Goal: Transaction & Acquisition: Book appointment/travel/reservation

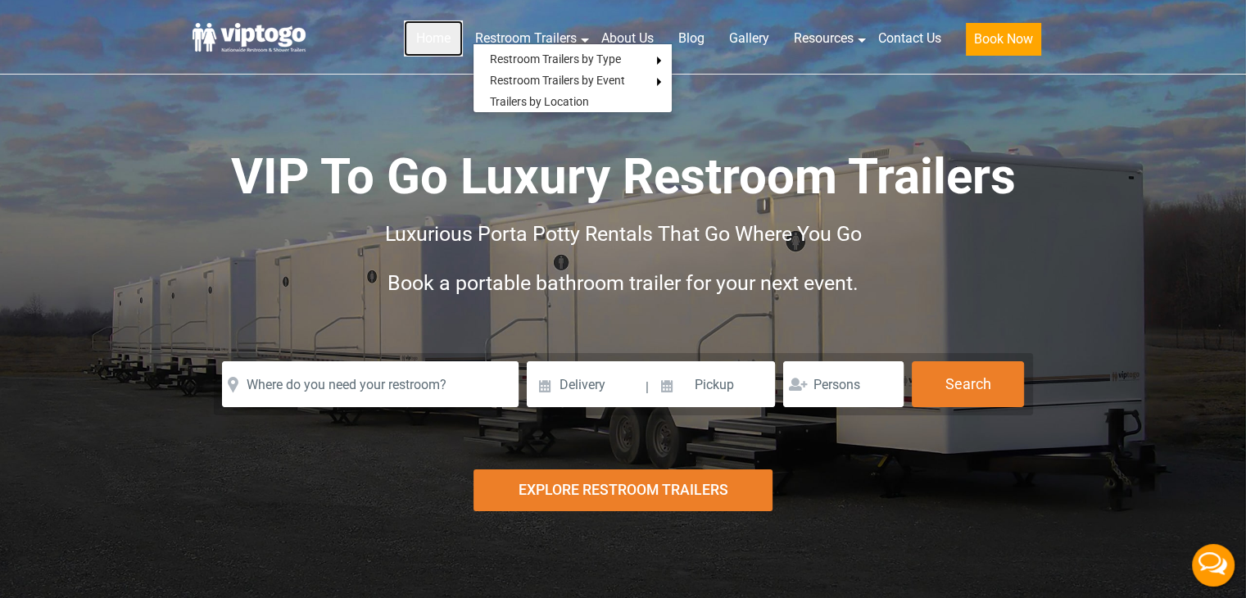
click at [449, 38] on link "Home" at bounding box center [433, 38] width 59 height 36
click at [406, 44] on link "Home" at bounding box center [433, 38] width 59 height 36
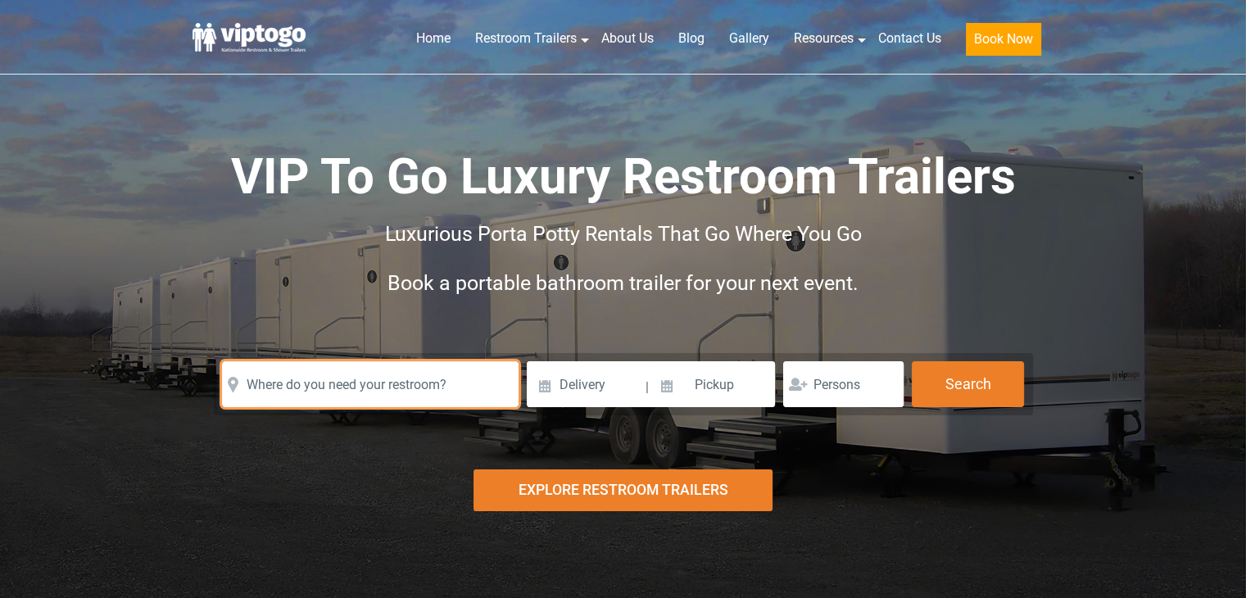
click at [469, 387] on input "text" at bounding box center [370, 384] width 297 height 46
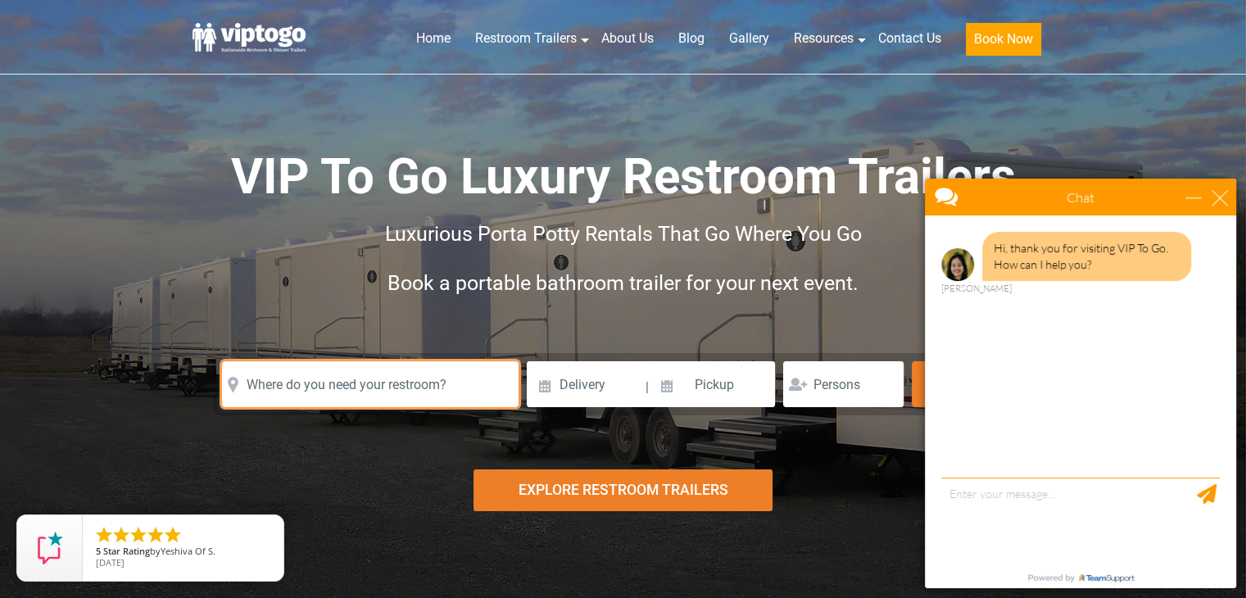
type input "W"
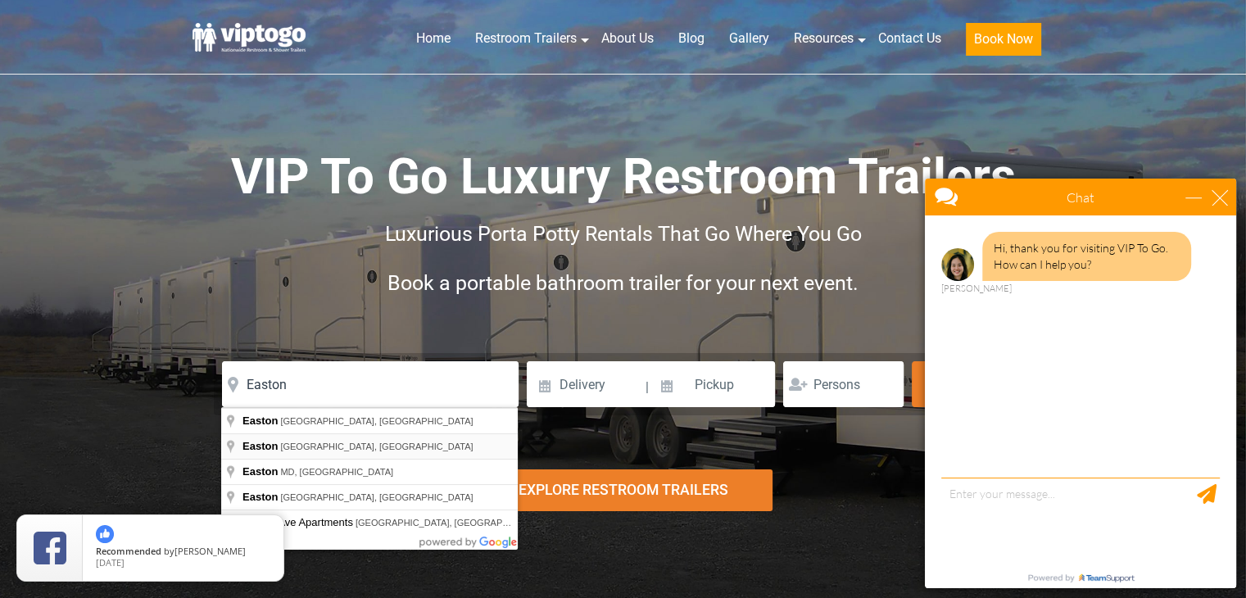
type input "Easton, CT, USA"
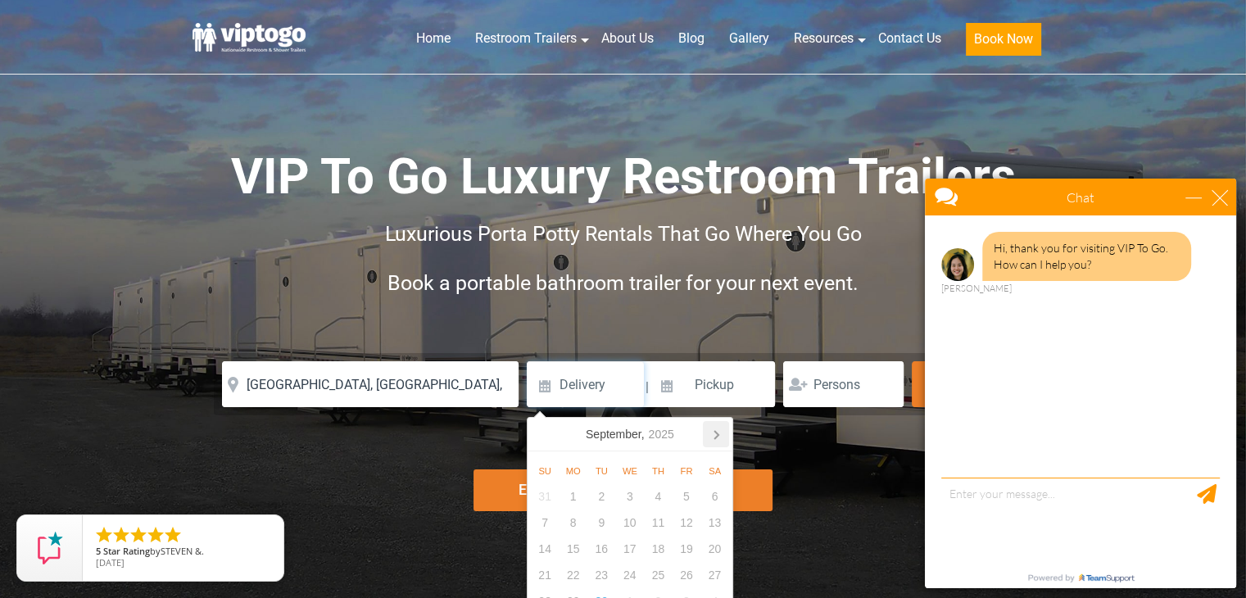
click at [721, 434] on icon at bounding box center [716, 434] width 26 height 26
click at [637, 572] on div "22" at bounding box center [629, 575] width 29 height 26
type input "10/22/2025"
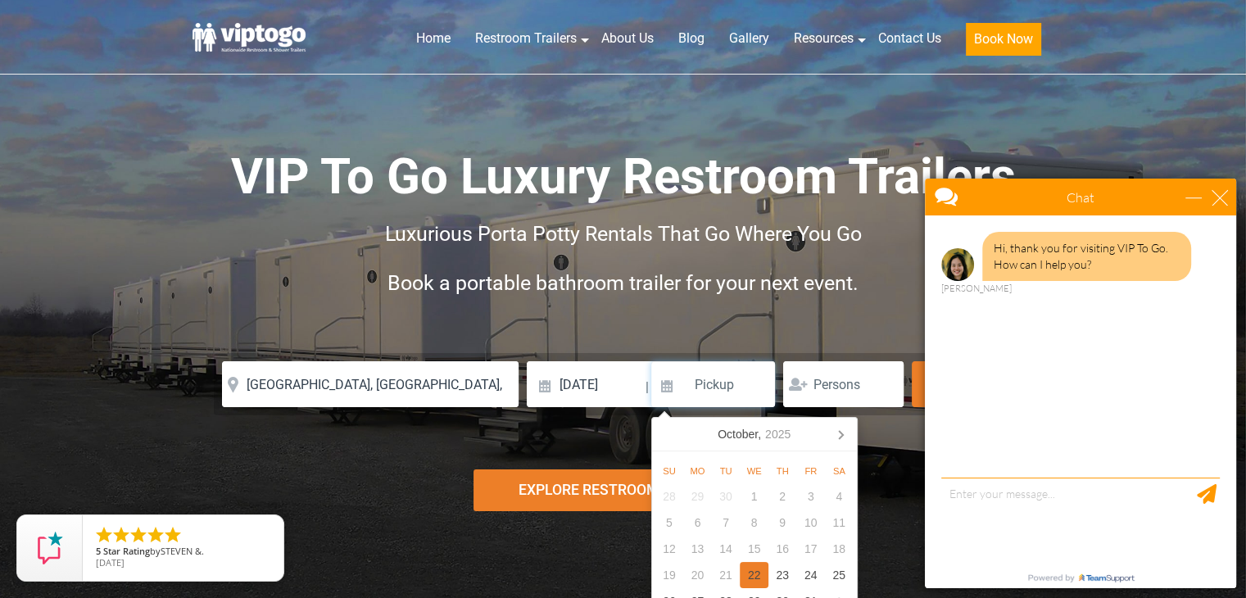
click at [749, 571] on div "22" at bounding box center [754, 575] width 29 height 26
type input "10/22/2025"
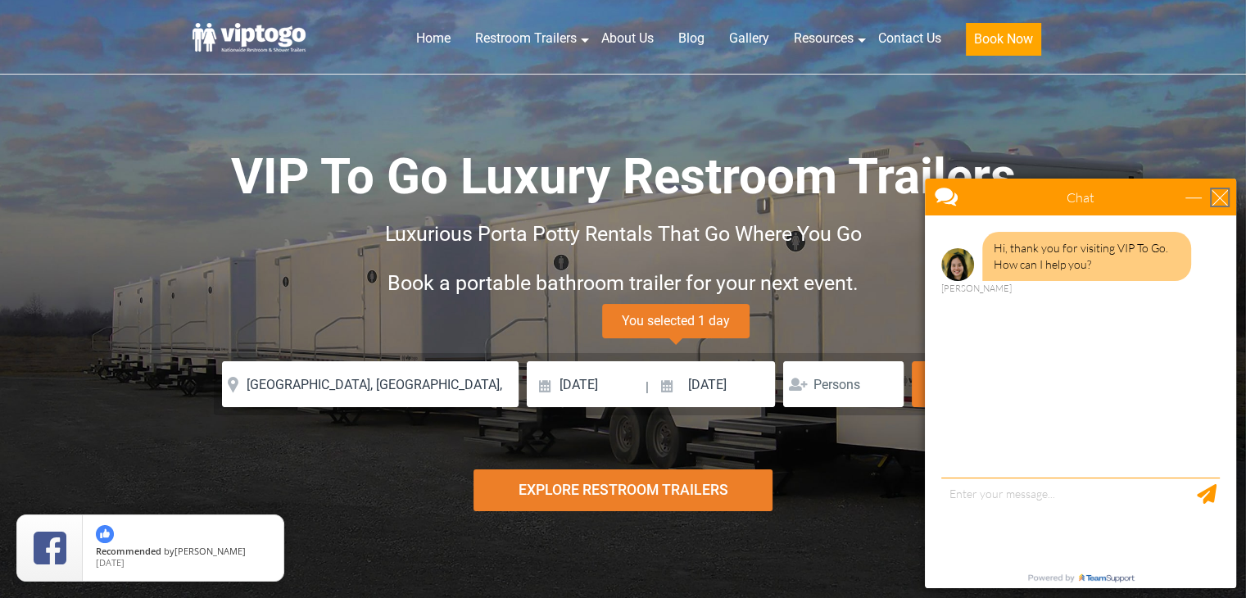
click at [1222, 189] on div "close" at bounding box center [1220, 197] width 16 height 16
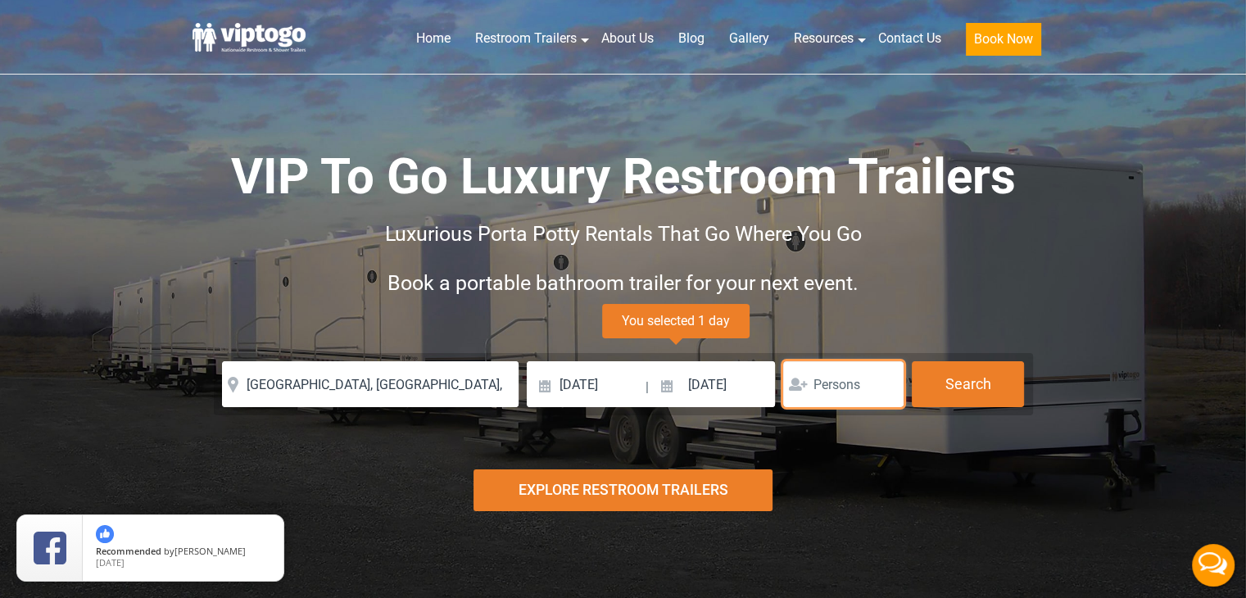
click at [855, 397] on input "number" at bounding box center [843, 384] width 120 height 46
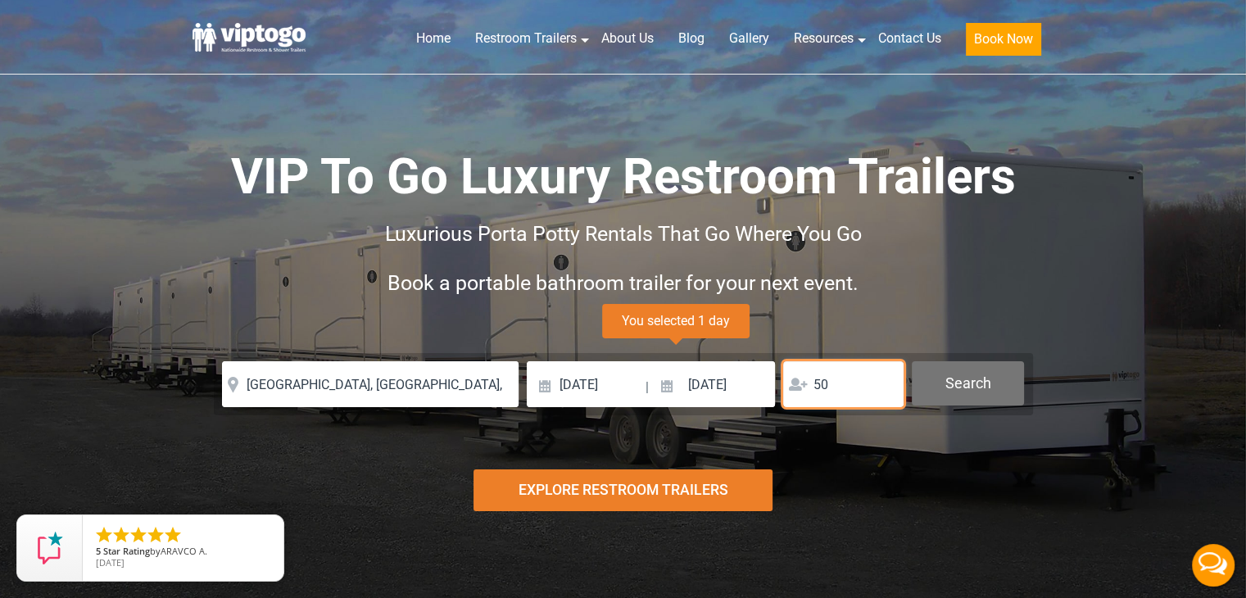
type input "50"
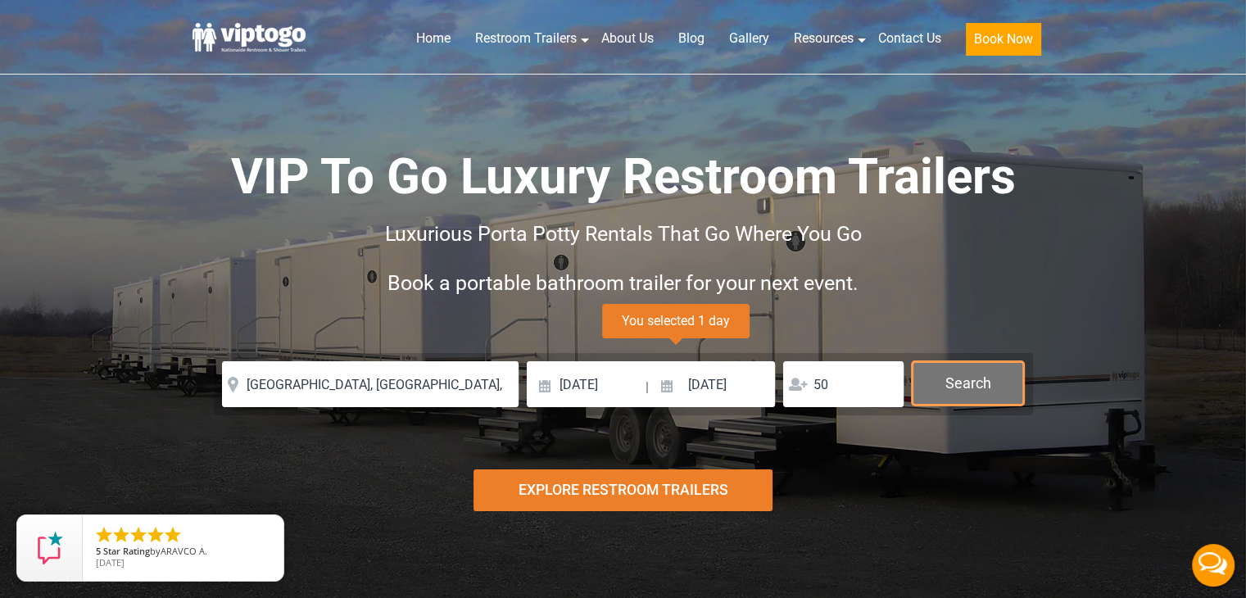
click at [961, 376] on button "Search" at bounding box center [968, 383] width 112 height 44
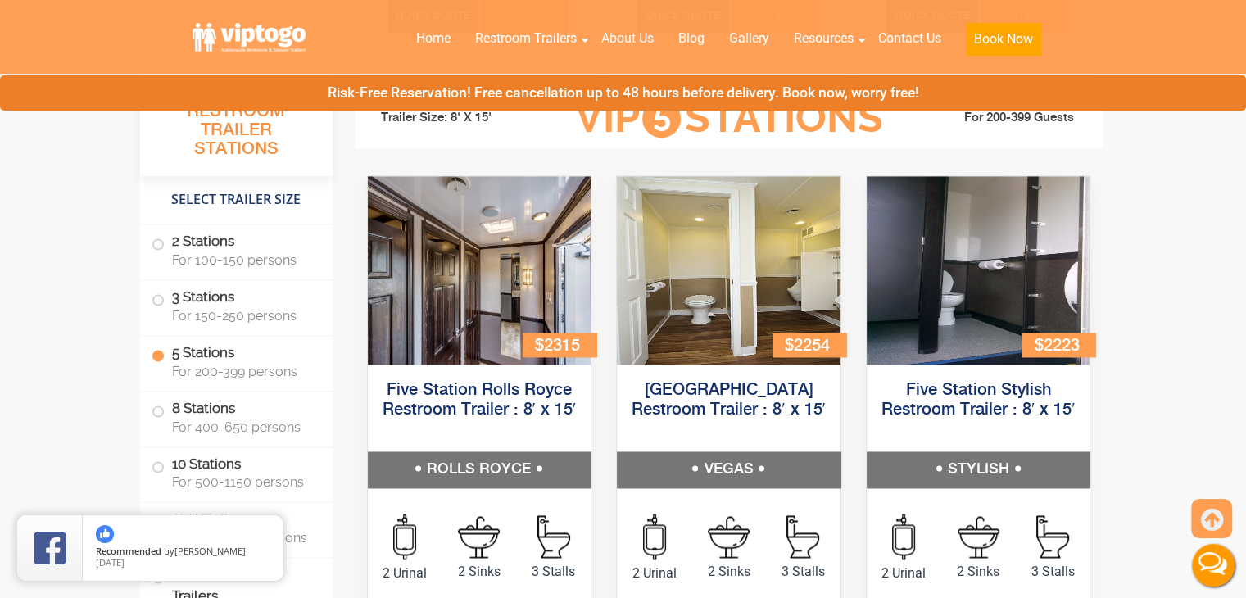
scroll to position [2435, 0]
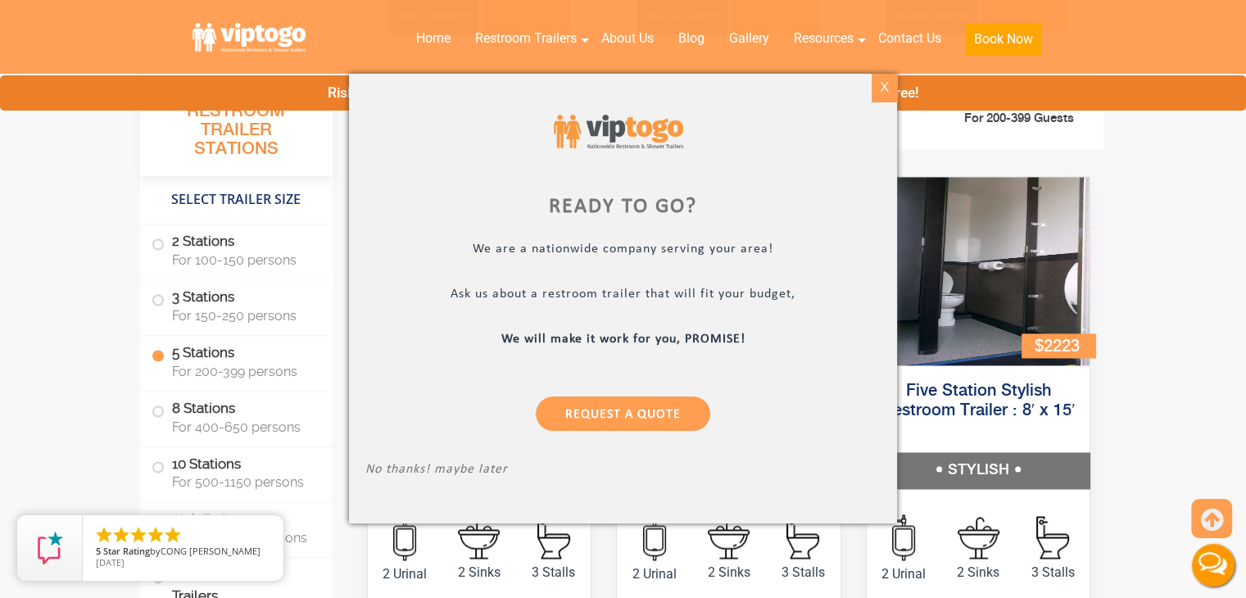
click at [893, 80] on div "X" at bounding box center [884, 88] width 25 height 28
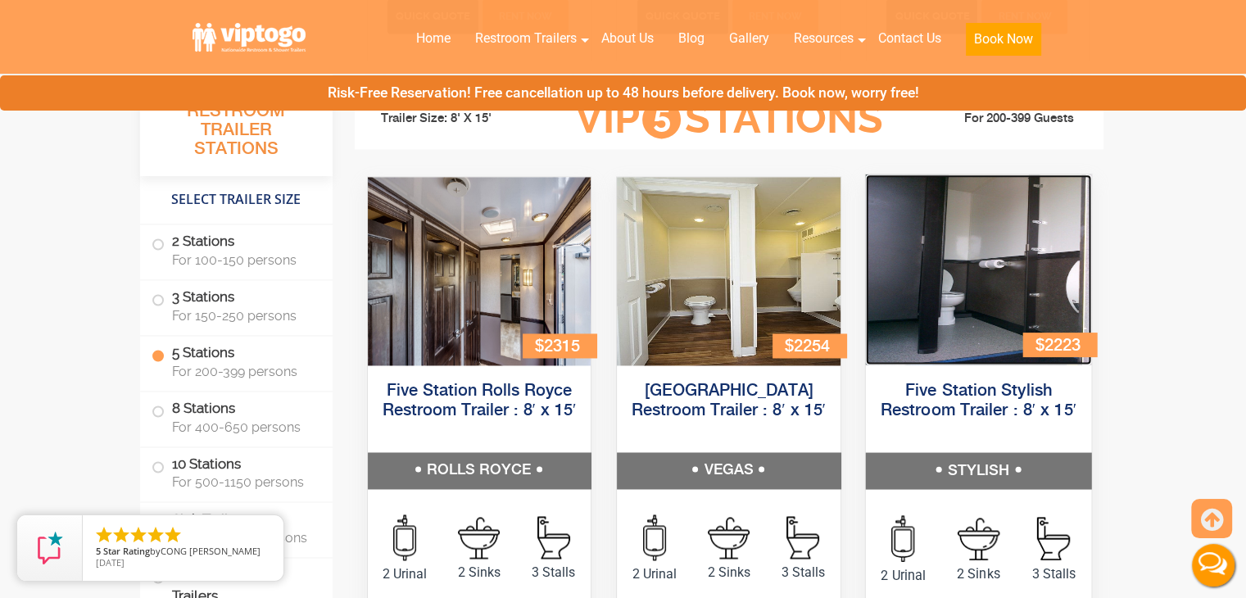
click at [882, 237] on img at bounding box center [977, 270] width 225 height 190
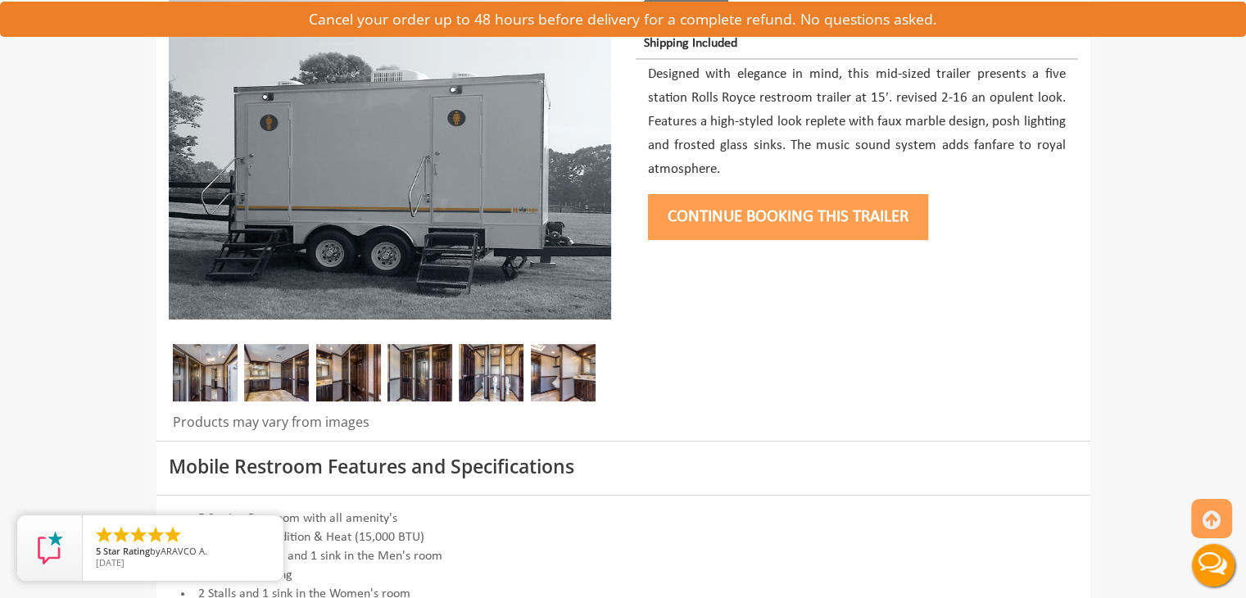
scroll to position [249, 0]
click at [557, 382] on img at bounding box center [563, 372] width 65 height 57
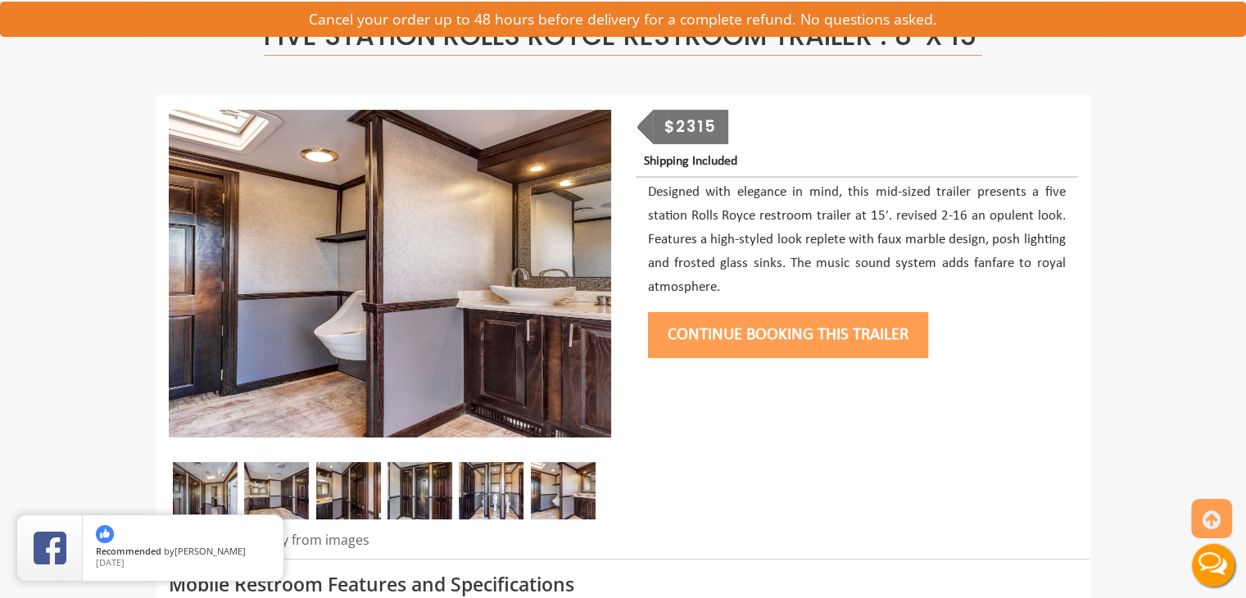
scroll to position [131, 0]
click at [217, 482] on img at bounding box center [205, 490] width 65 height 57
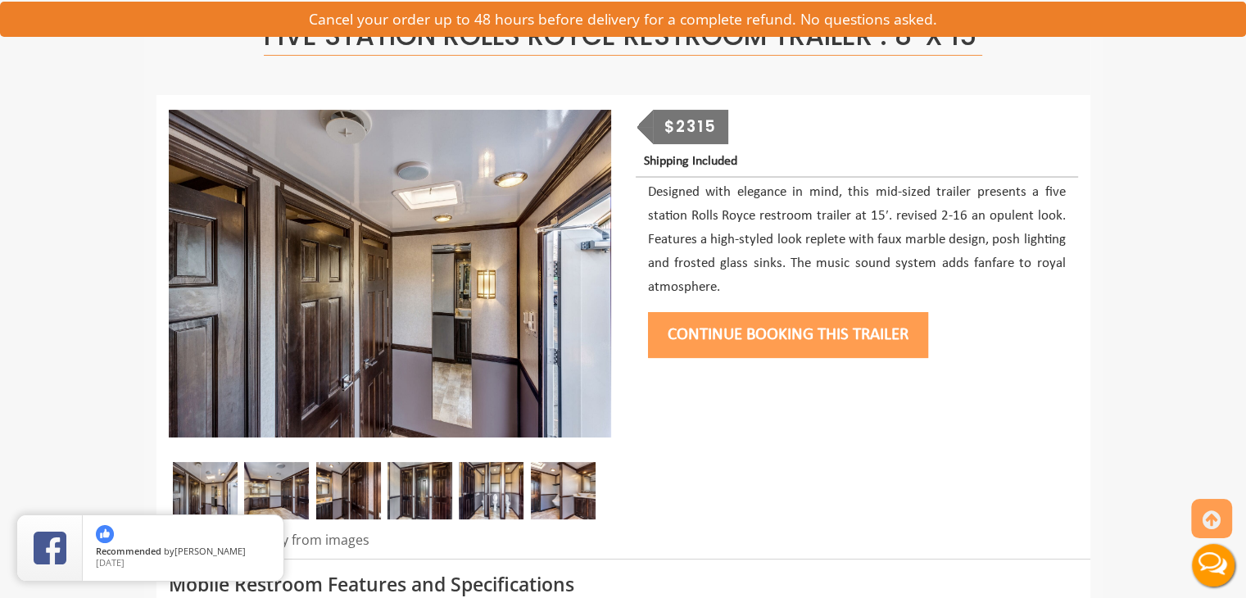
click at [243, 487] on div at bounding box center [390, 495] width 442 height 66
click at [263, 496] on img at bounding box center [276, 490] width 65 height 57
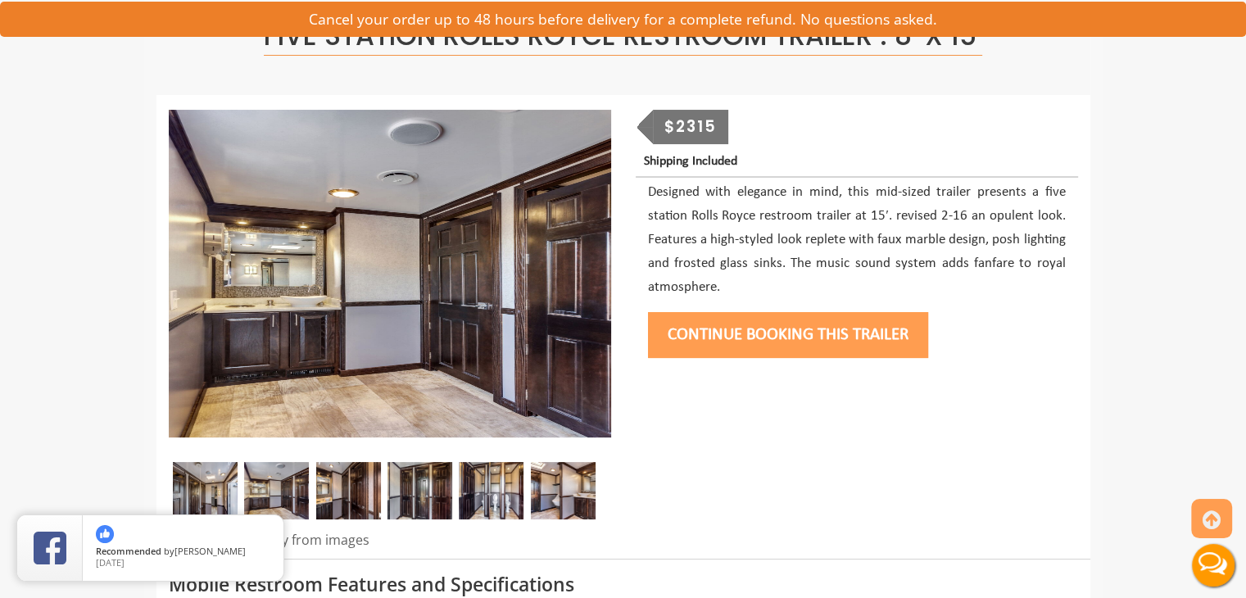
click at [355, 492] on img at bounding box center [348, 490] width 65 height 57
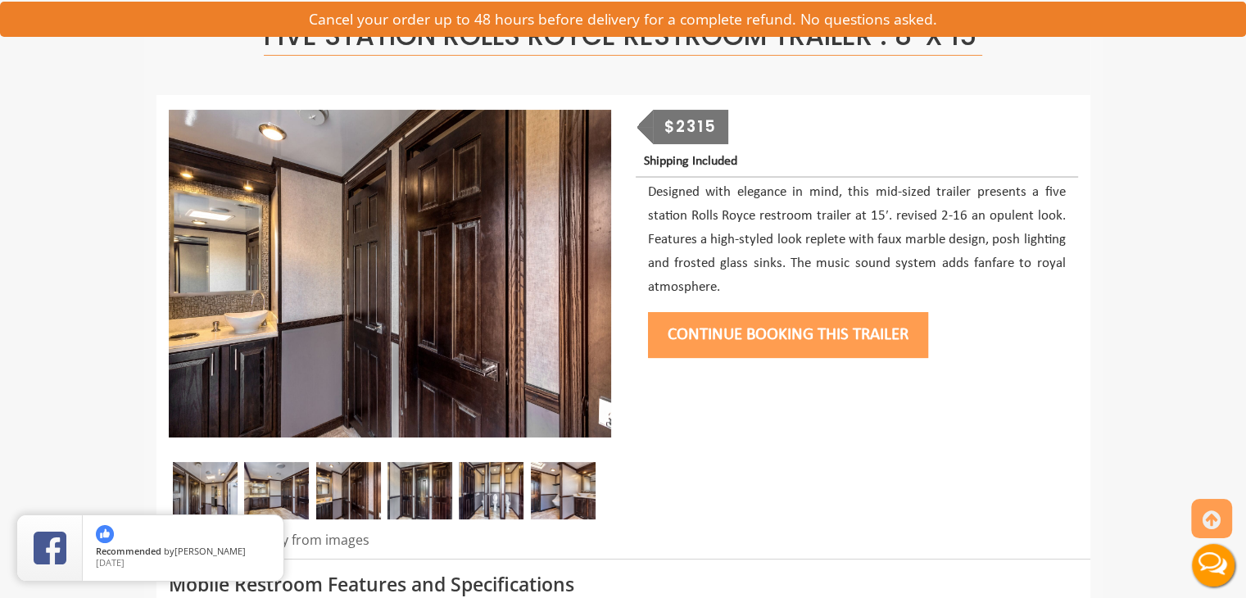
click at [431, 488] on img at bounding box center [420, 490] width 65 height 57
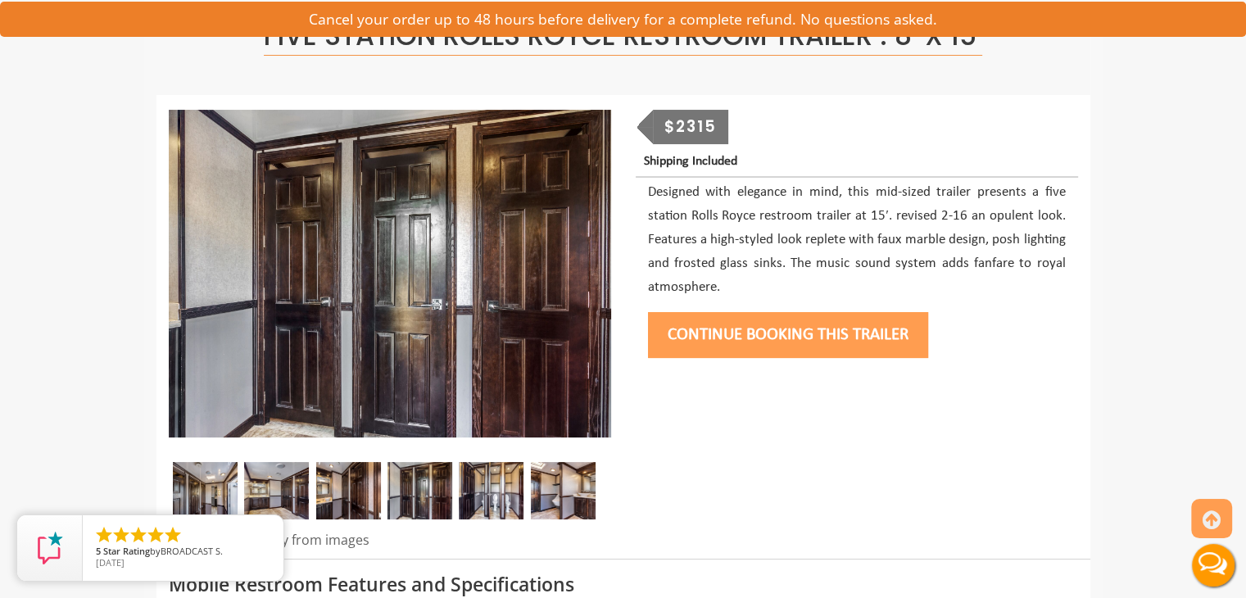
click at [523, 474] on img at bounding box center [491, 490] width 65 height 57
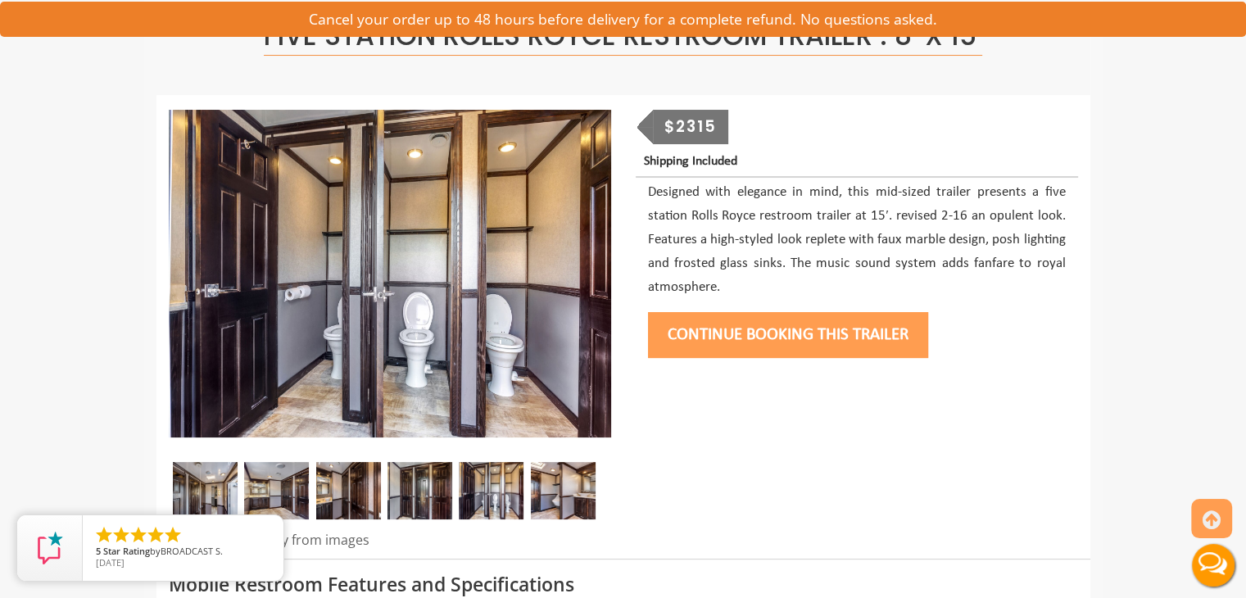
click at [566, 474] on img at bounding box center [563, 490] width 65 height 57
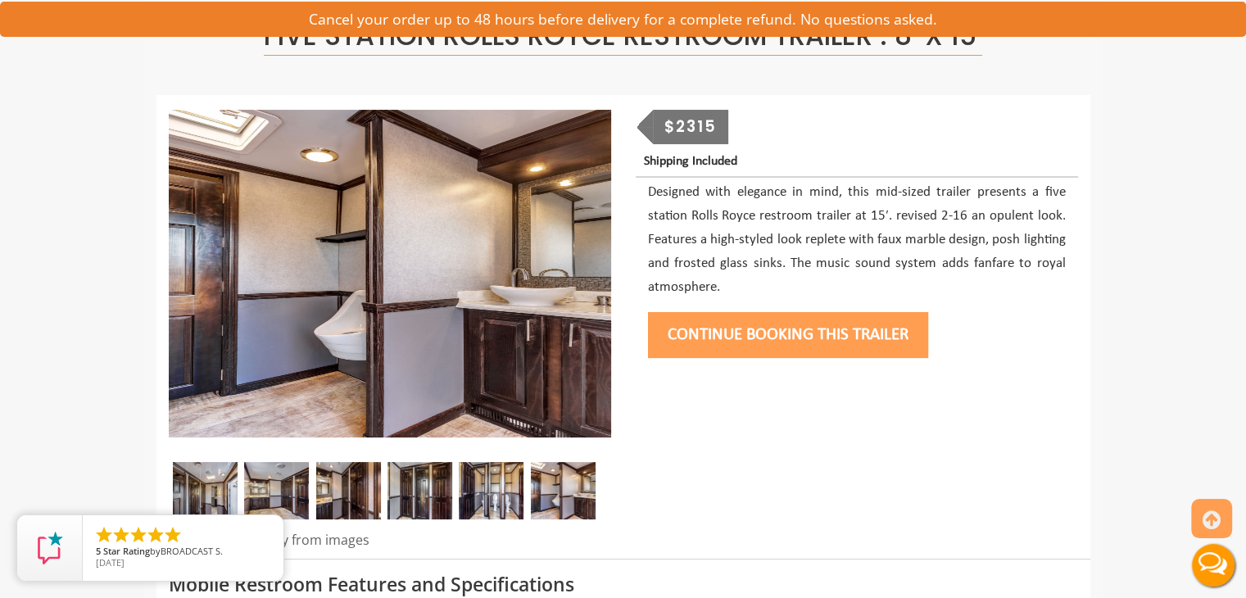
click at [236, 466] on img at bounding box center [205, 490] width 65 height 57
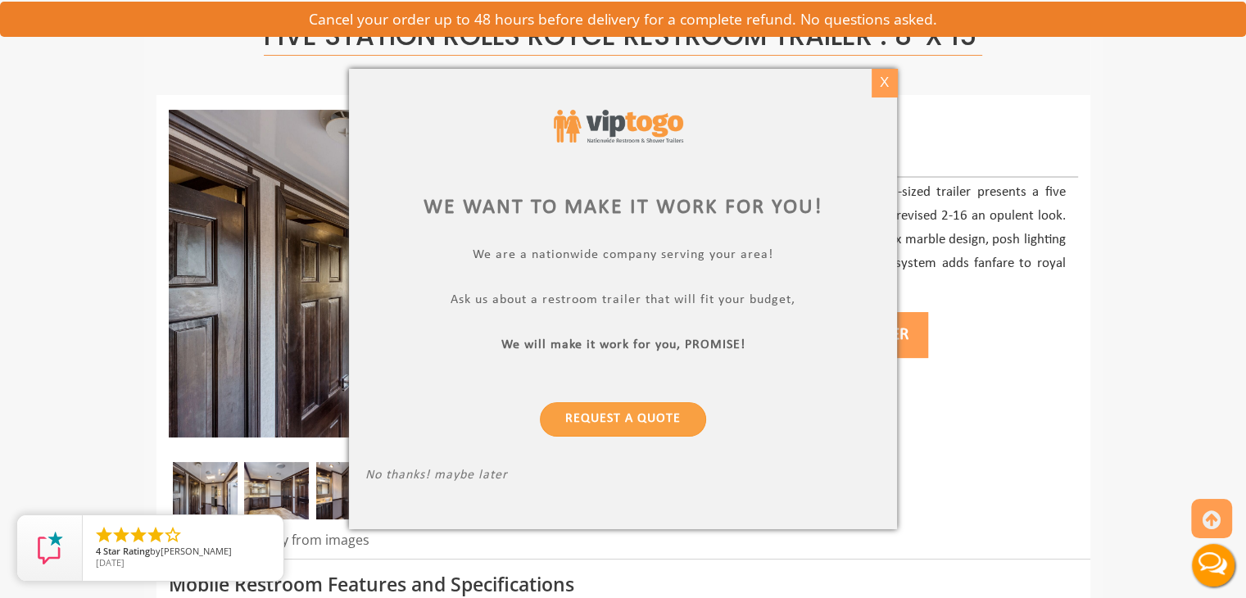
click at [879, 81] on div "X" at bounding box center [884, 83] width 25 height 28
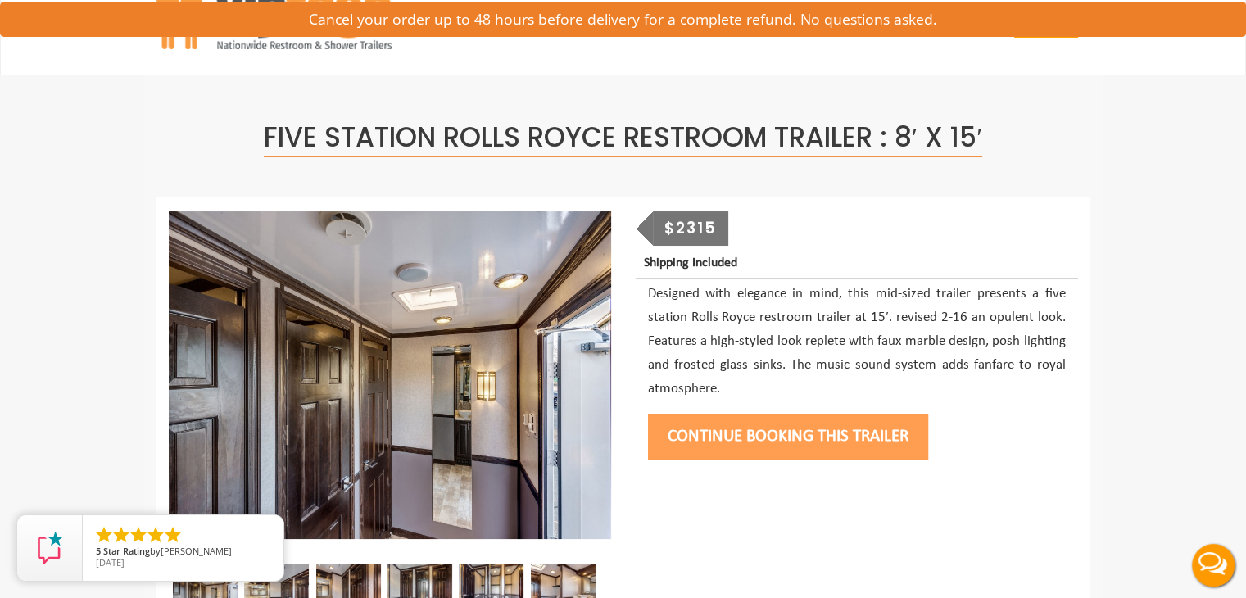
scroll to position [0, 0]
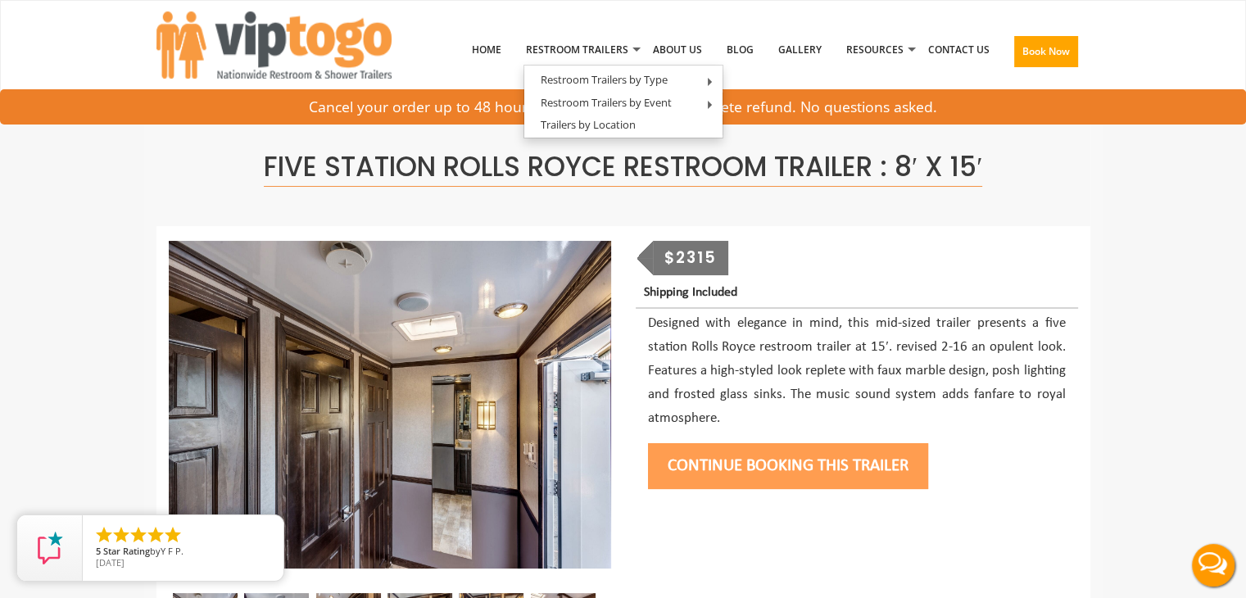
click at [795, 211] on div "Five Station Rolls Royce Restroom Trailer : 8′ x 15′" at bounding box center [623, 165] width 934 height 121
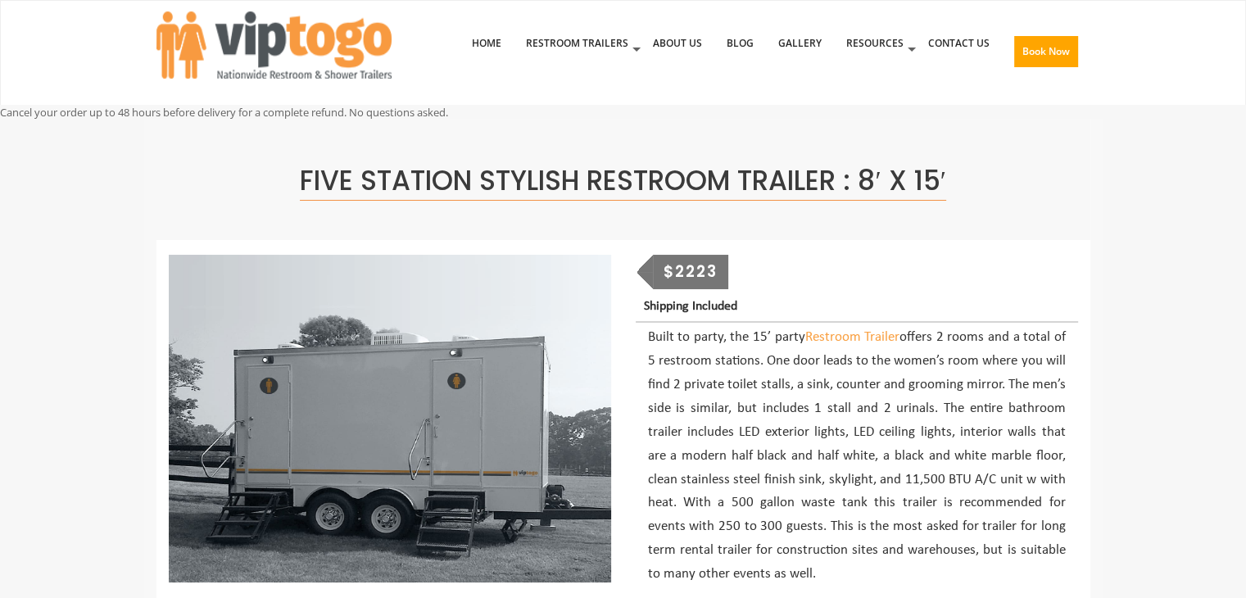
drag, startPoint x: 0, startPoint y: 0, endPoint x: 1197, endPoint y: 207, distance: 1214.9
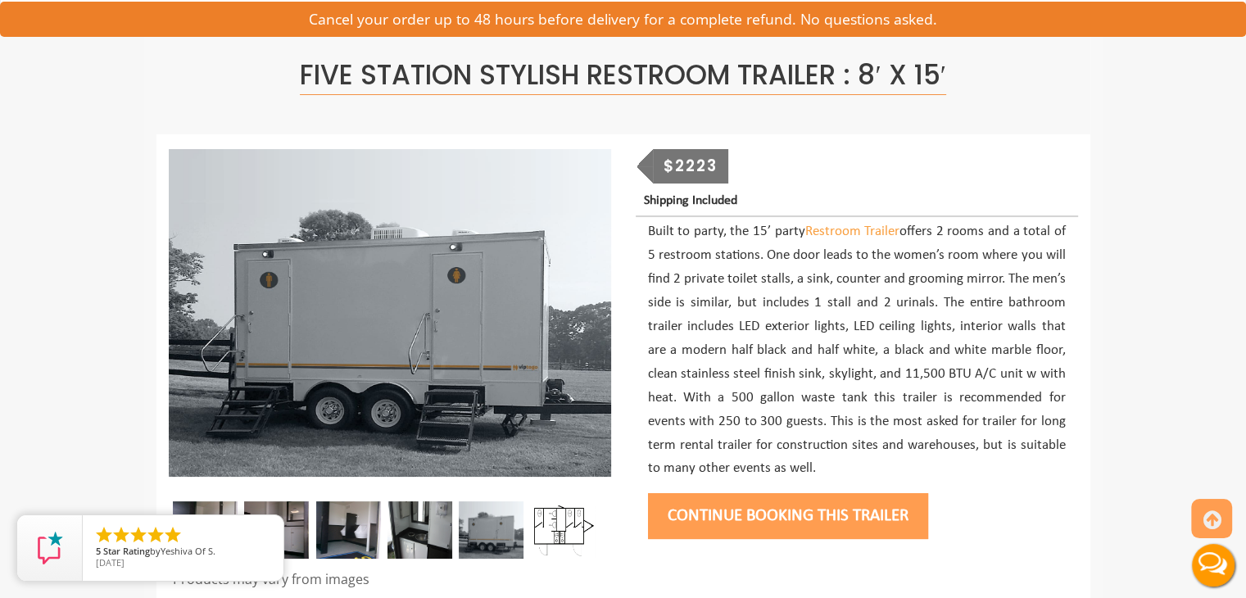
scroll to position [196, 0]
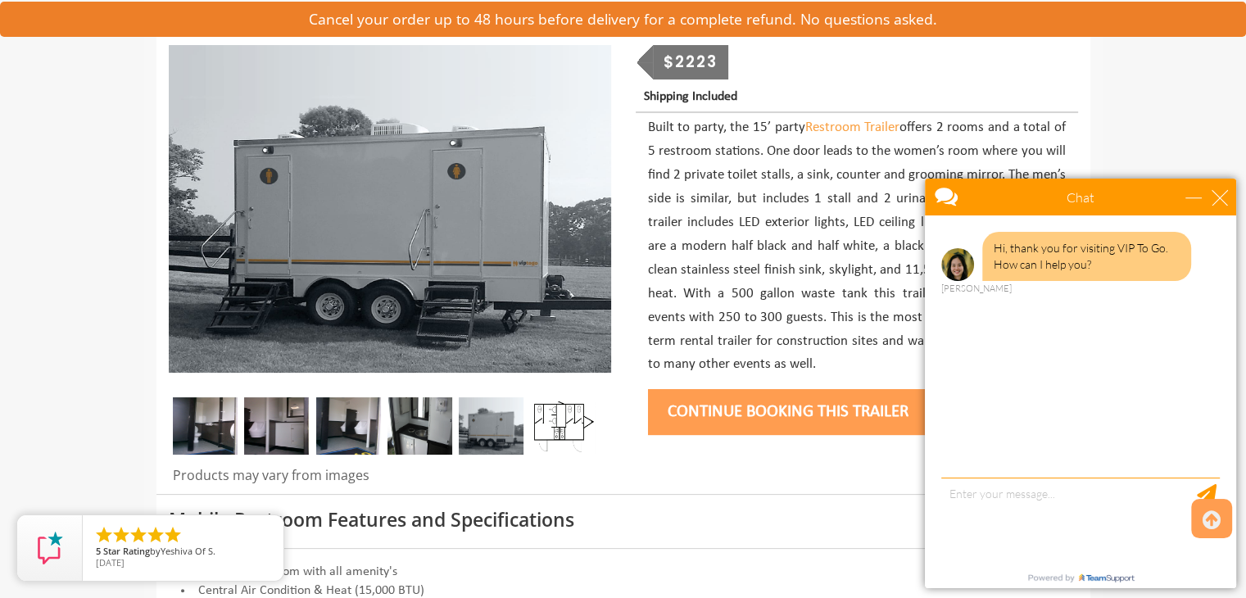
click at [216, 428] on img at bounding box center [205, 425] width 65 height 57
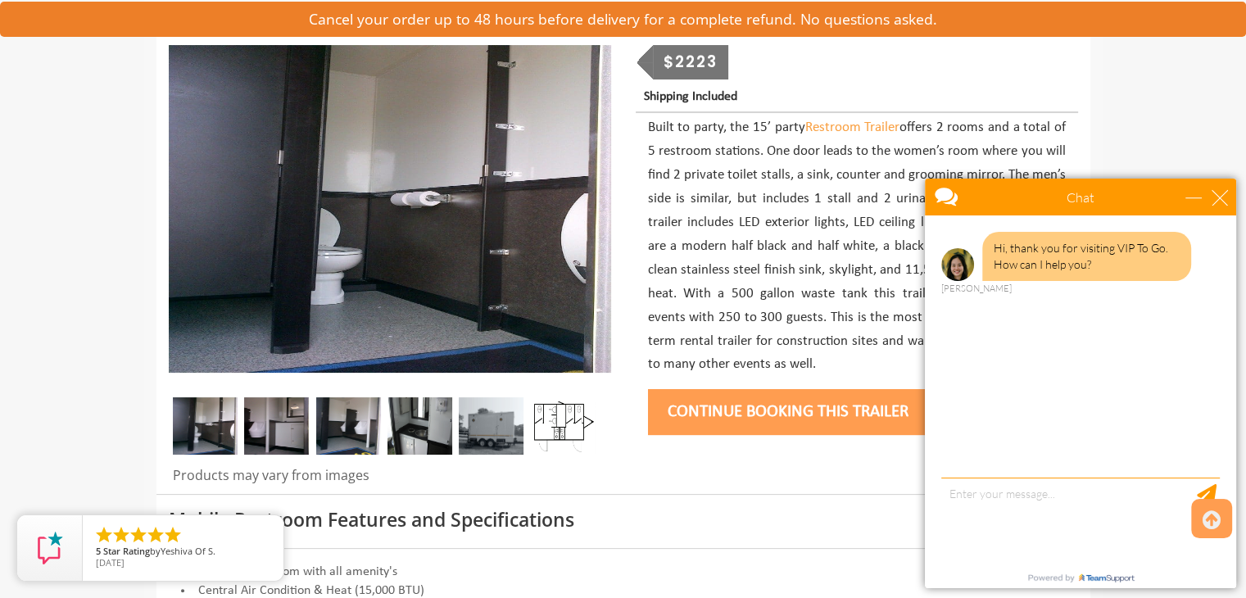
click at [253, 430] on img at bounding box center [276, 425] width 65 height 57
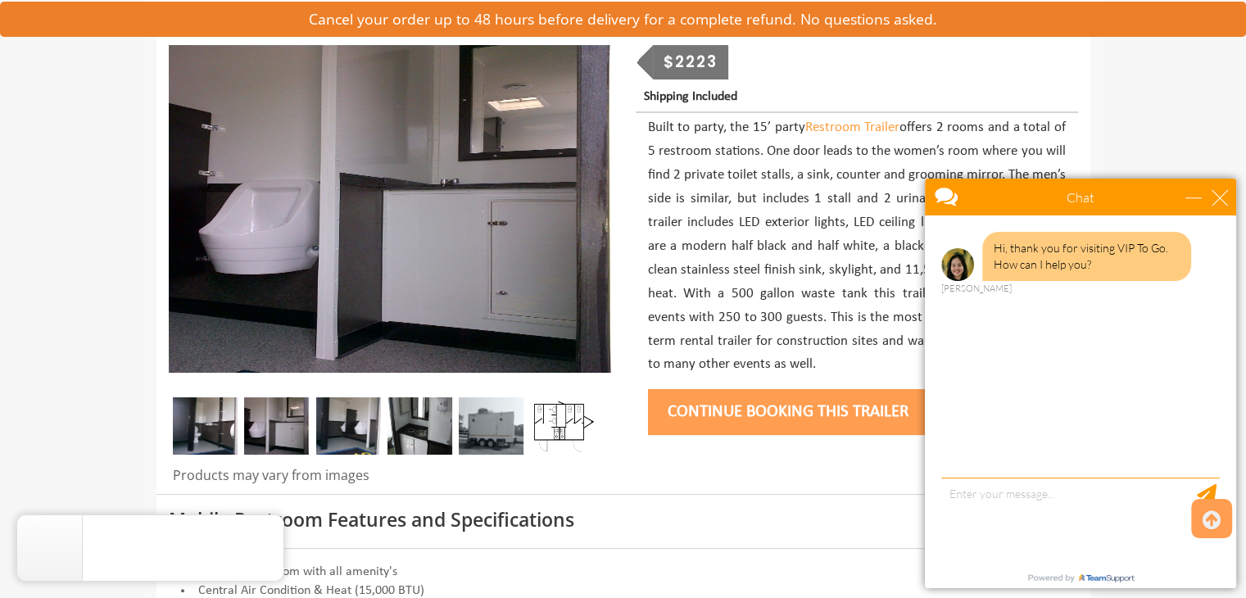
click at [354, 418] on img at bounding box center [348, 425] width 65 height 57
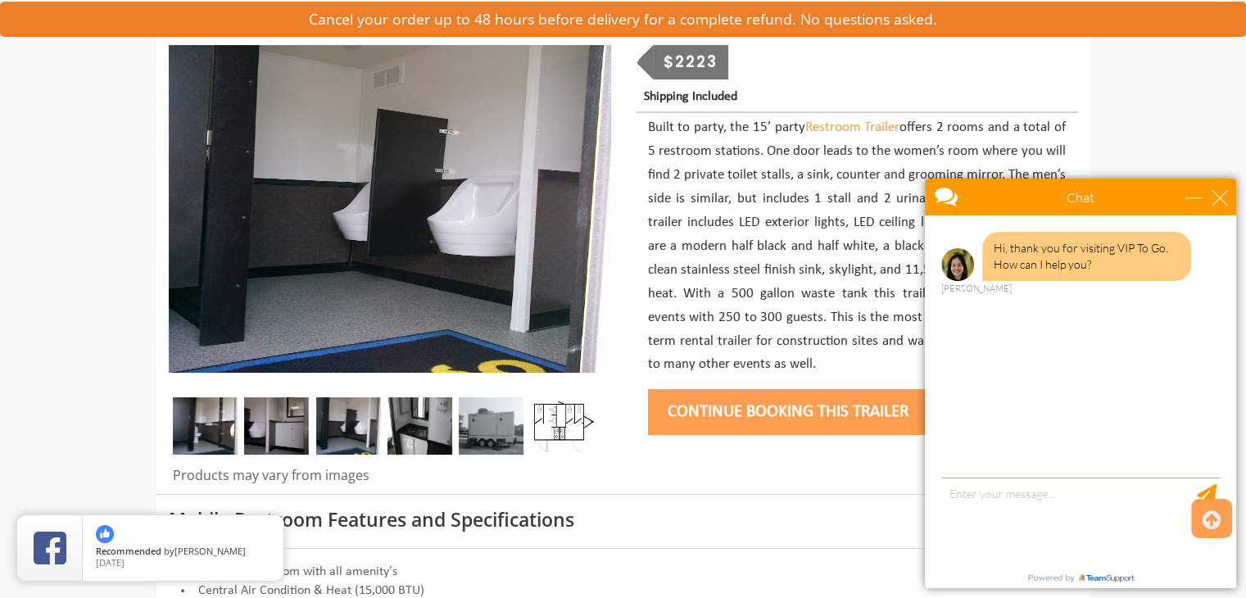
click at [406, 418] on img at bounding box center [420, 425] width 65 height 57
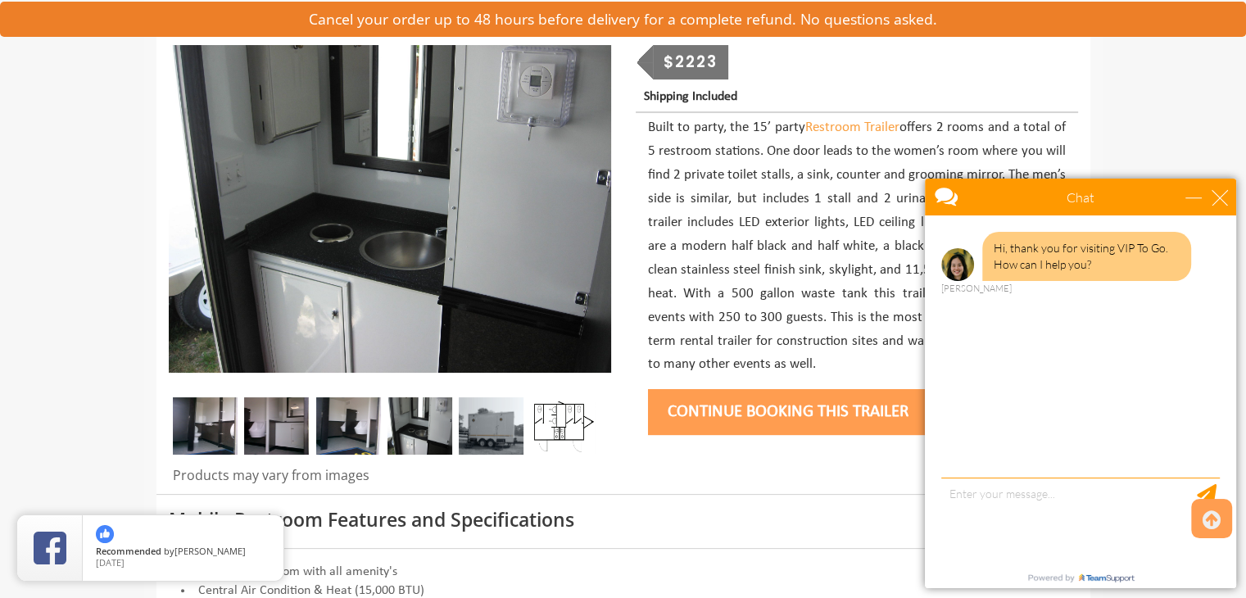
click at [485, 430] on img at bounding box center [491, 425] width 65 height 57
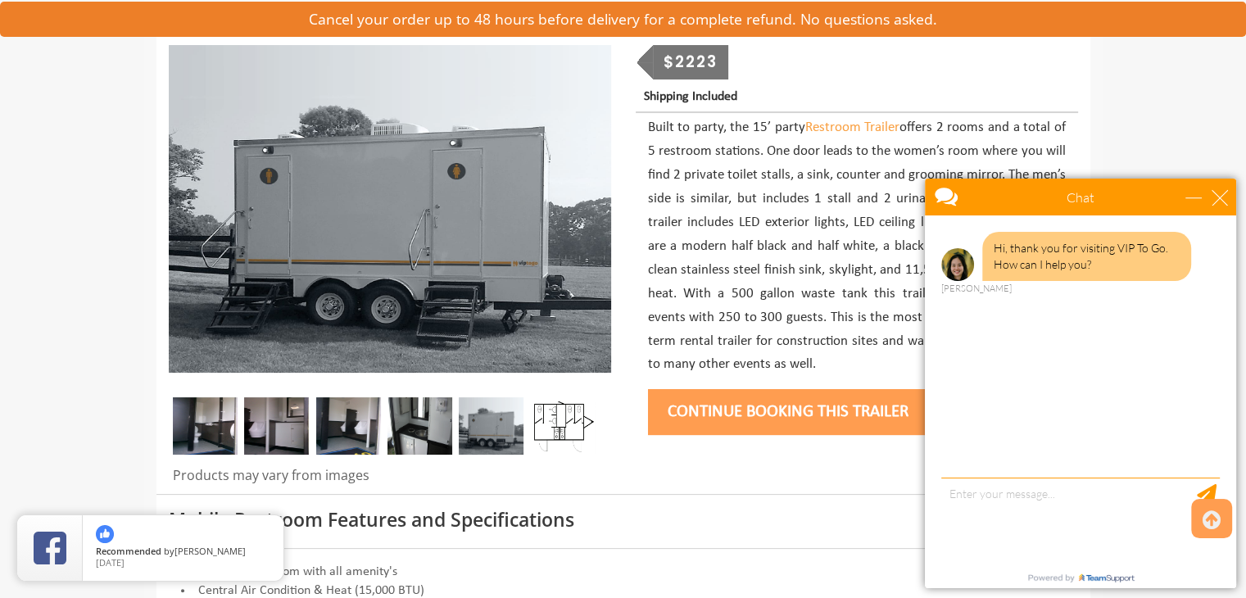
click at [560, 411] on img at bounding box center [563, 425] width 65 height 57
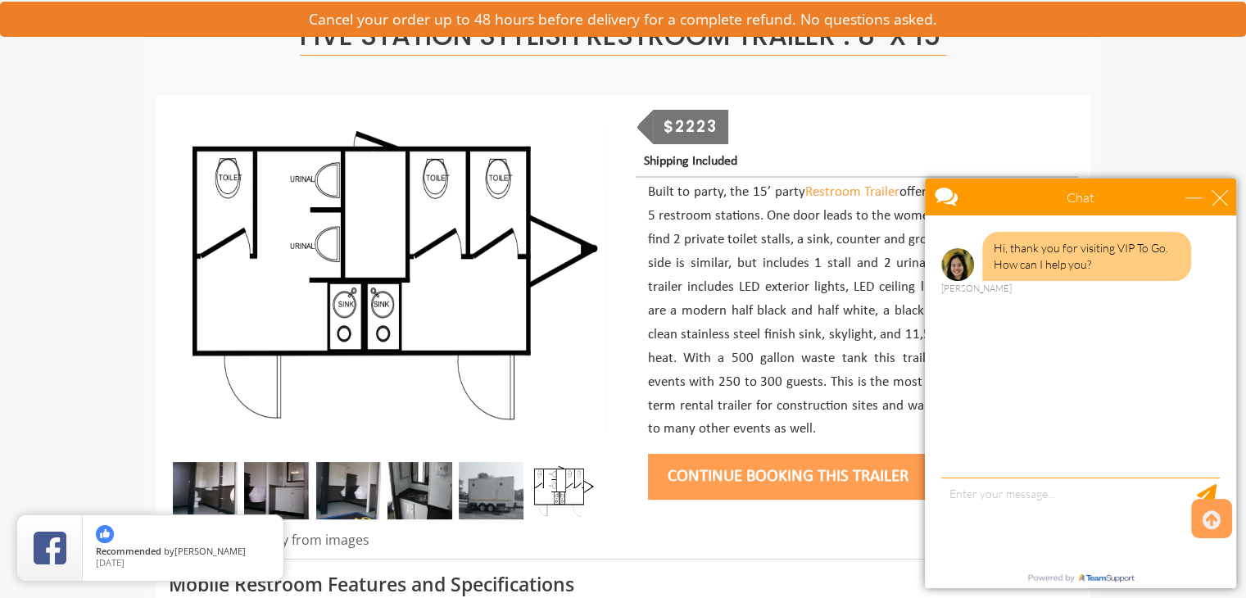
scroll to position [100, 0]
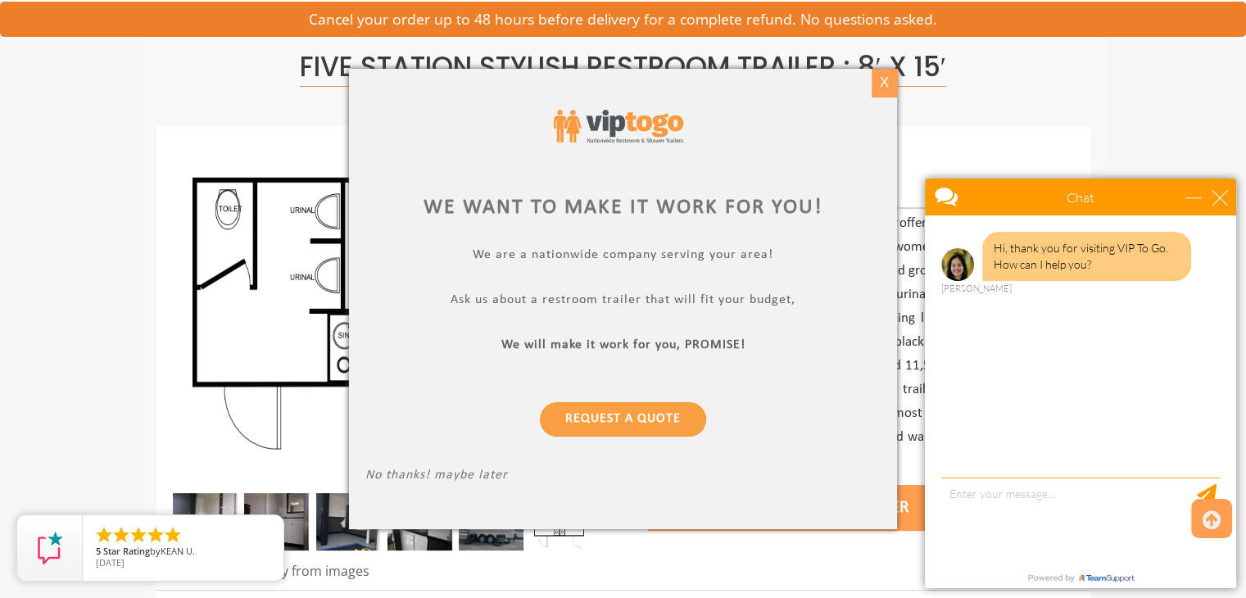
click at [889, 96] on div "X" at bounding box center [884, 83] width 25 height 28
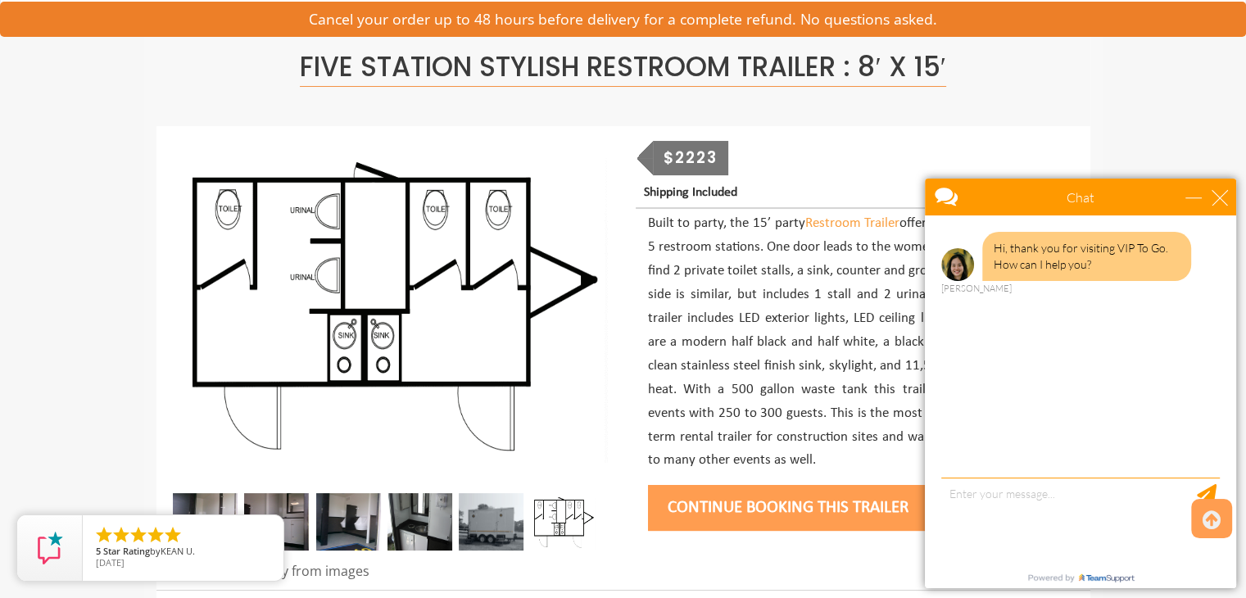
scroll to position [252, 0]
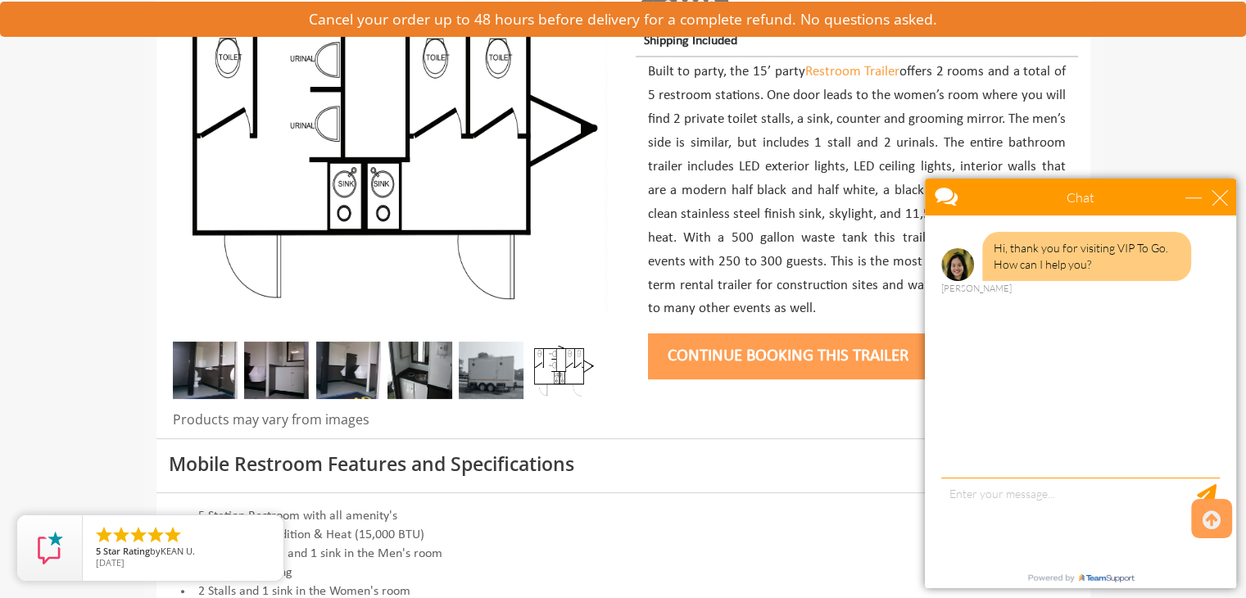
click at [220, 400] on div at bounding box center [390, 375] width 442 height 66
click at [239, 383] on div at bounding box center [390, 375] width 442 height 66
click at [224, 377] on img at bounding box center [205, 370] width 65 height 57
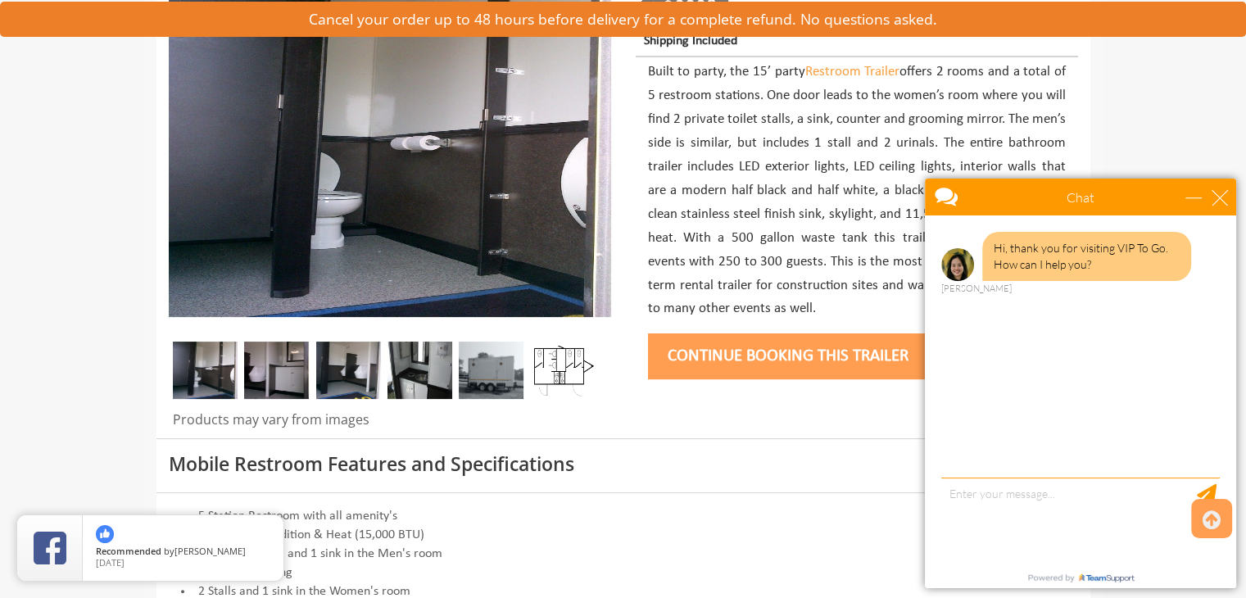
click at [282, 369] on img at bounding box center [276, 370] width 65 height 57
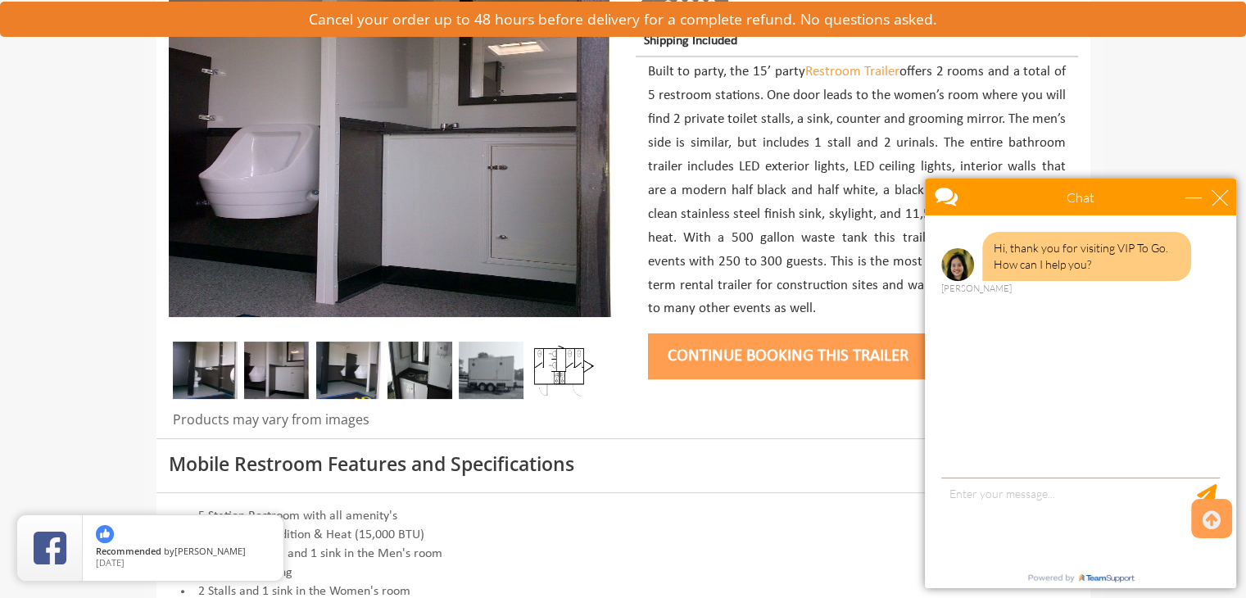
click at [365, 370] on img at bounding box center [348, 370] width 65 height 57
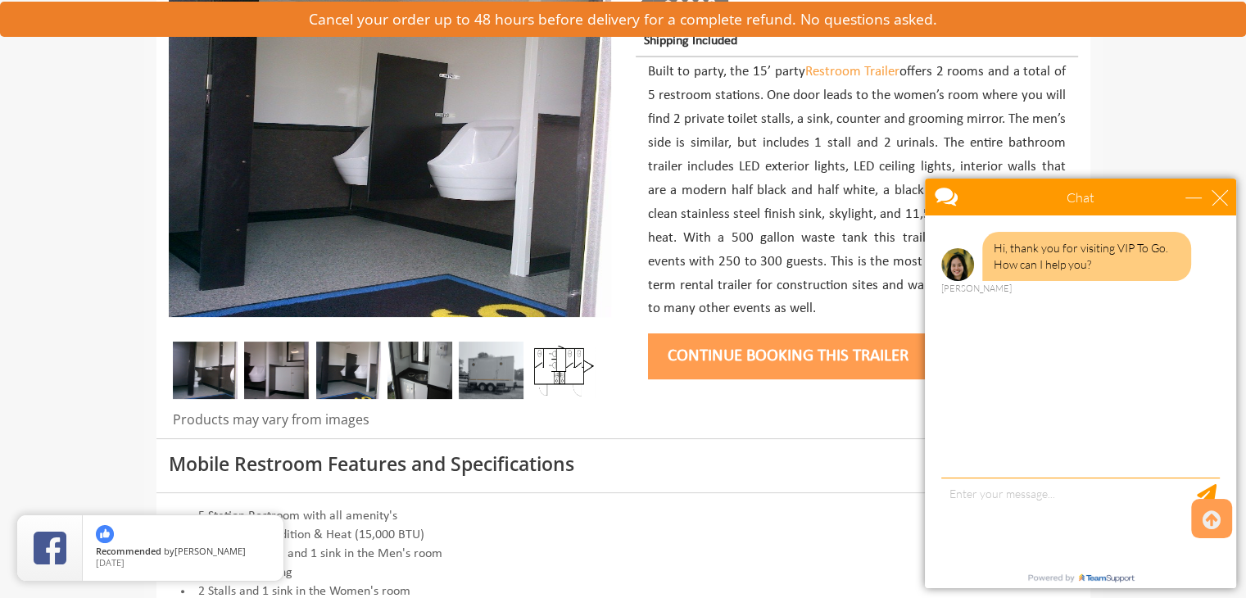
click at [465, 356] on img at bounding box center [491, 370] width 65 height 57
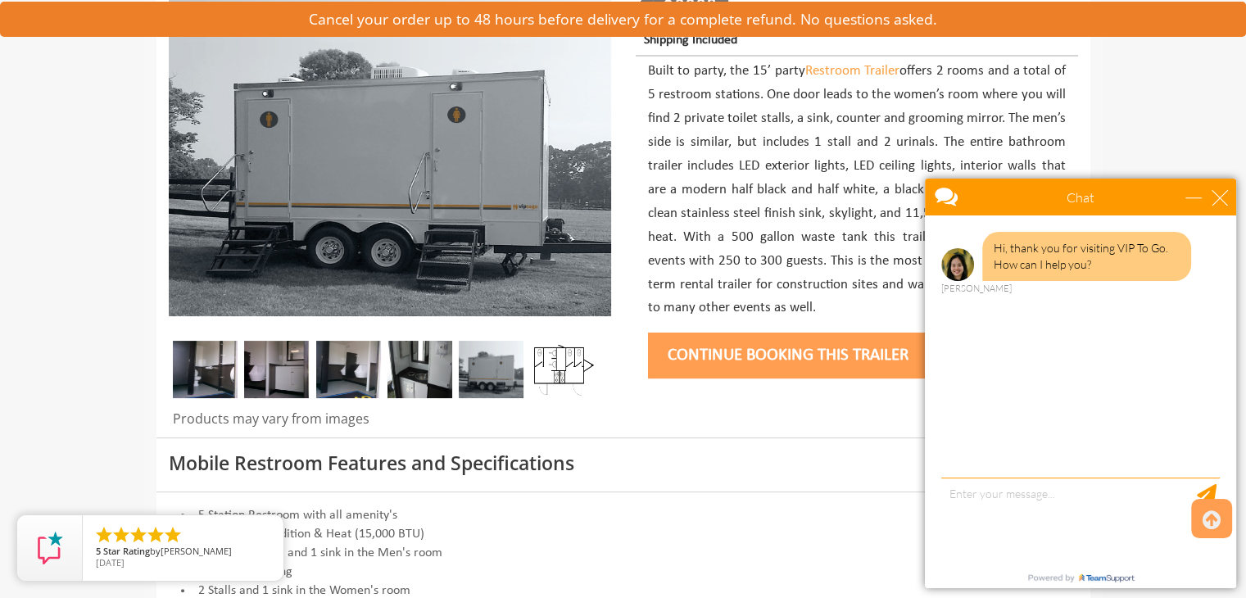
scroll to position [254, 0]
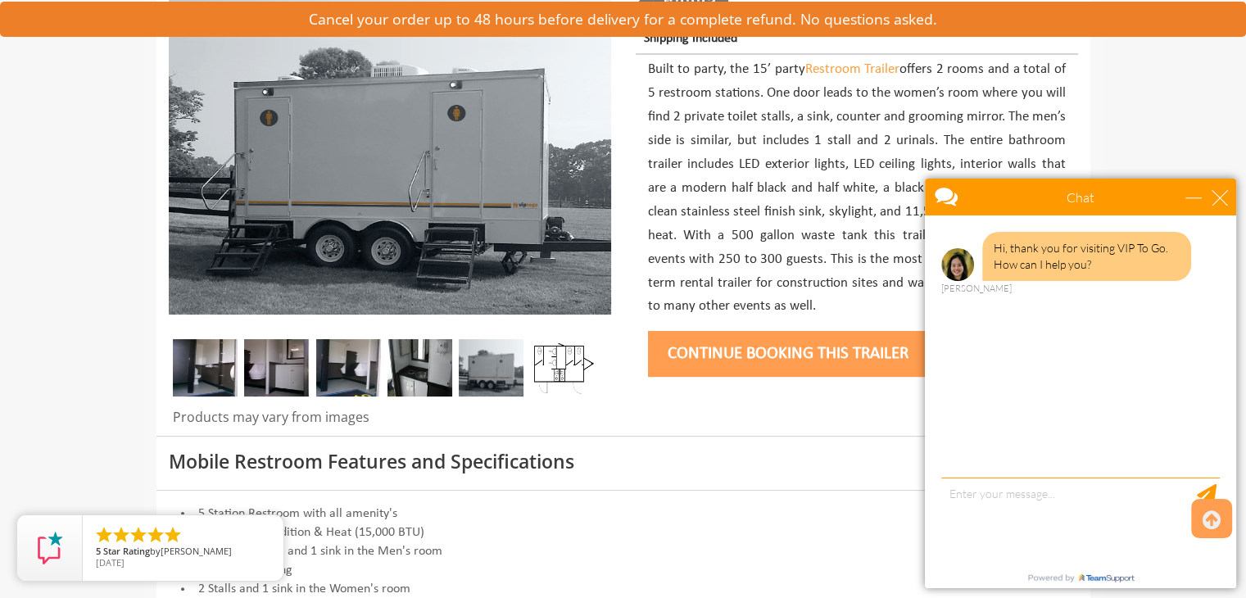
click at [361, 378] on img at bounding box center [348, 367] width 65 height 57
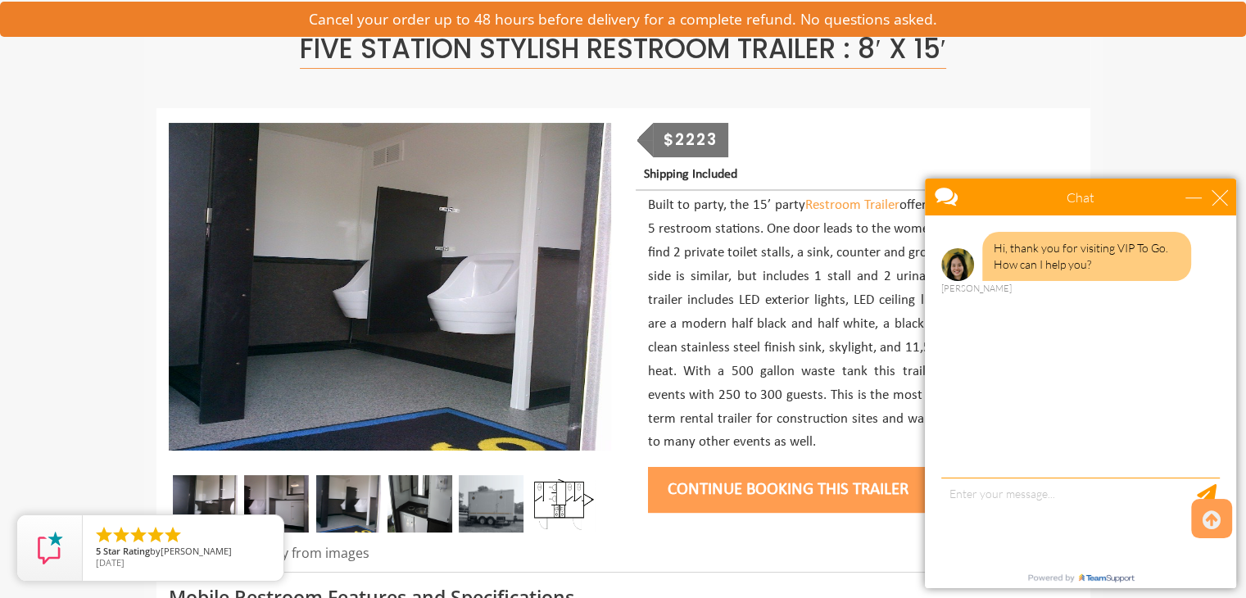
scroll to position [118, 0]
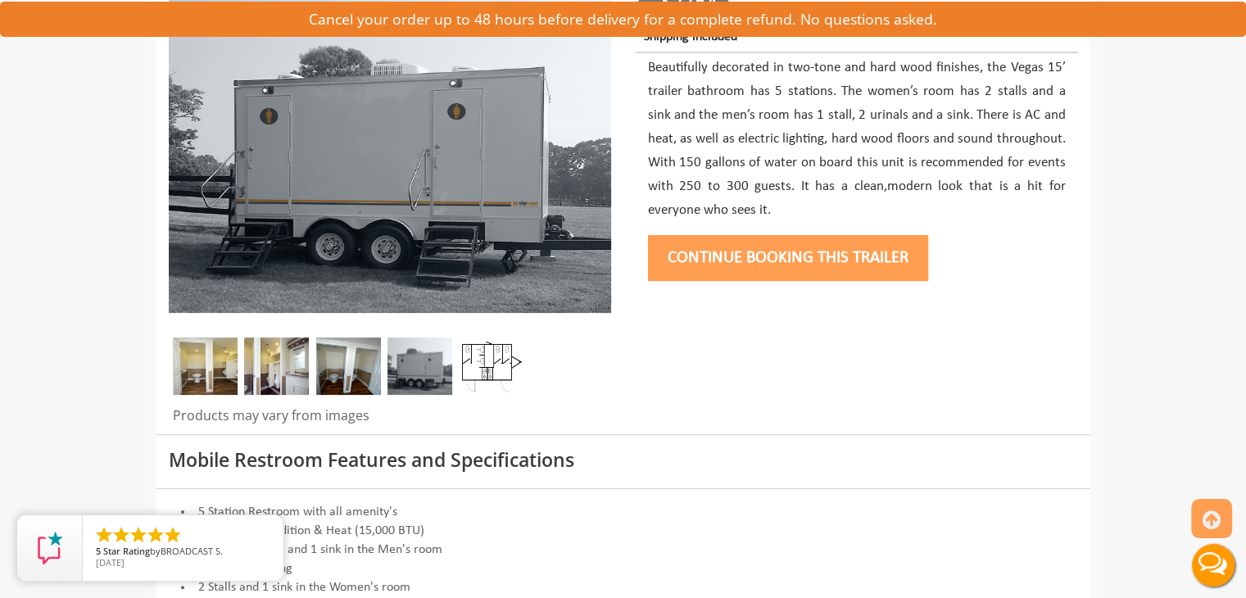
scroll to position [259, 0]
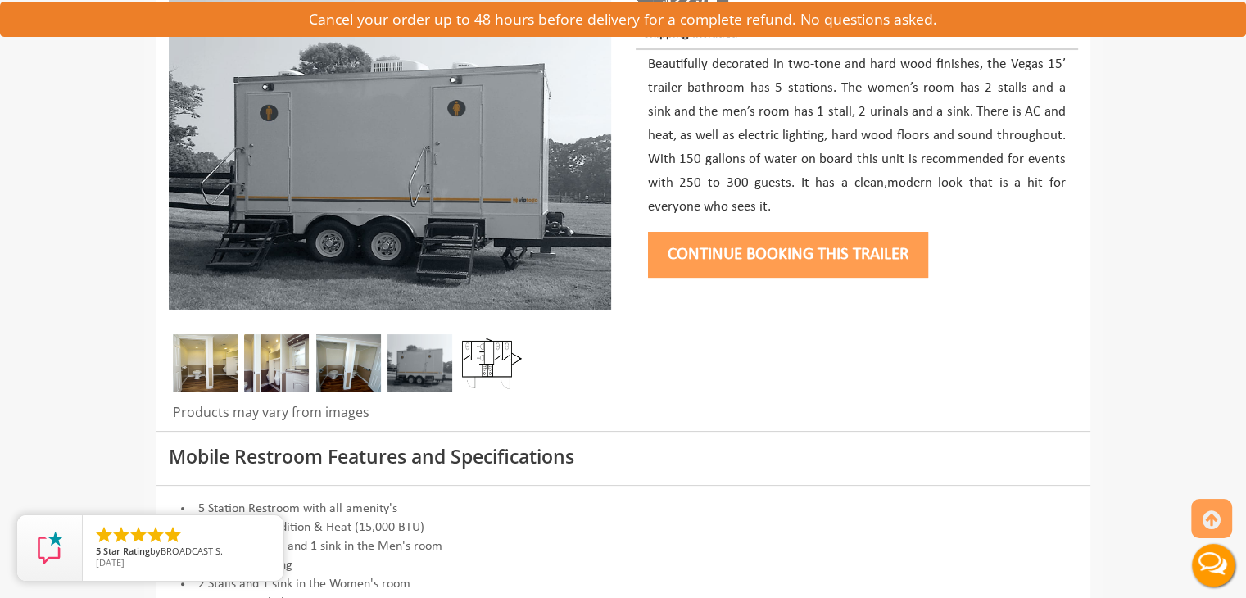
click at [305, 376] on img at bounding box center [276, 362] width 65 height 57
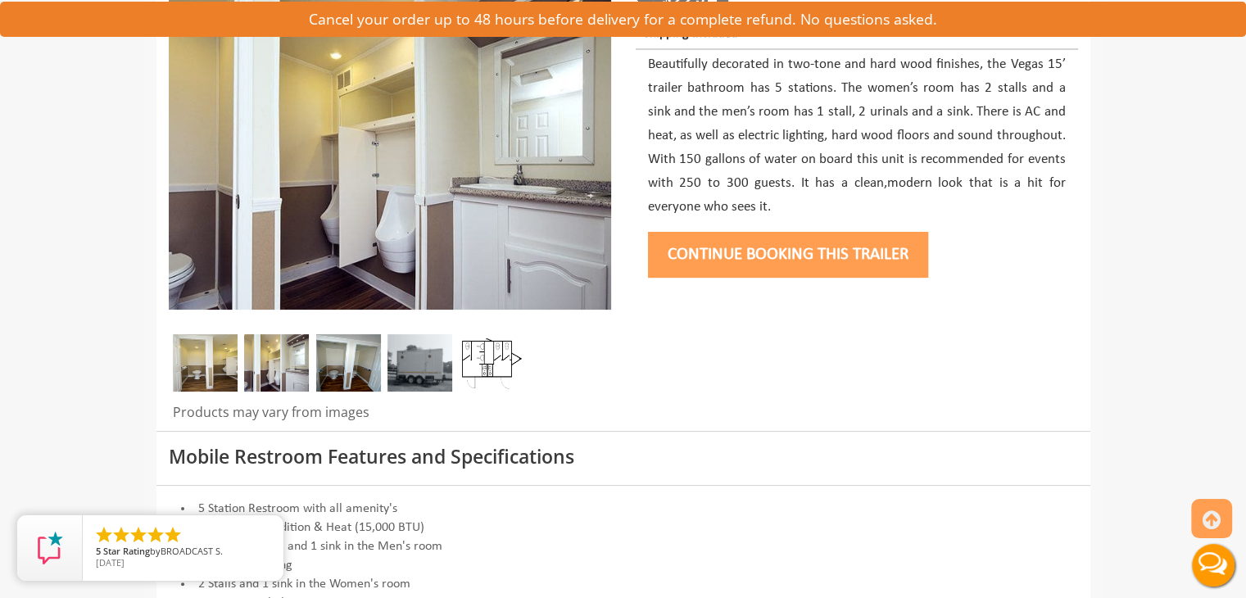
click at [333, 372] on img at bounding box center [348, 362] width 65 height 57
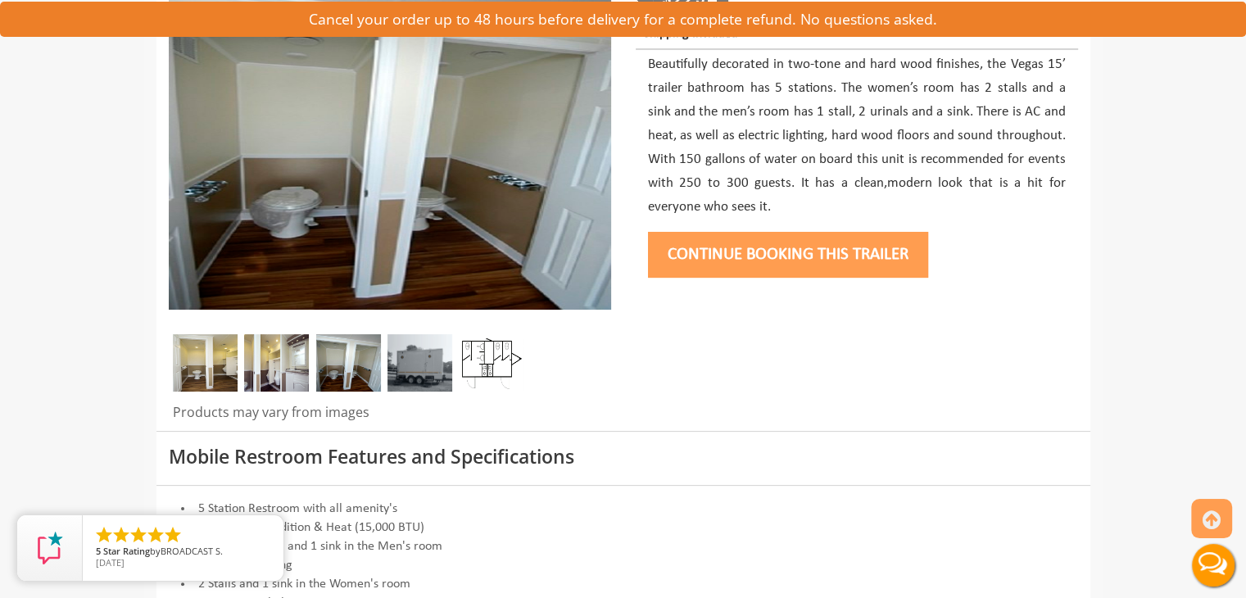
click at [182, 370] on img at bounding box center [205, 362] width 65 height 57
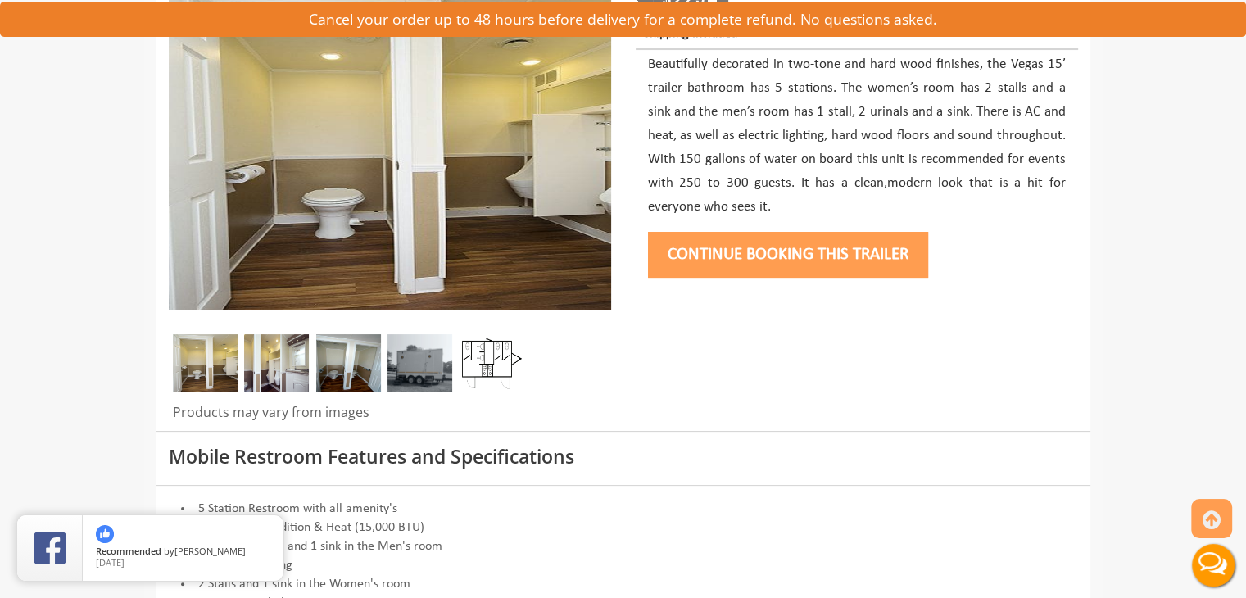
click at [274, 358] on img at bounding box center [276, 362] width 65 height 57
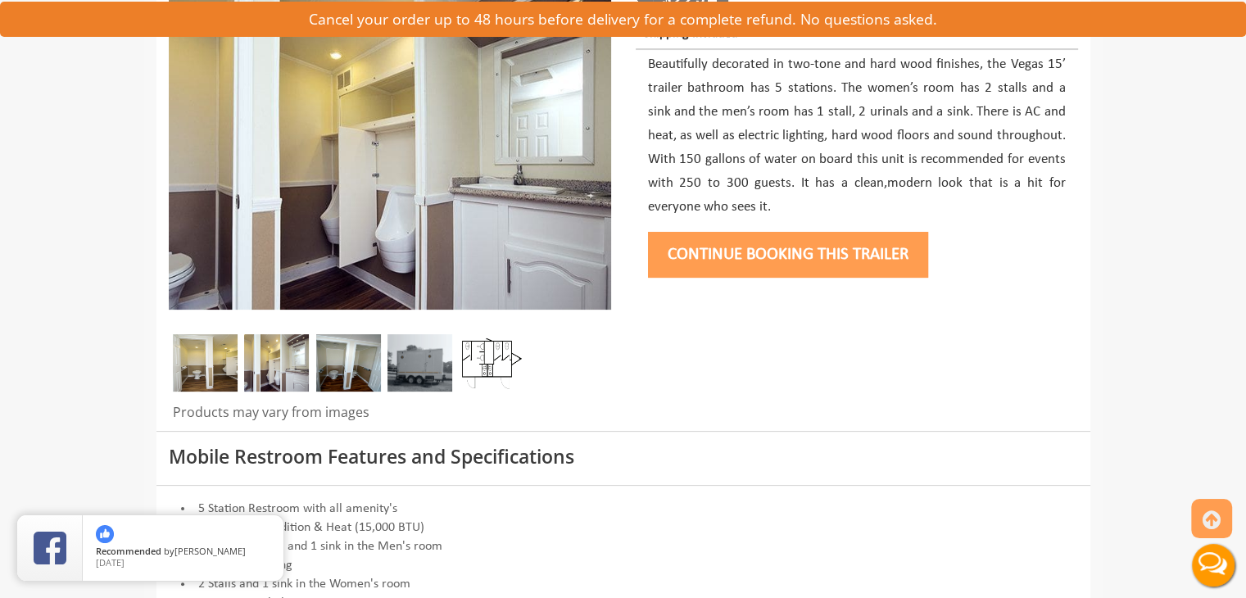
click at [351, 351] on img at bounding box center [348, 362] width 65 height 57
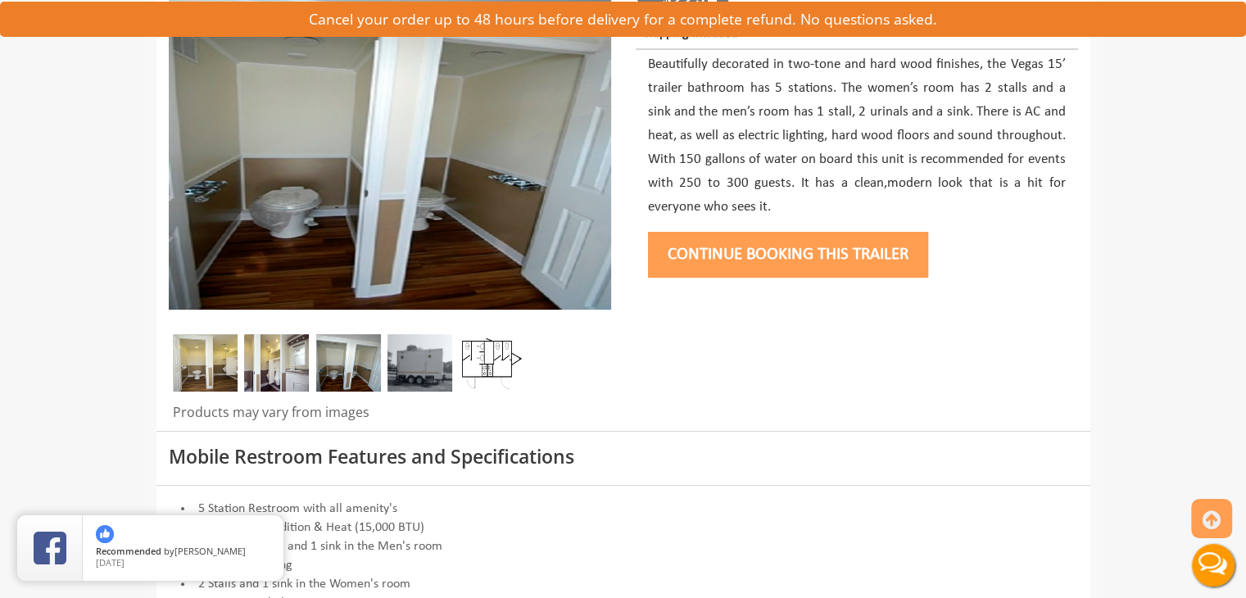
click at [221, 359] on img at bounding box center [205, 362] width 65 height 57
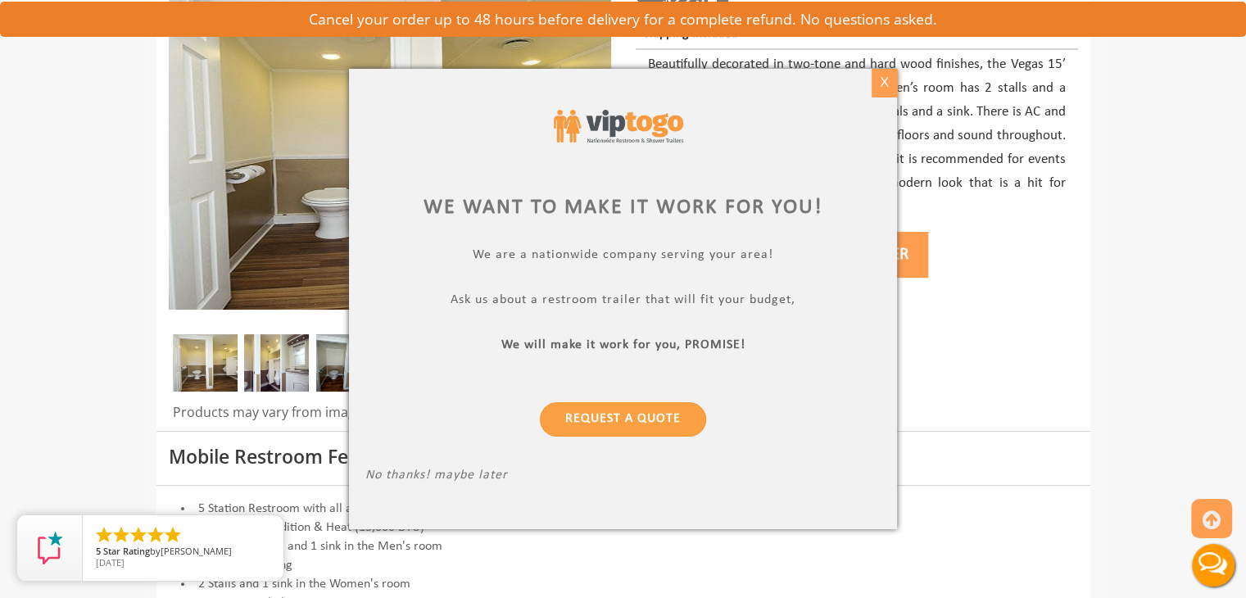
click at [872, 92] on div "X" at bounding box center [884, 83] width 25 height 28
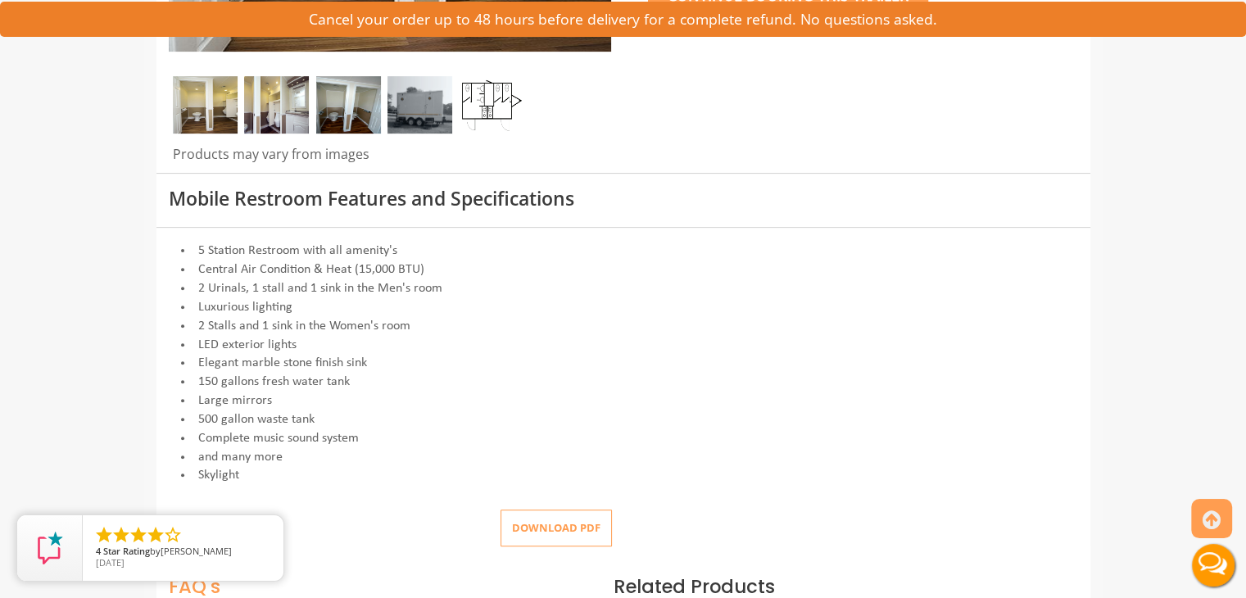
scroll to position [516, 0]
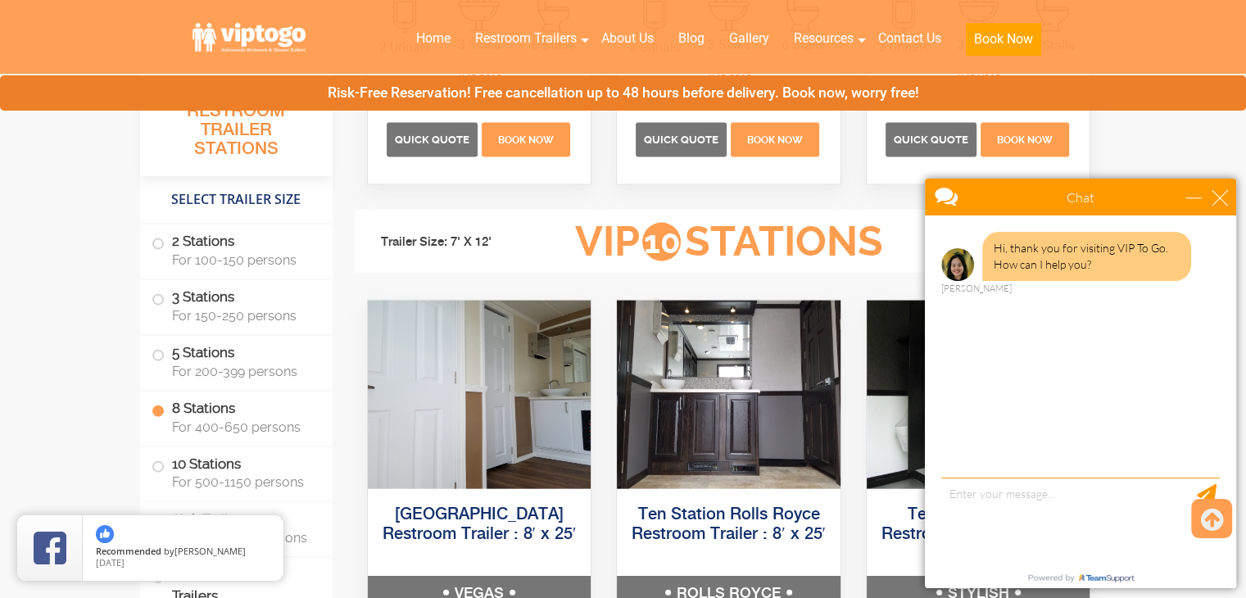
scroll to position [3635, 0]
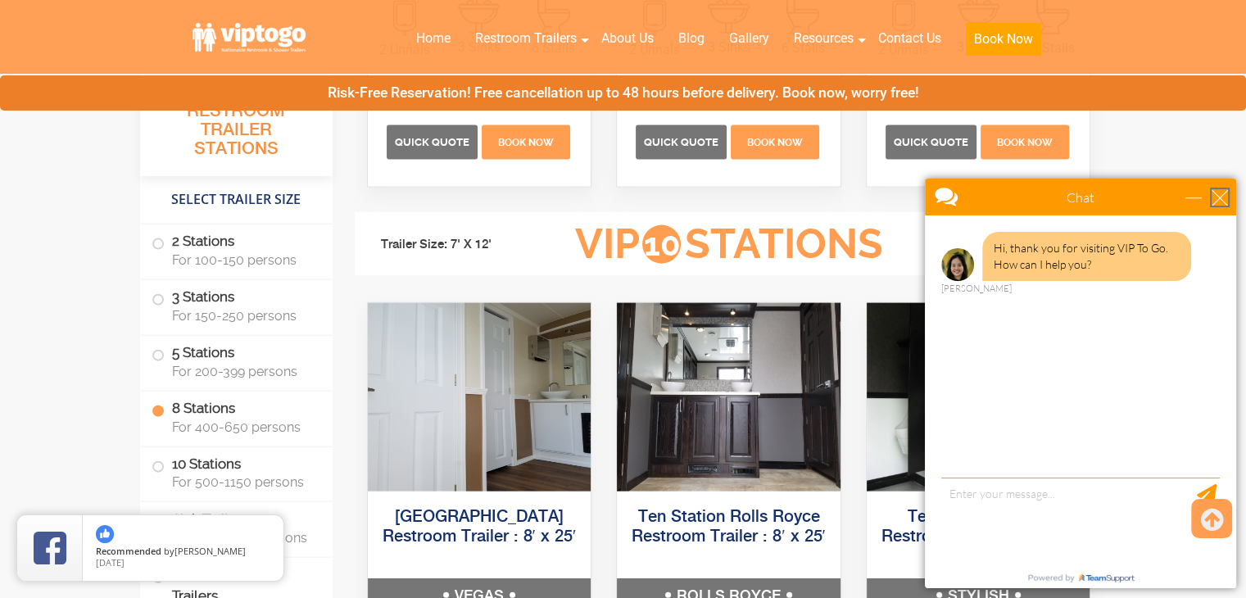
click at [1220, 205] on div "close" at bounding box center [1220, 197] width 16 height 16
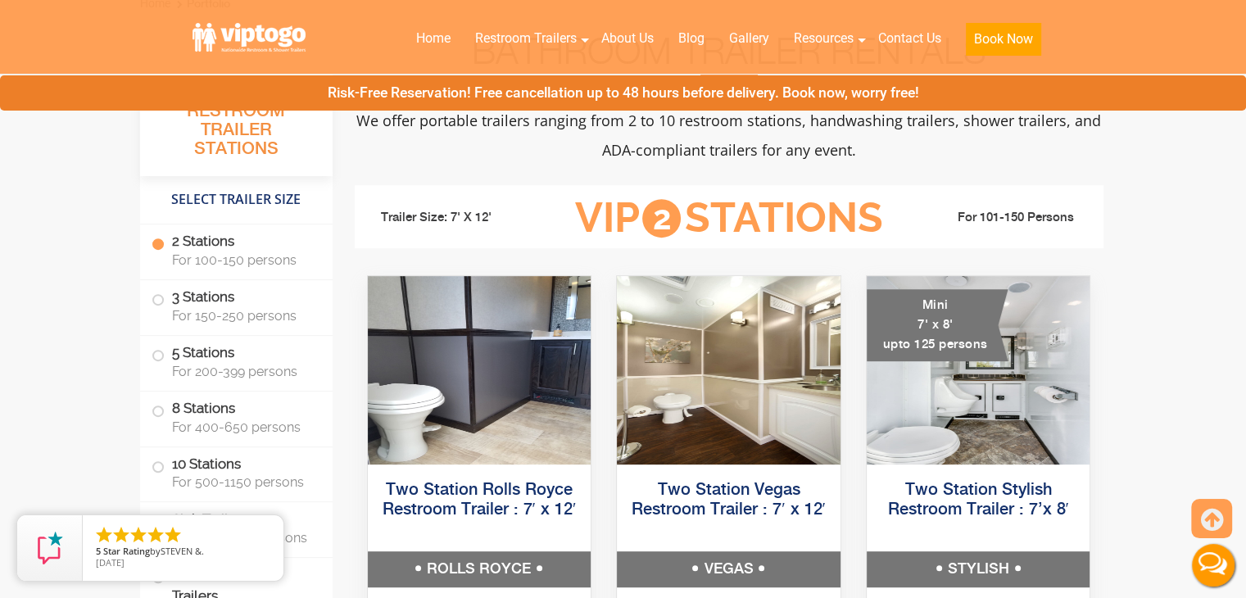
scroll to position [616, 0]
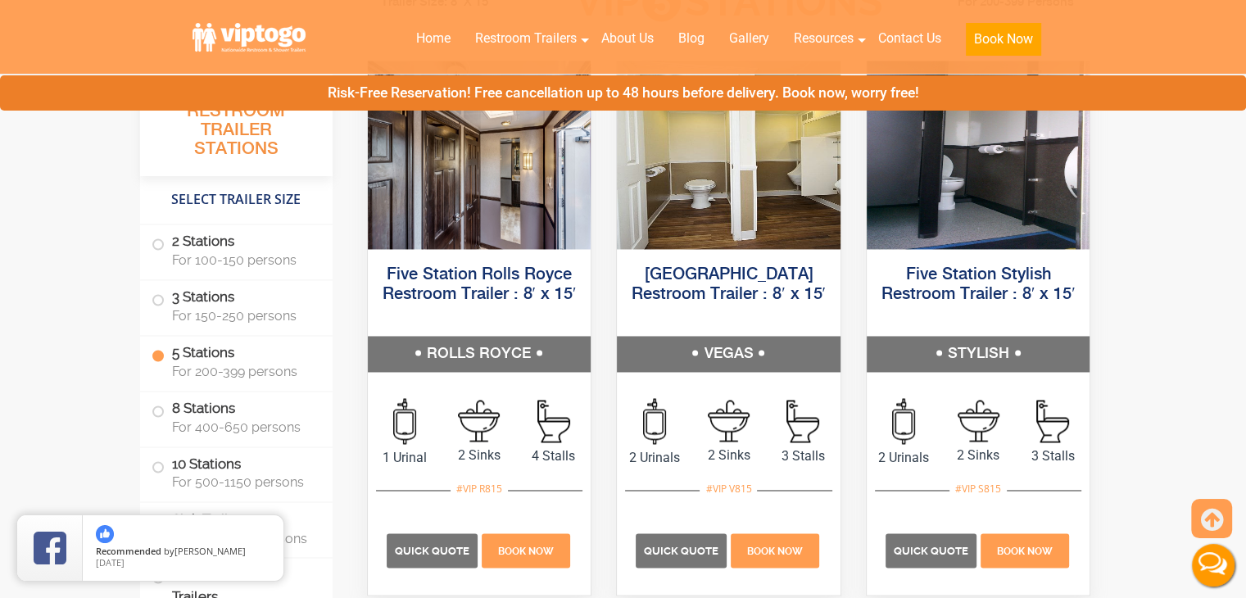
scroll to position [2575, 0]
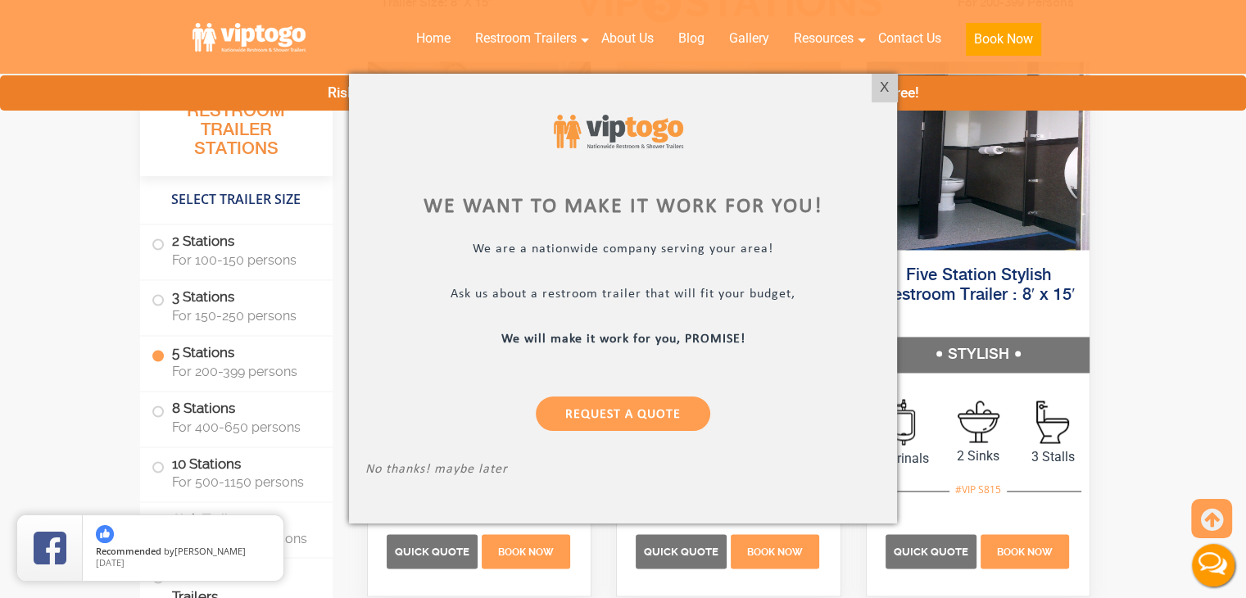
click at [878, 107] on div at bounding box center [622, 131] width 515 height 82
click at [878, 98] on div "X" at bounding box center [884, 88] width 25 height 28
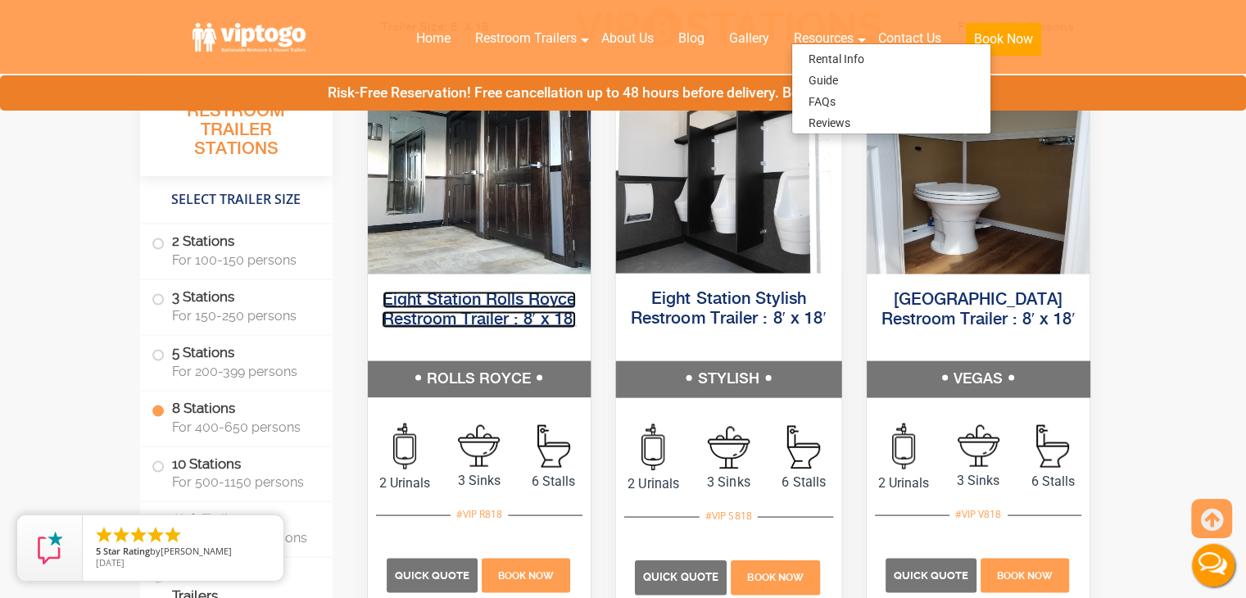
scroll to position [3200, 0]
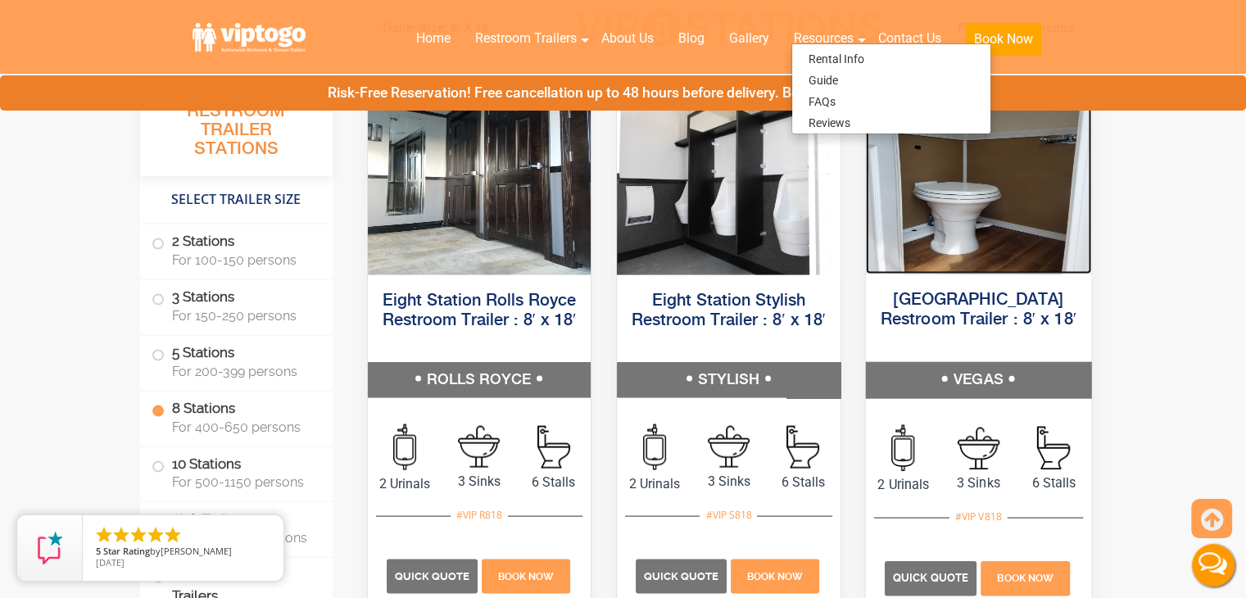
click at [927, 197] on img at bounding box center [977, 179] width 225 height 190
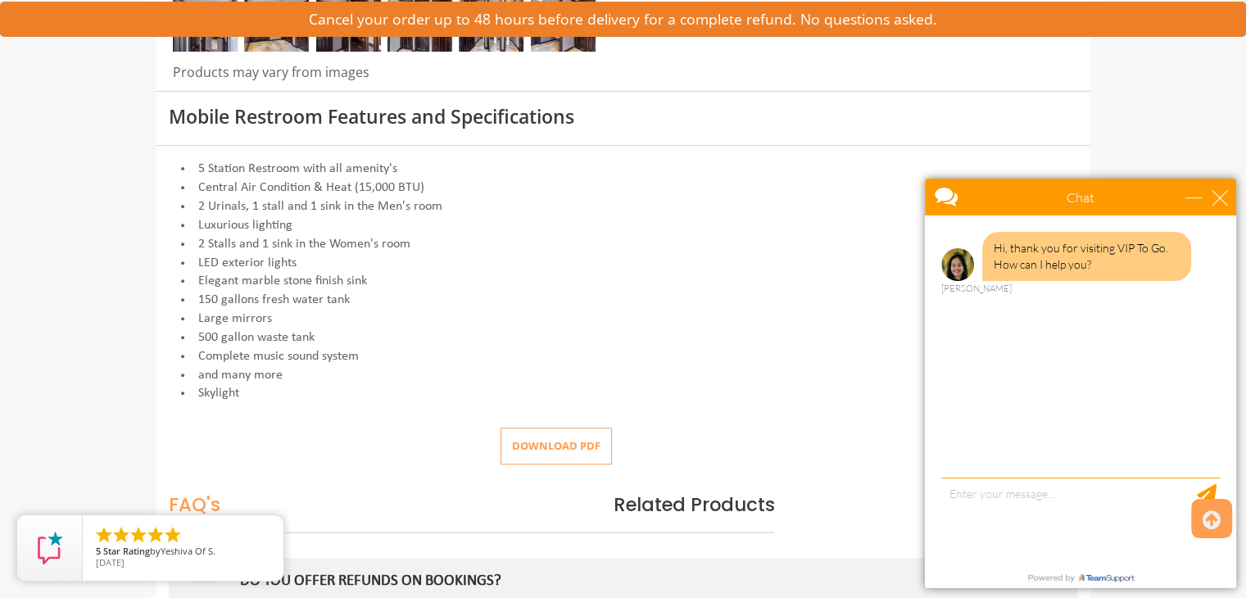
scroll to position [596, 0]
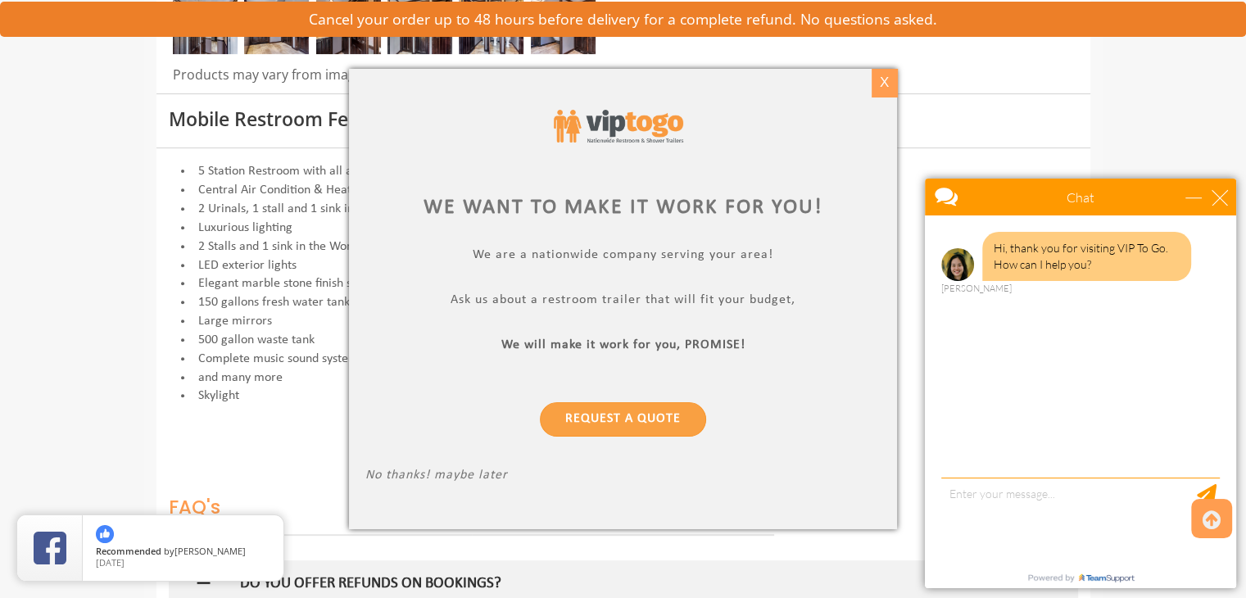
click at [888, 79] on div "X" at bounding box center [884, 83] width 25 height 28
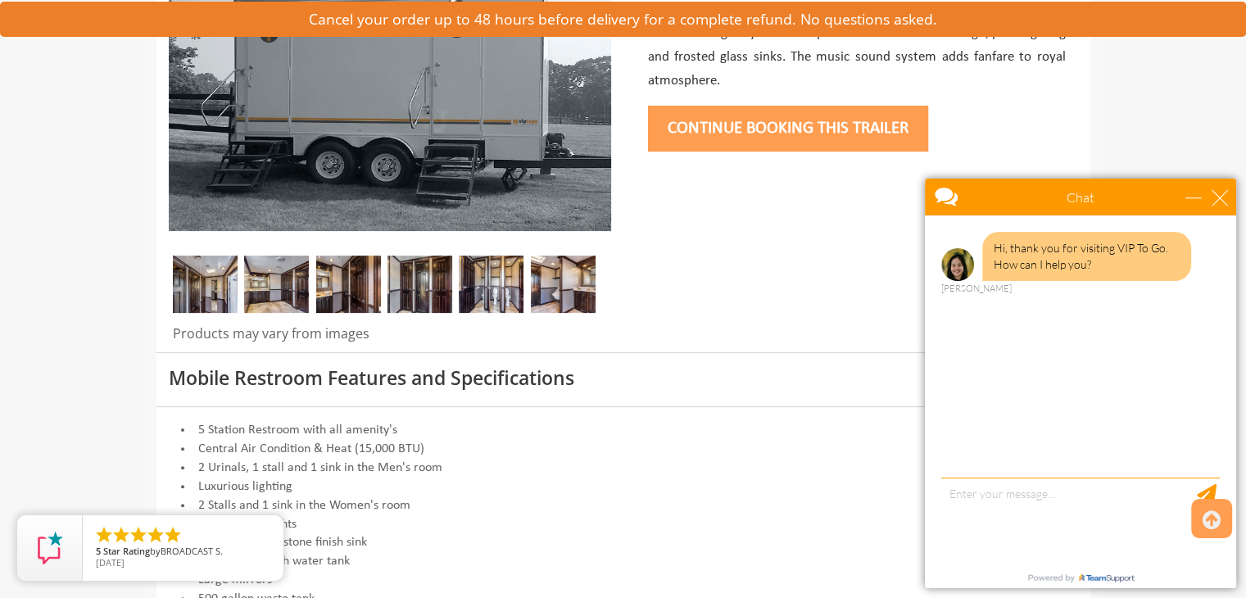
scroll to position [338, 0]
click at [207, 293] on img at bounding box center [205, 284] width 65 height 57
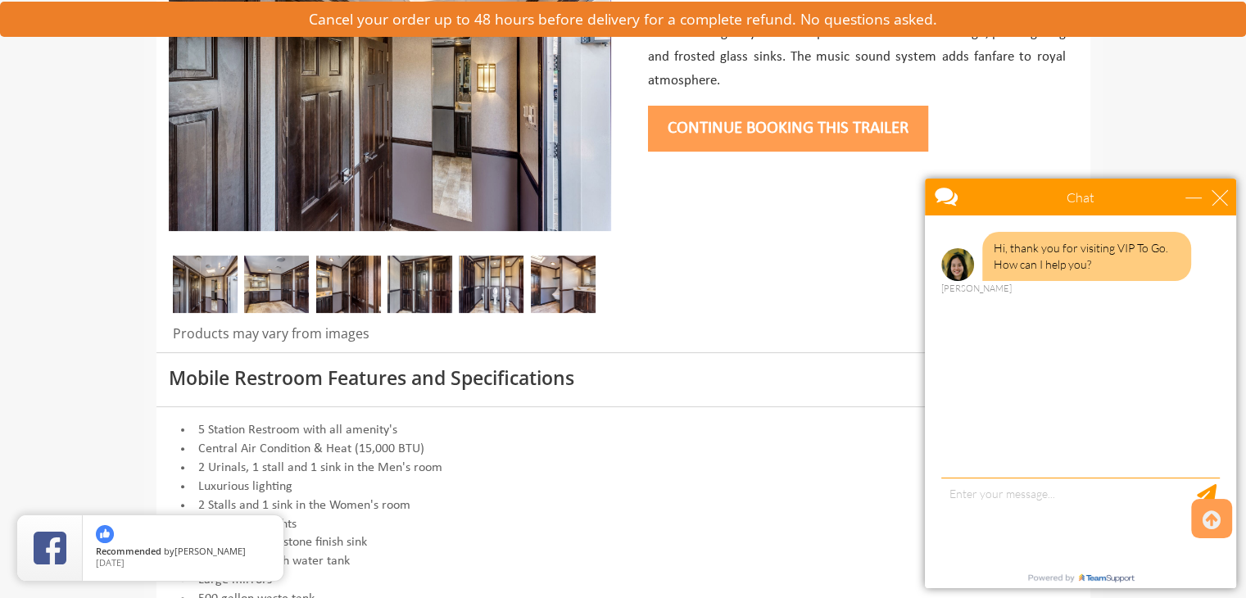
click at [311, 280] on div at bounding box center [390, 289] width 442 height 66
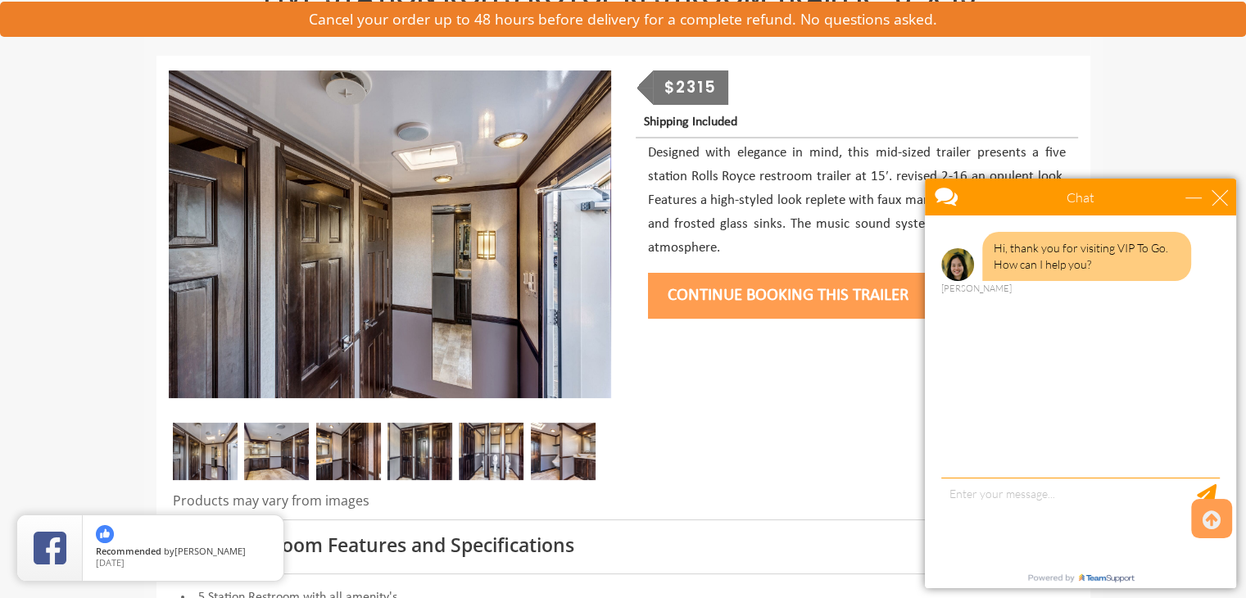
scroll to position [167, 0]
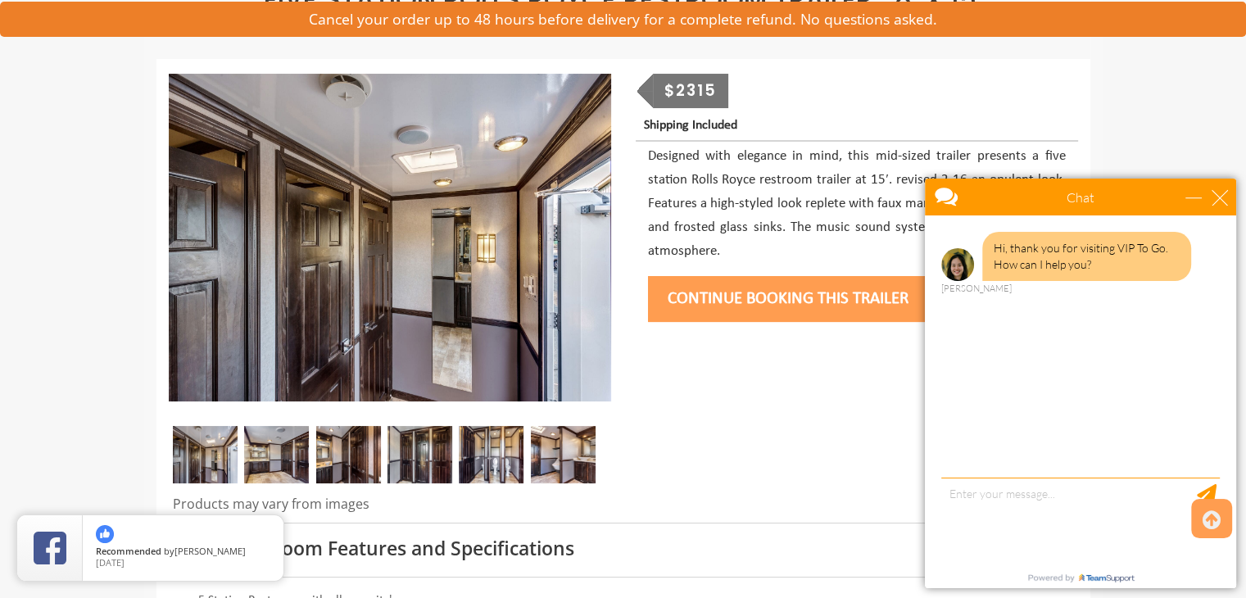
click at [256, 426] on img at bounding box center [276, 454] width 65 height 57
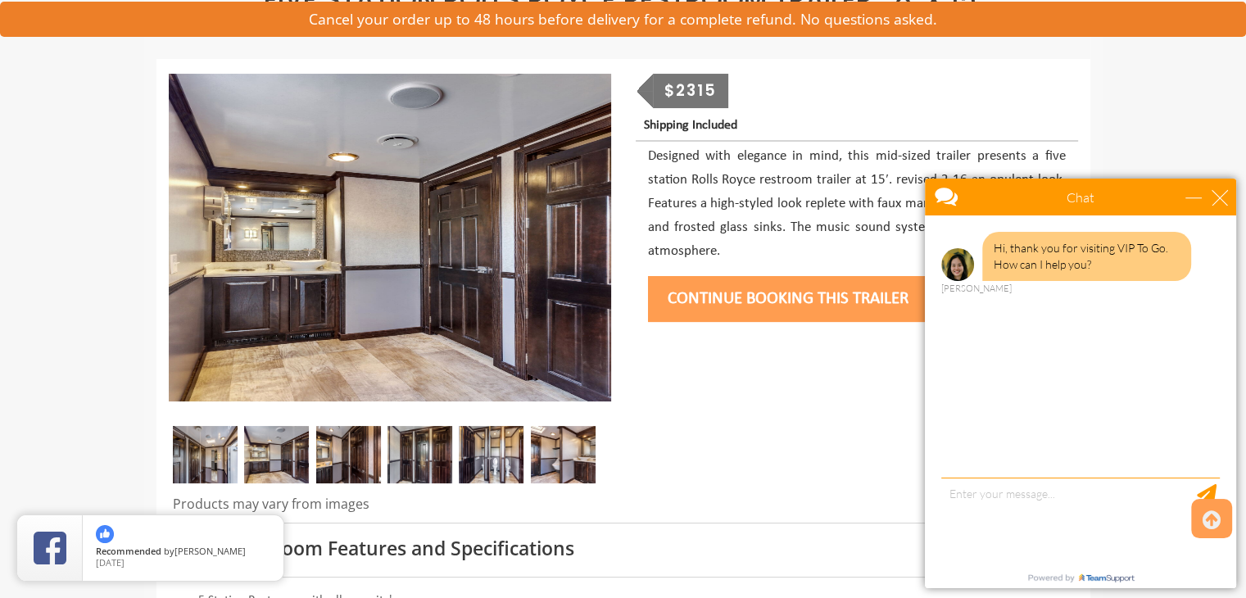
click at [334, 453] on img at bounding box center [348, 454] width 65 height 57
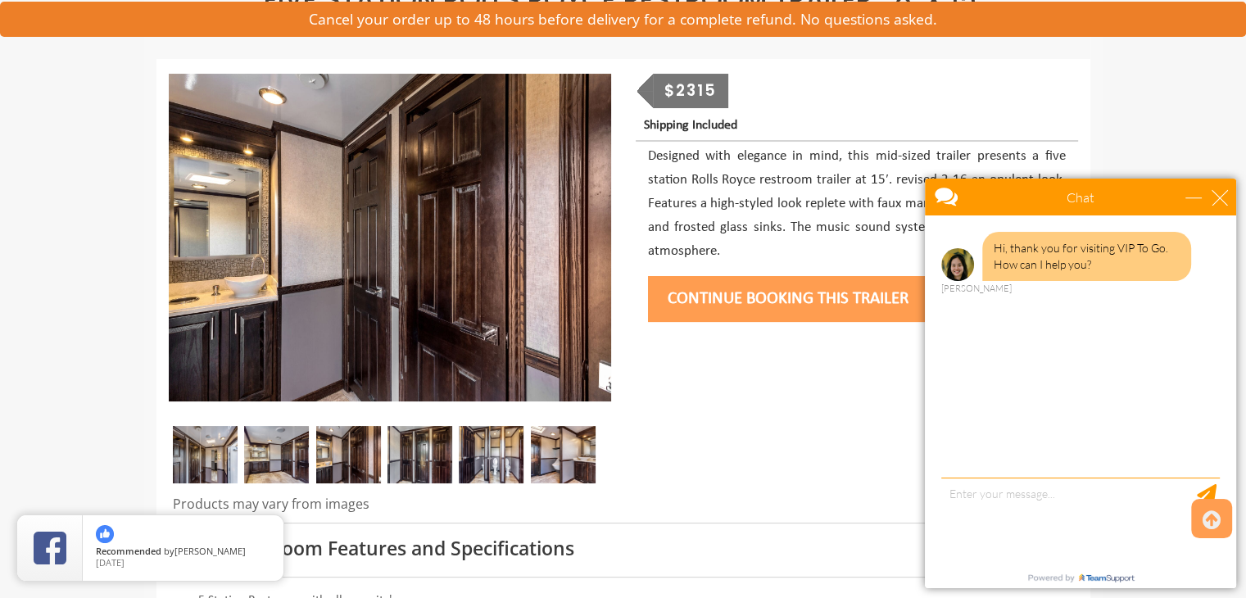
click at [429, 458] on img at bounding box center [420, 454] width 65 height 57
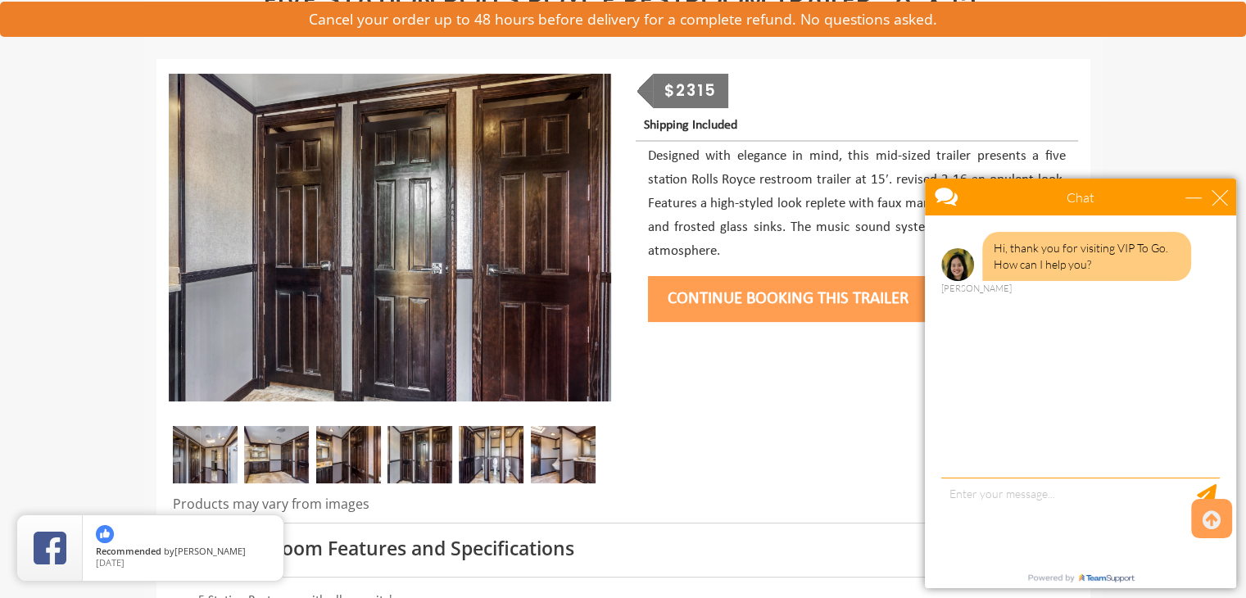
click at [524, 463] on img at bounding box center [491, 454] width 65 height 57
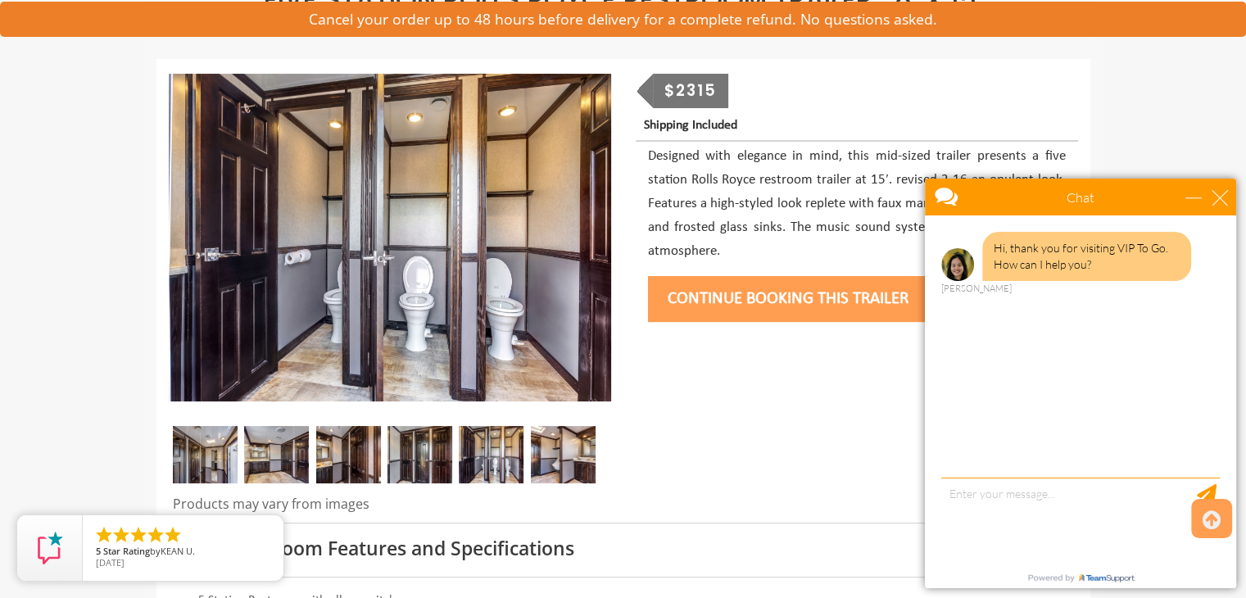
click at [548, 464] on img at bounding box center [563, 454] width 65 height 57
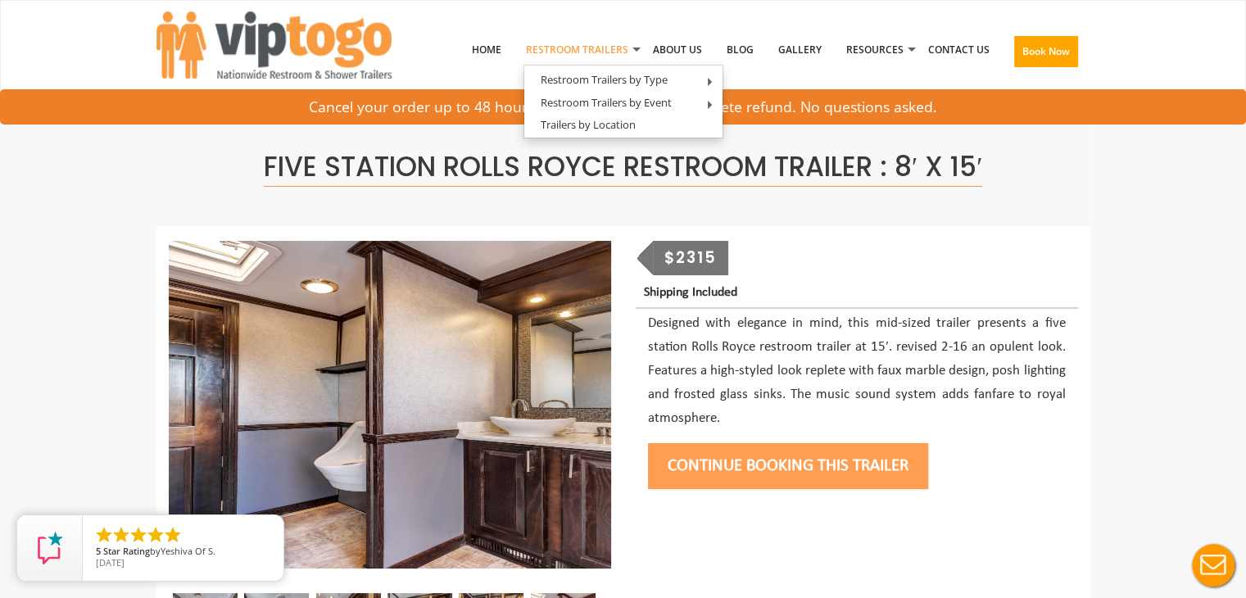
scroll to position [0, 0]
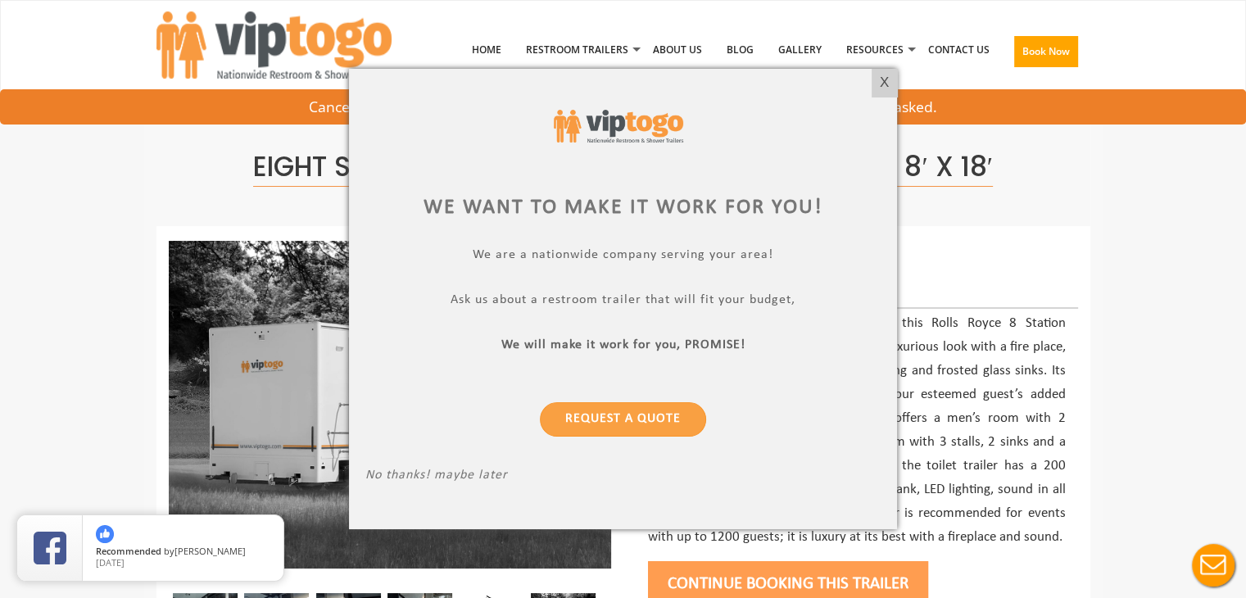
click at [868, 86] on div at bounding box center [622, 126] width 515 height 82
click at [887, 79] on div "X" at bounding box center [884, 83] width 25 height 28
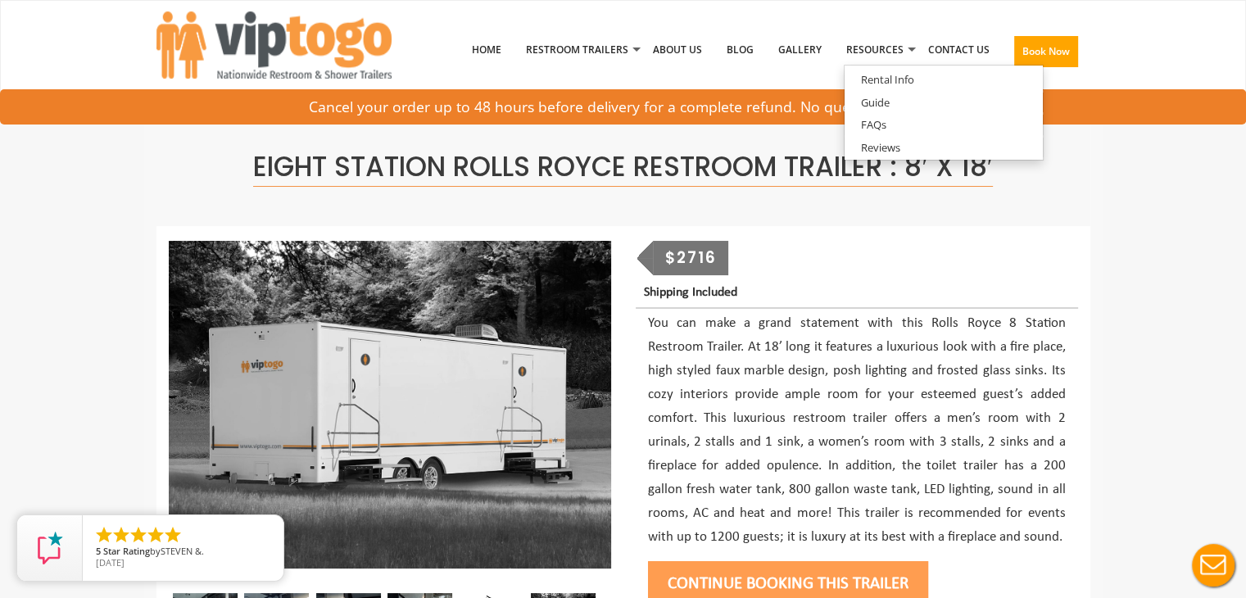
click at [826, 351] on p "You can make a grand statement with this Rolls Royce 8 Station Restroom Trailer…" at bounding box center [857, 430] width 418 height 237
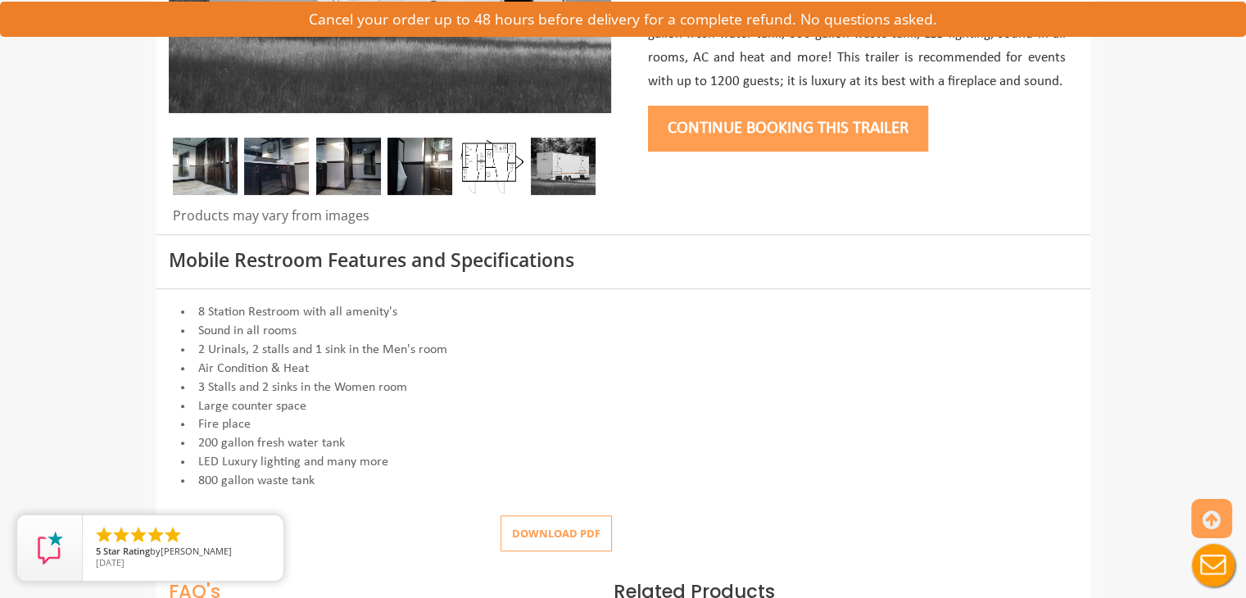
scroll to position [564, 0]
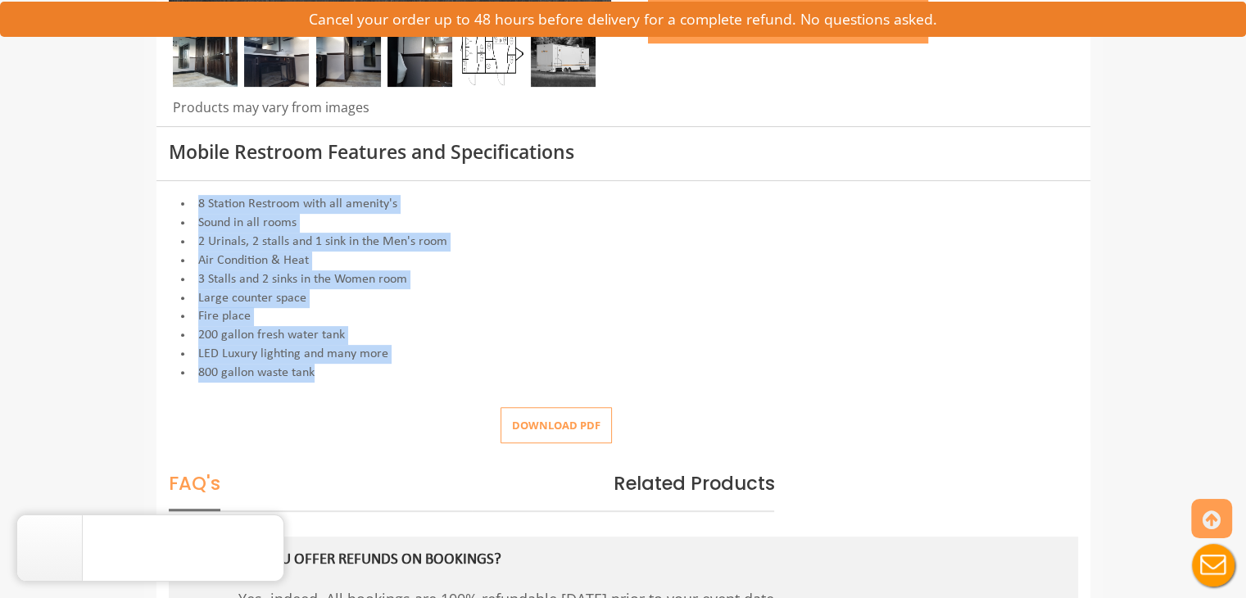
drag, startPoint x: 383, startPoint y: 367, endPoint x: 197, endPoint y: 205, distance: 246.2
click at [197, 205] on div "8 Station Restroom with all amenity's Sound in all rooms 2 Urinals, 2 stalls an…" at bounding box center [623, 288] width 909 height 187
copy div "8 Station Restroom with all amenity's Sound in all rooms 2 Urinals, 2 stalls an…"
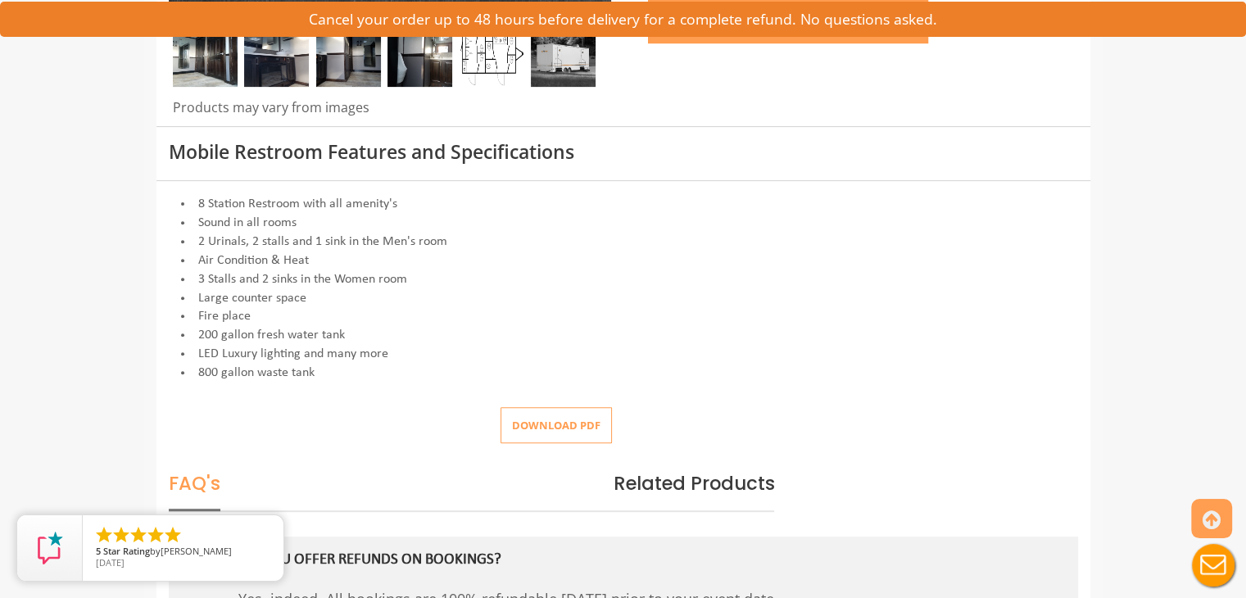
click at [535, 240] on li "2 Urinals, 2 stalls and 1 sink in the Men's room" at bounding box center [623, 242] width 909 height 19
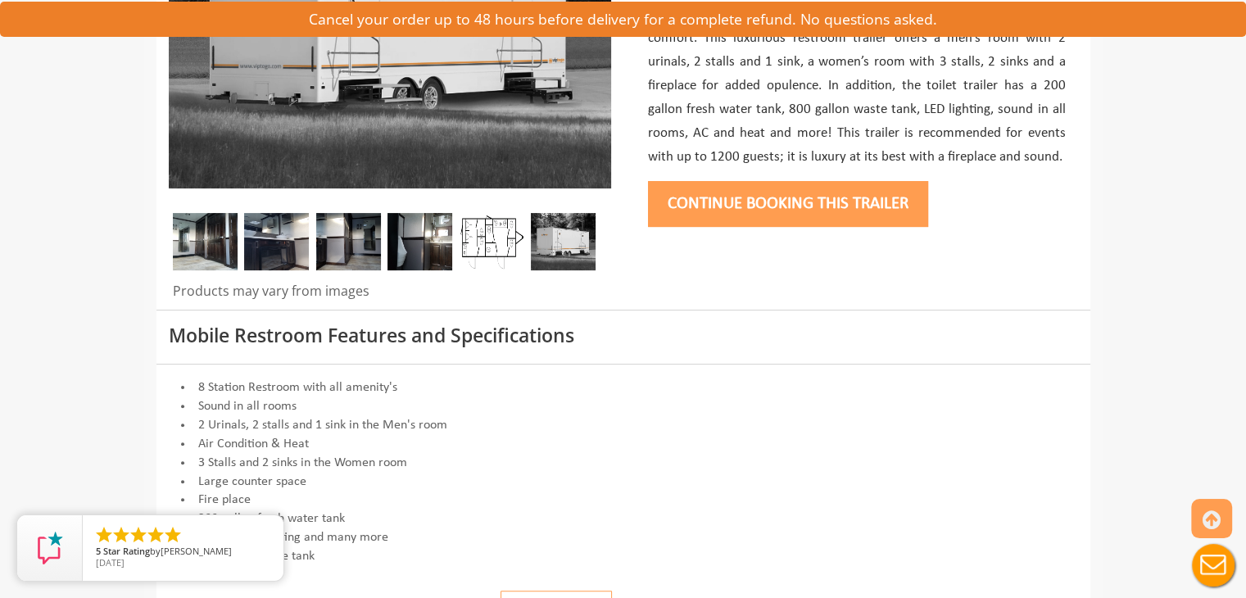
scroll to position [308, 0]
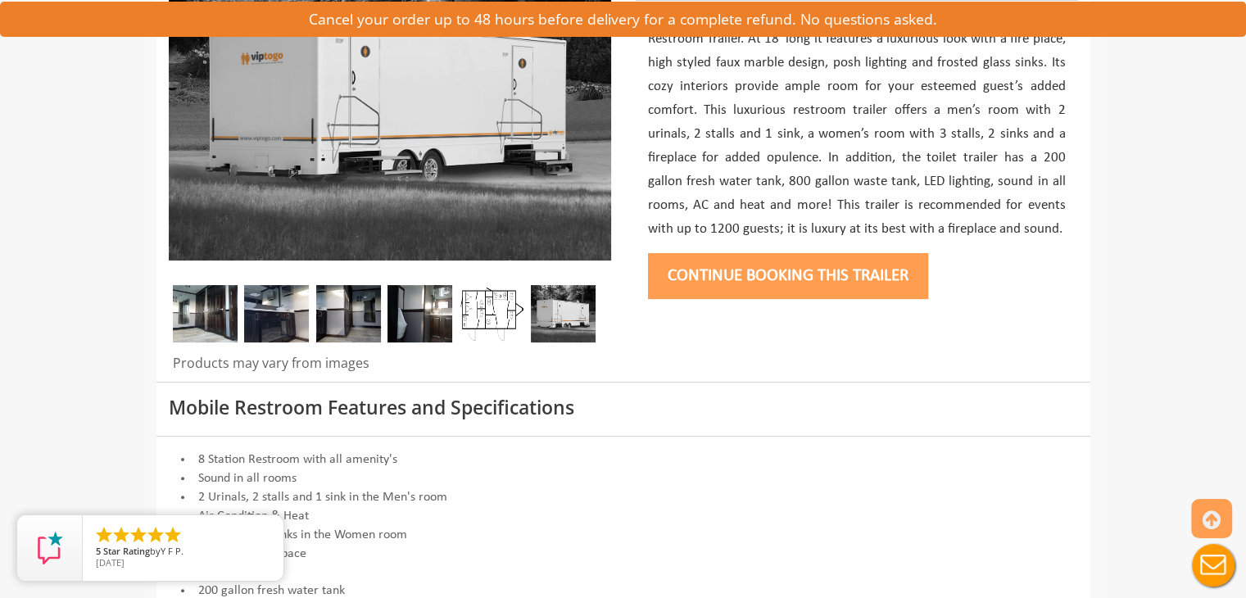
click at [543, 297] on img at bounding box center [563, 313] width 65 height 57
click at [567, 314] on img at bounding box center [563, 313] width 65 height 57
click at [438, 323] on img at bounding box center [420, 313] width 65 height 57
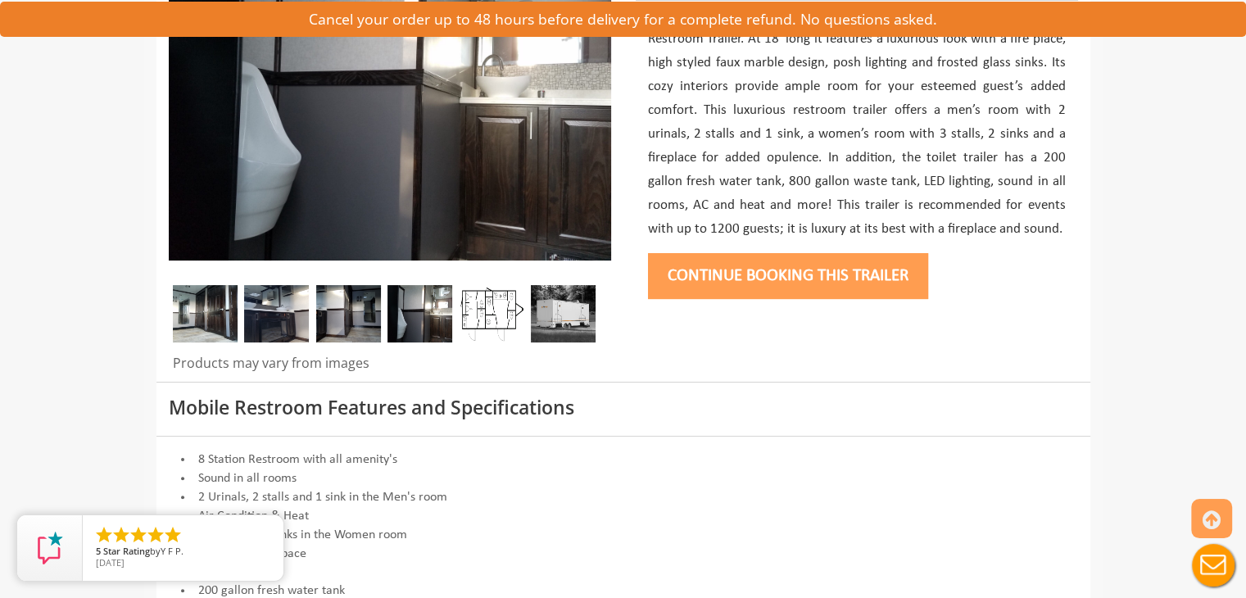
click at [361, 323] on img at bounding box center [348, 313] width 65 height 57
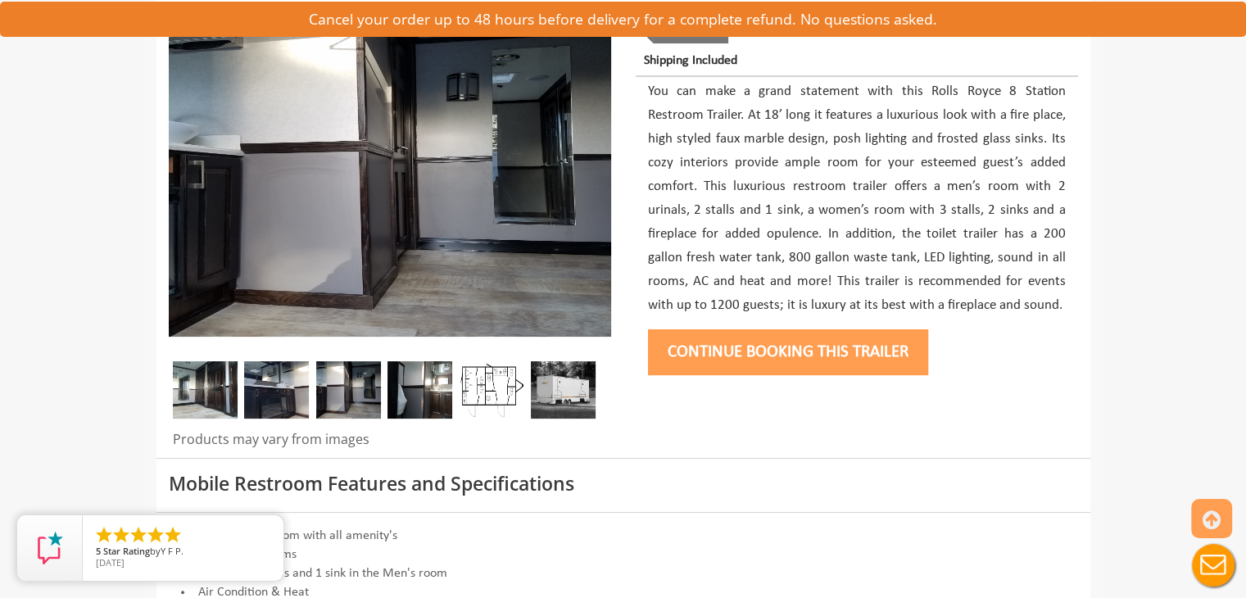
scroll to position [192, 0]
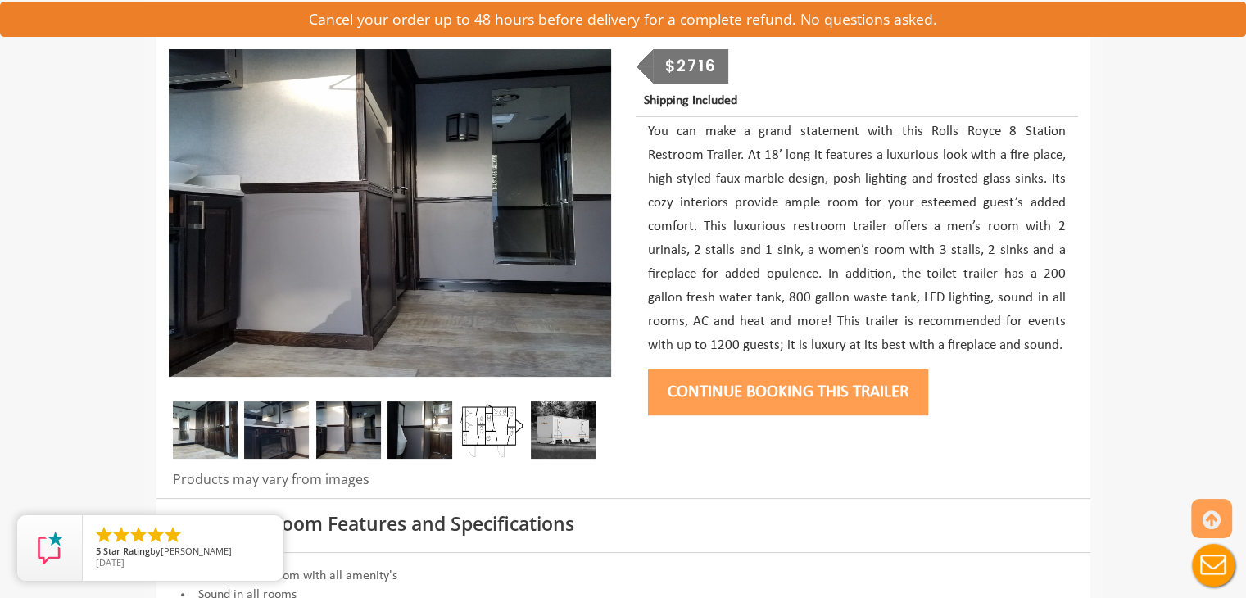
click at [378, 423] on img at bounding box center [348, 429] width 65 height 57
click at [292, 430] on img at bounding box center [276, 429] width 65 height 57
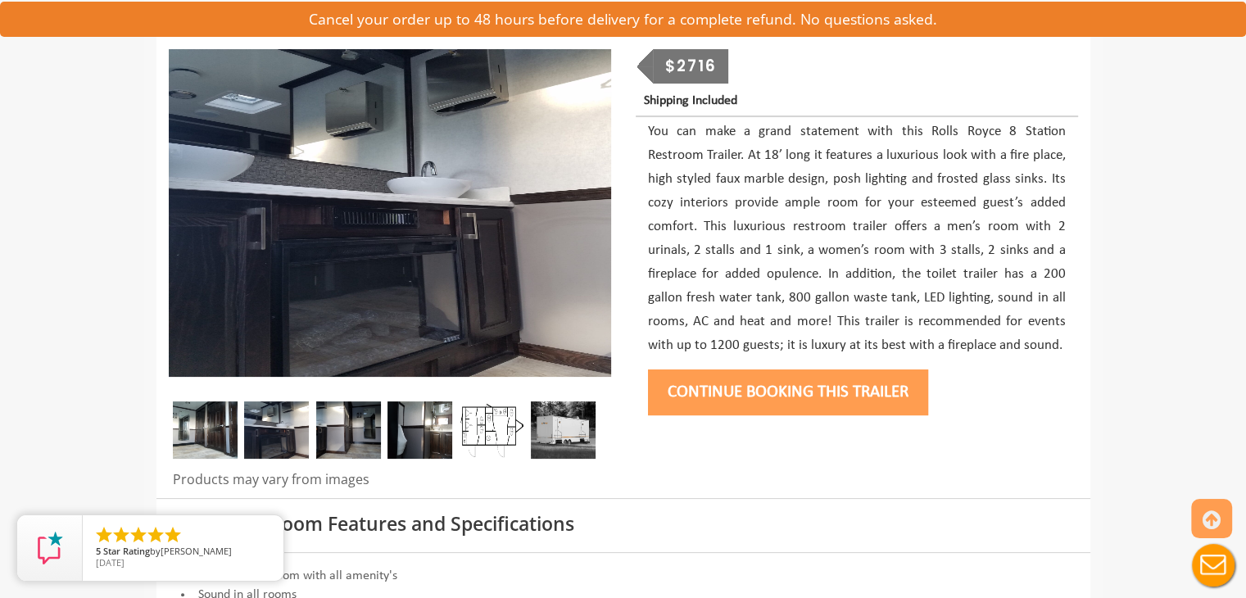
click at [205, 438] on img at bounding box center [205, 429] width 65 height 57
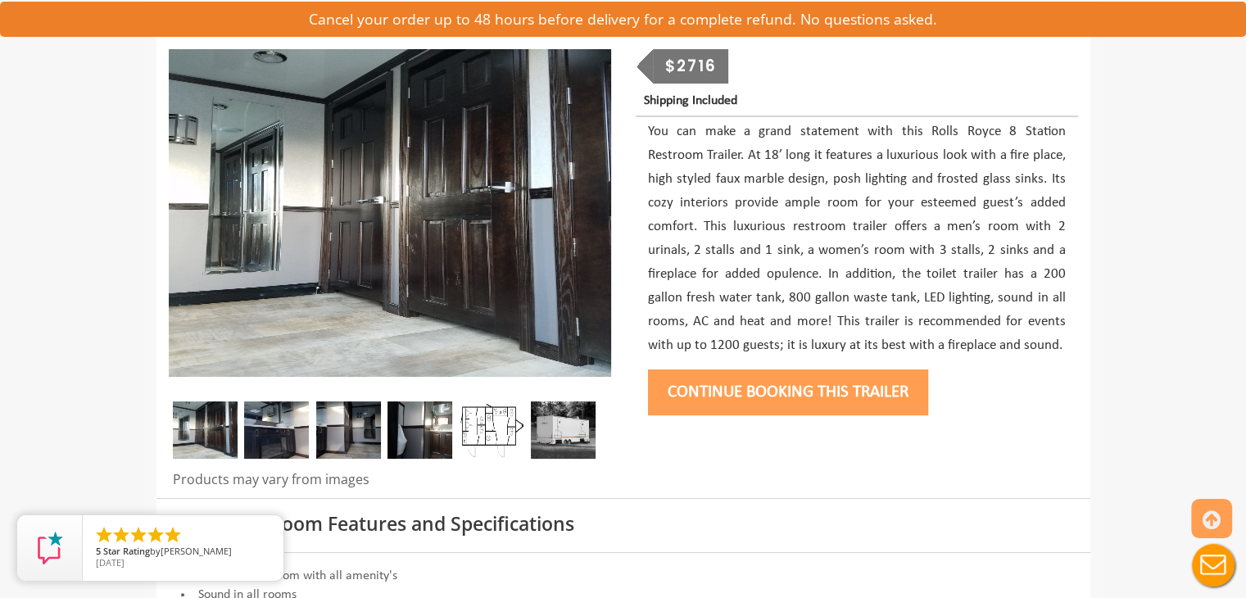
click at [285, 440] on img at bounding box center [276, 429] width 65 height 57
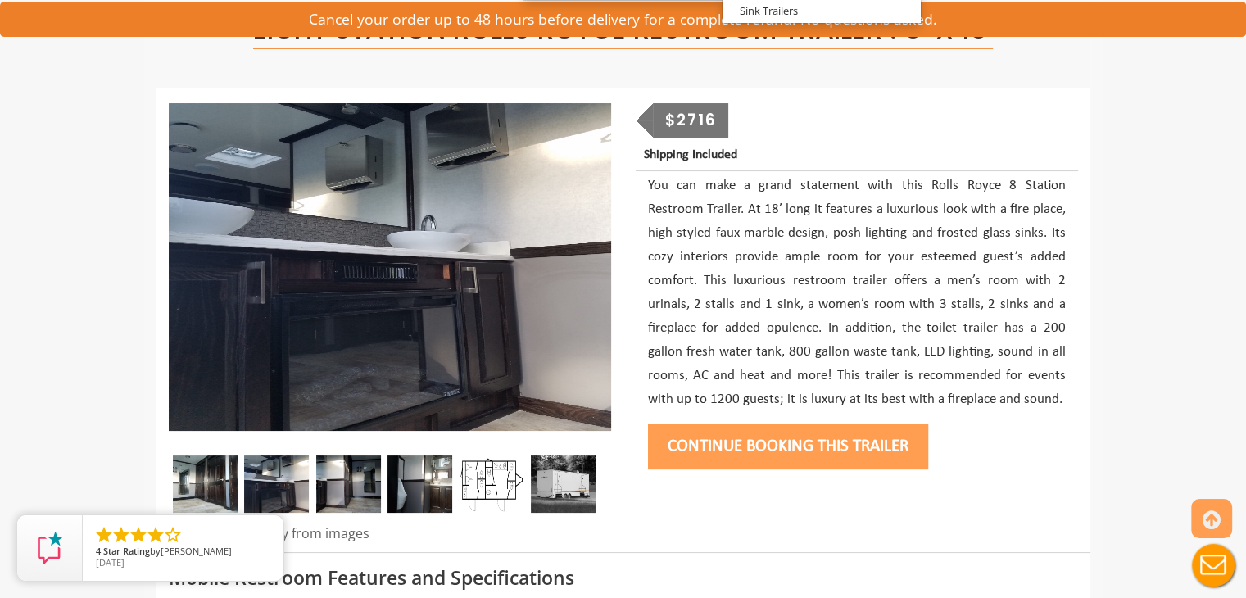
scroll to position [137, 0]
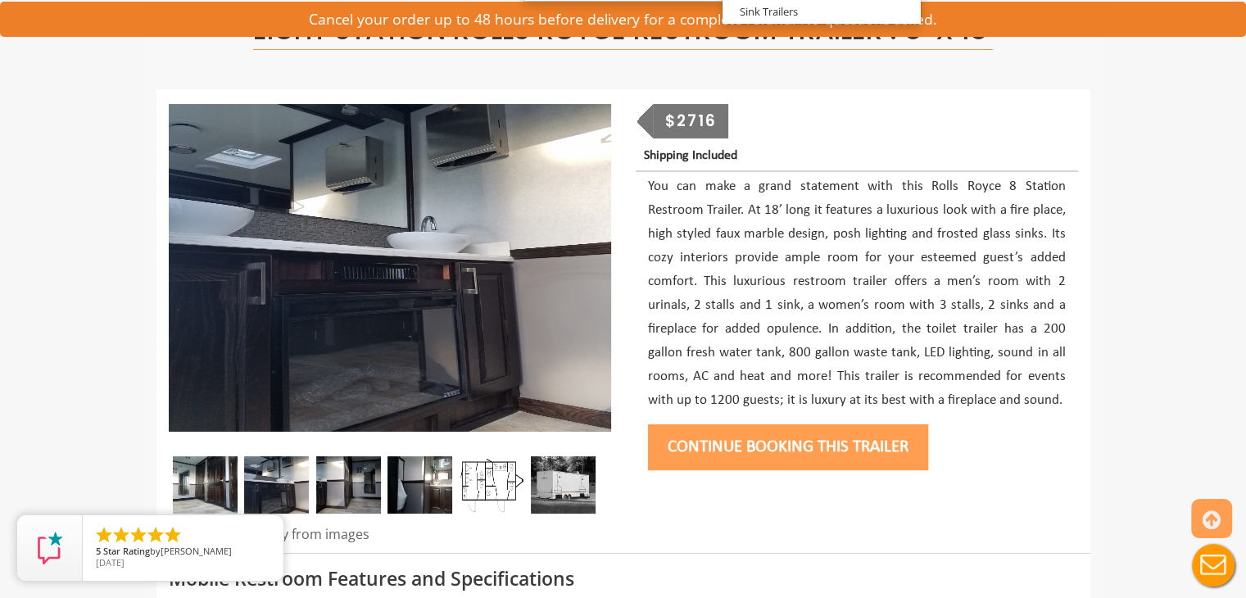
click at [483, 471] on img at bounding box center [491, 484] width 65 height 57
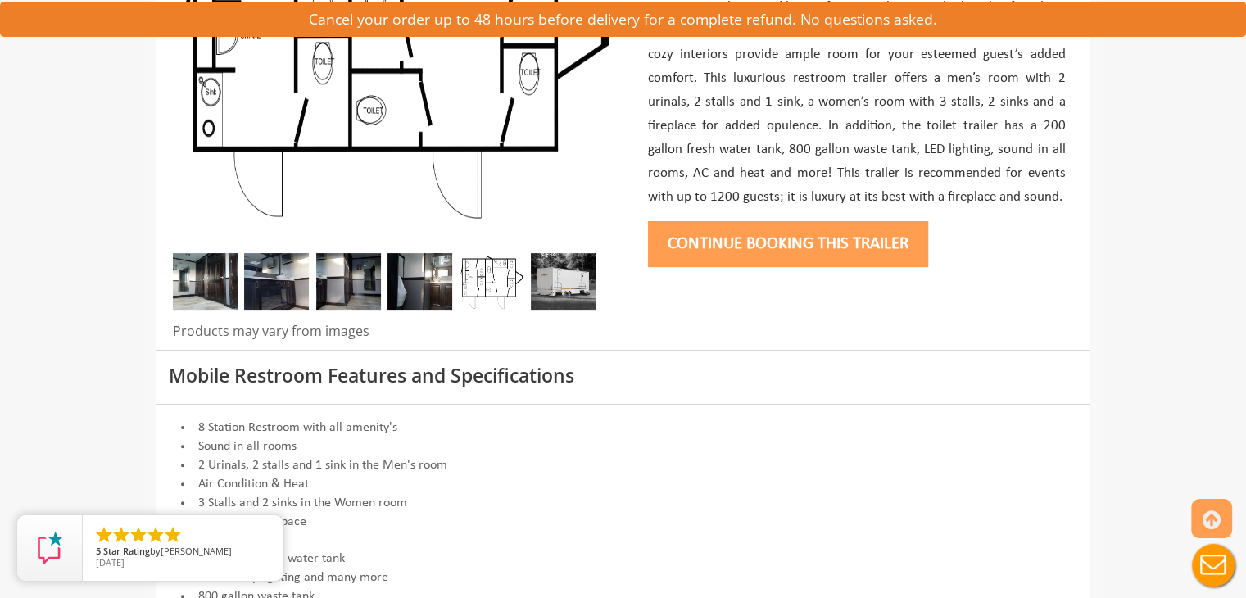
scroll to position [339, 0]
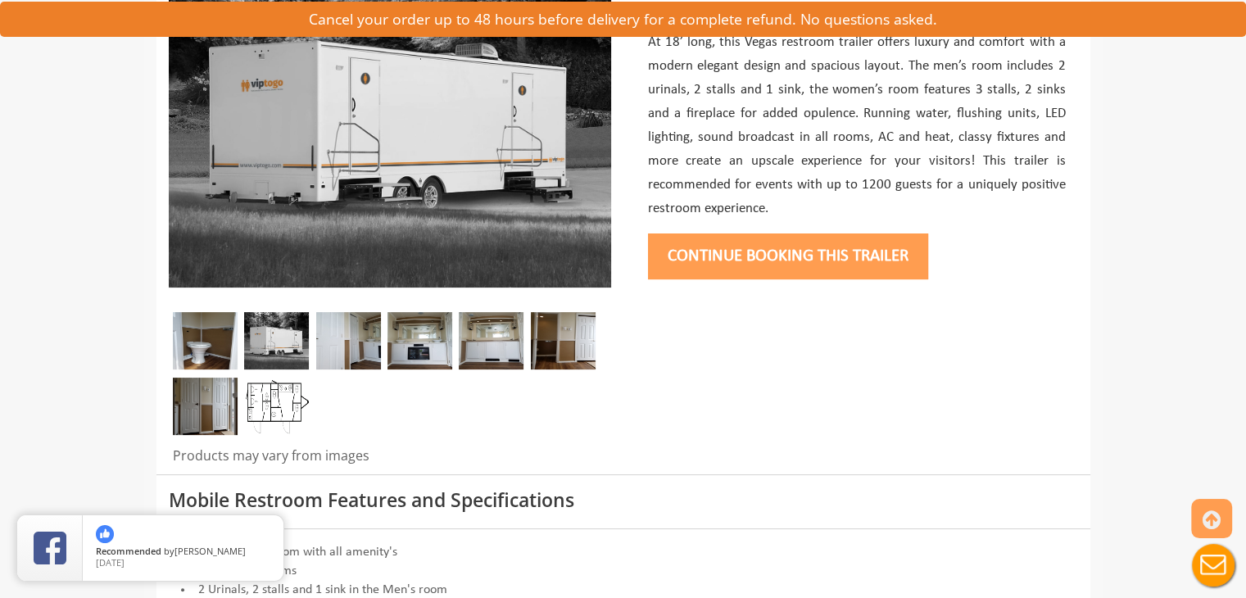
scroll to position [282, 0]
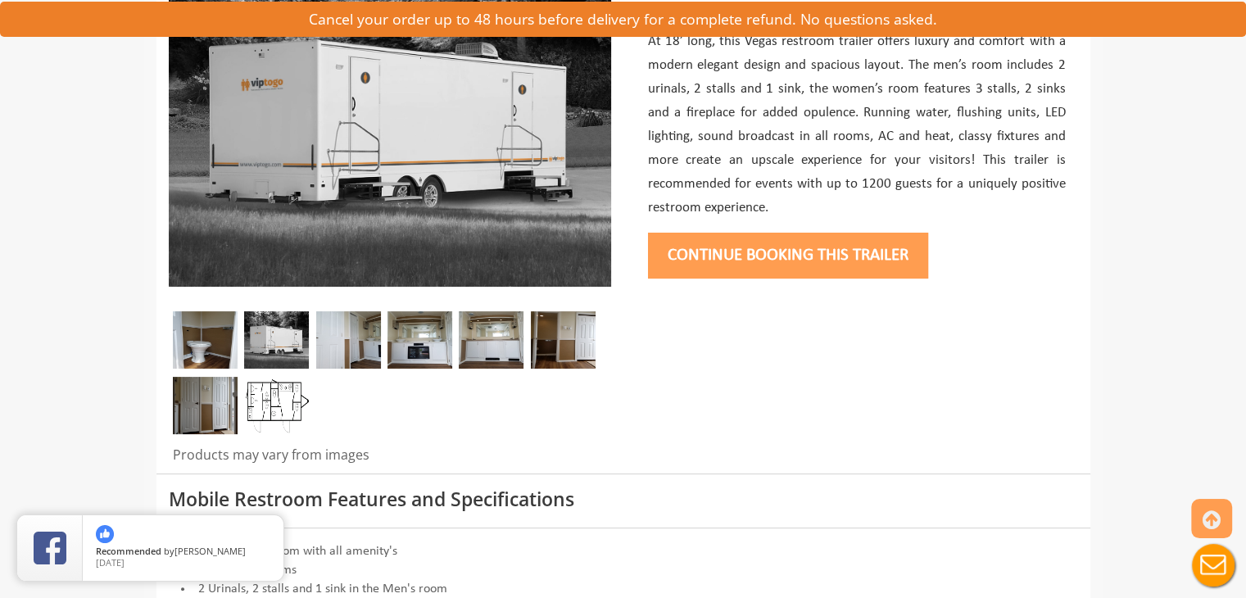
click at [293, 381] on img at bounding box center [276, 405] width 65 height 57
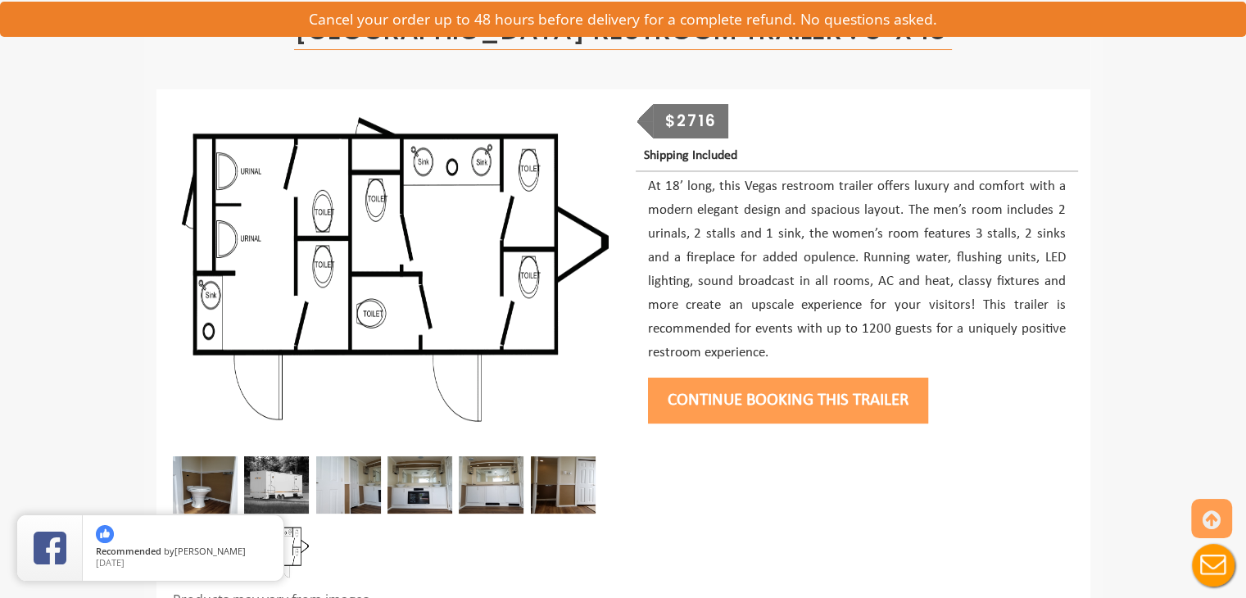
scroll to position [138, 0]
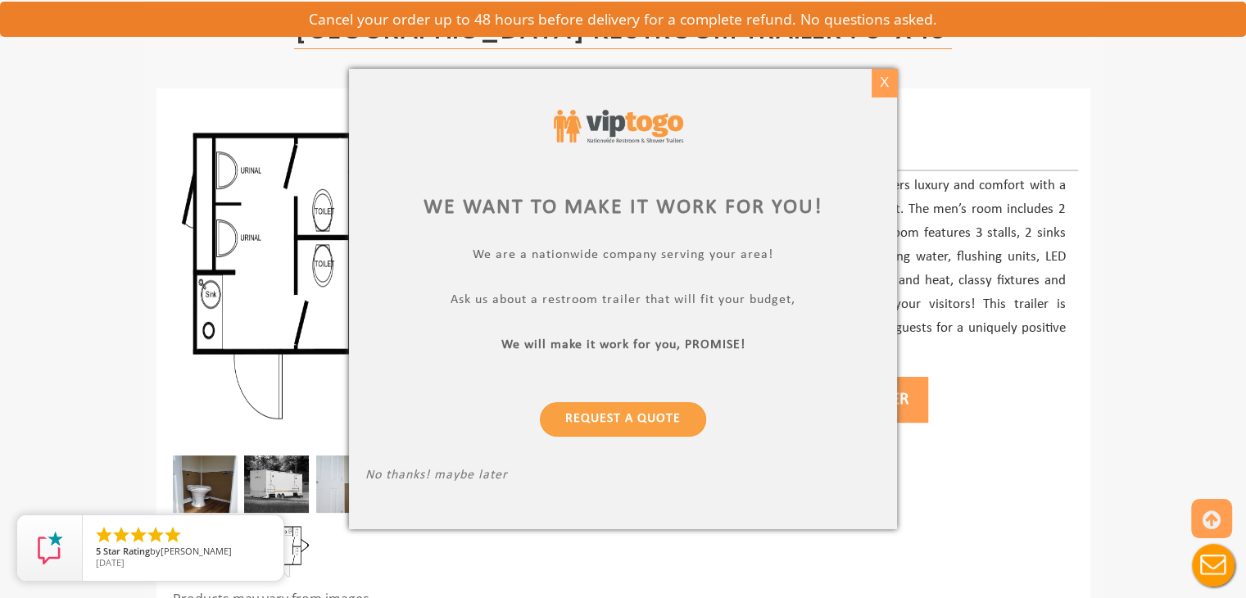
click at [875, 83] on div "X" at bounding box center [884, 83] width 25 height 28
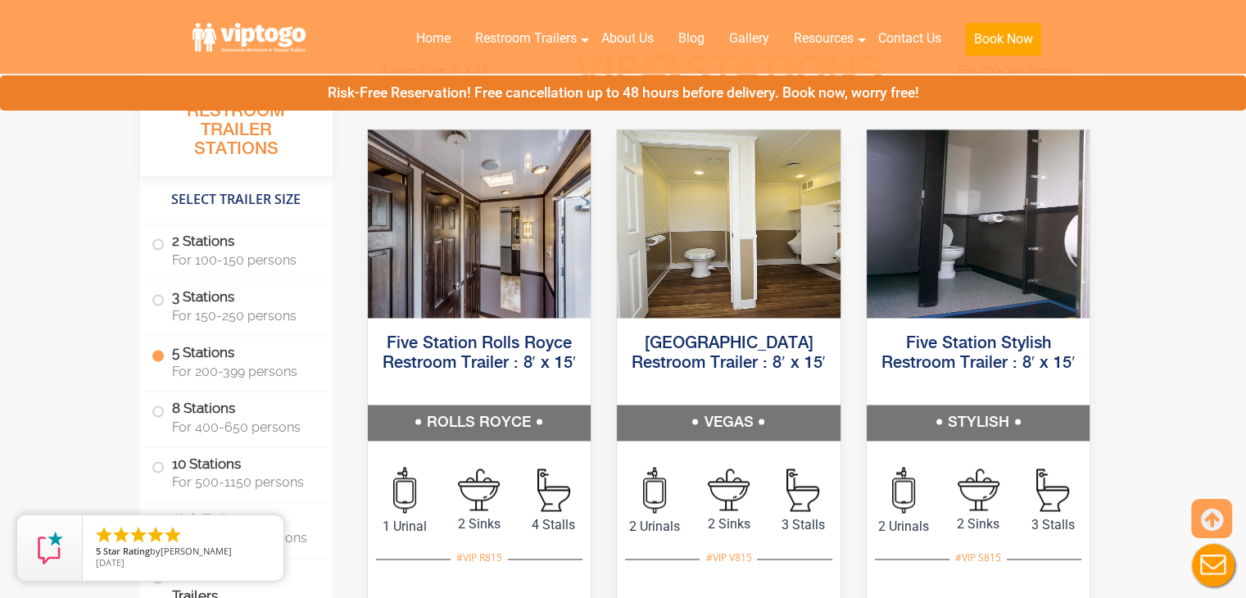
scroll to position [2506, 0]
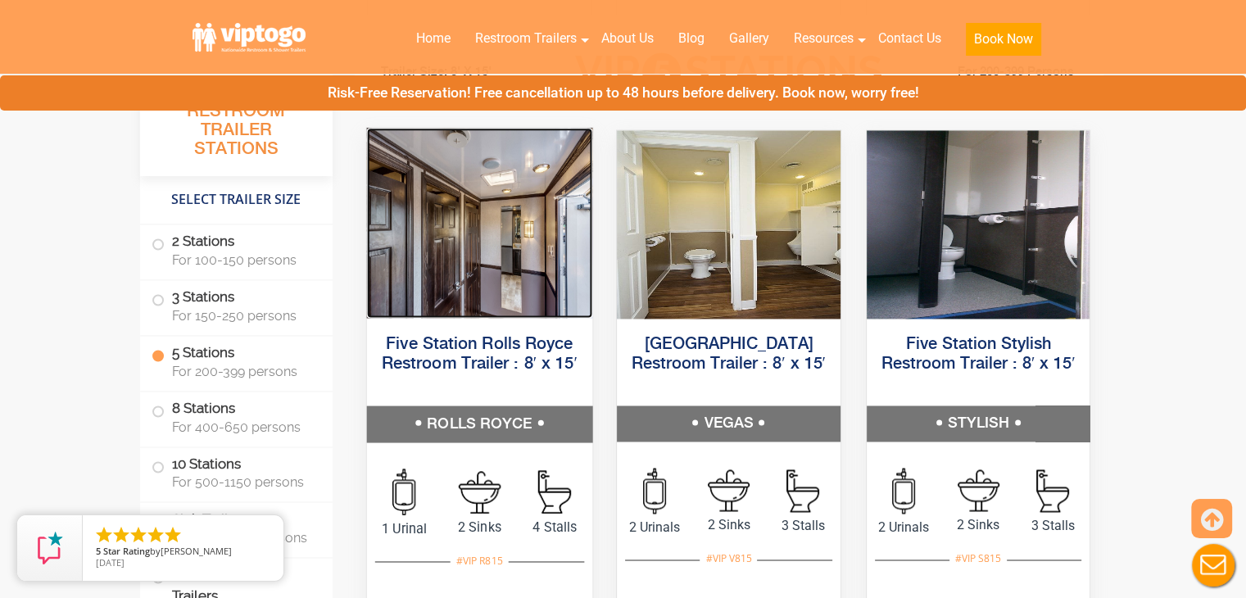
click at [449, 224] on img at bounding box center [478, 222] width 225 height 190
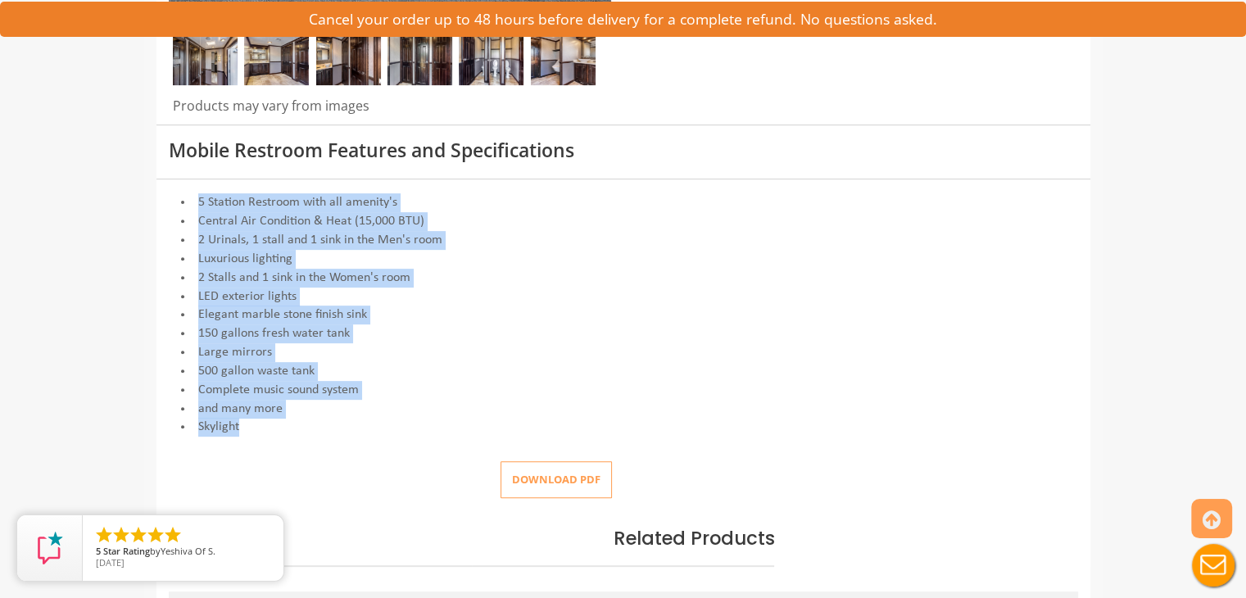
drag, startPoint x: 273, startPoint y: 430, endPoint x: 193, endPoint y: 204, distance: 239.7
click at [193, 204] on div "5 Station Restroom with all amenity's Central Air Condition & Heat (15,000 BTU)…" at bounding box center [623, 314] width 909 height 243
copy div "5 Station Restroom with all amenity's Central Air Condition & Heat (15,000 BTU)…"
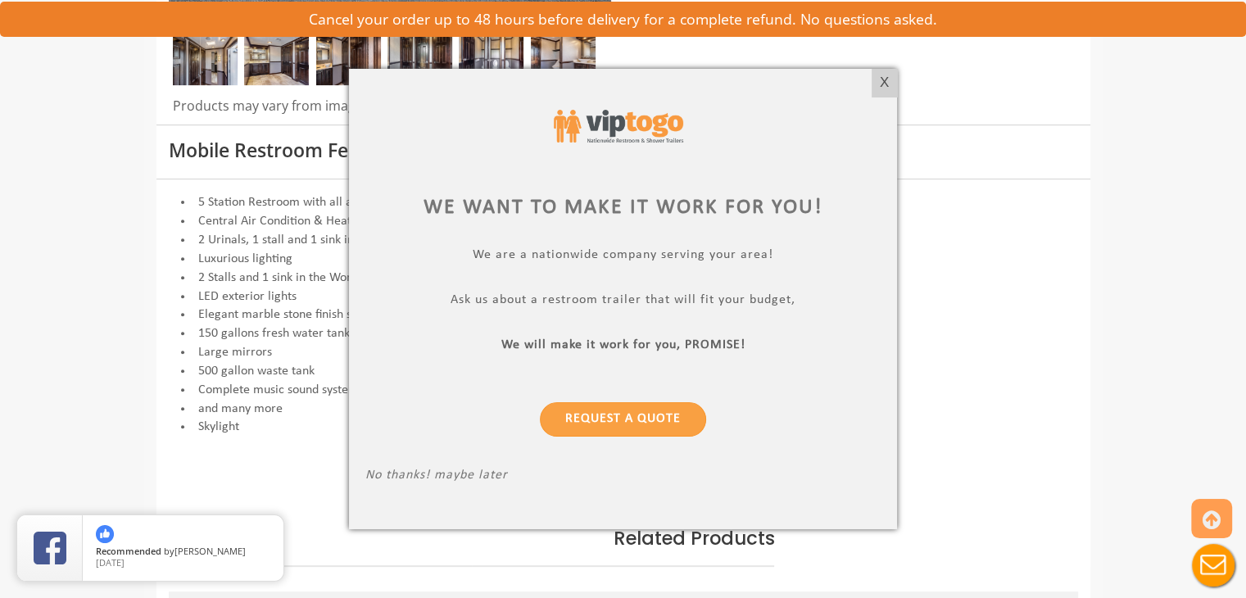
click at [889, 67] on div at bounding box center [623, 299] width 1246 height 598
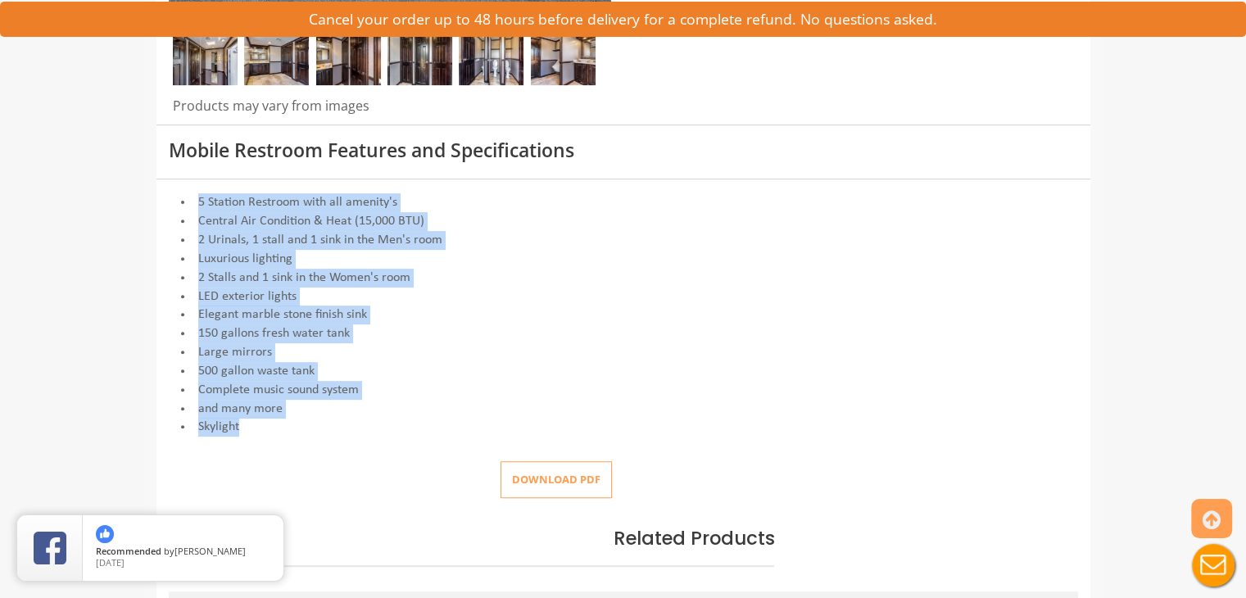
drag, startPoint x: 302, startPoint y: 416, endPoint x: 196, endPoint y: 204, distance: 237.4
click at [196, 204] on div "5 Station Restroom with all amenity's Central Air Condition & Heat (15,000 BTU)…" at bounding box center [623, 314] width 909 height 243
copy div "5 Station Restroom with all amenity's Central Air Condition & Heat (15,000 BTU)…"
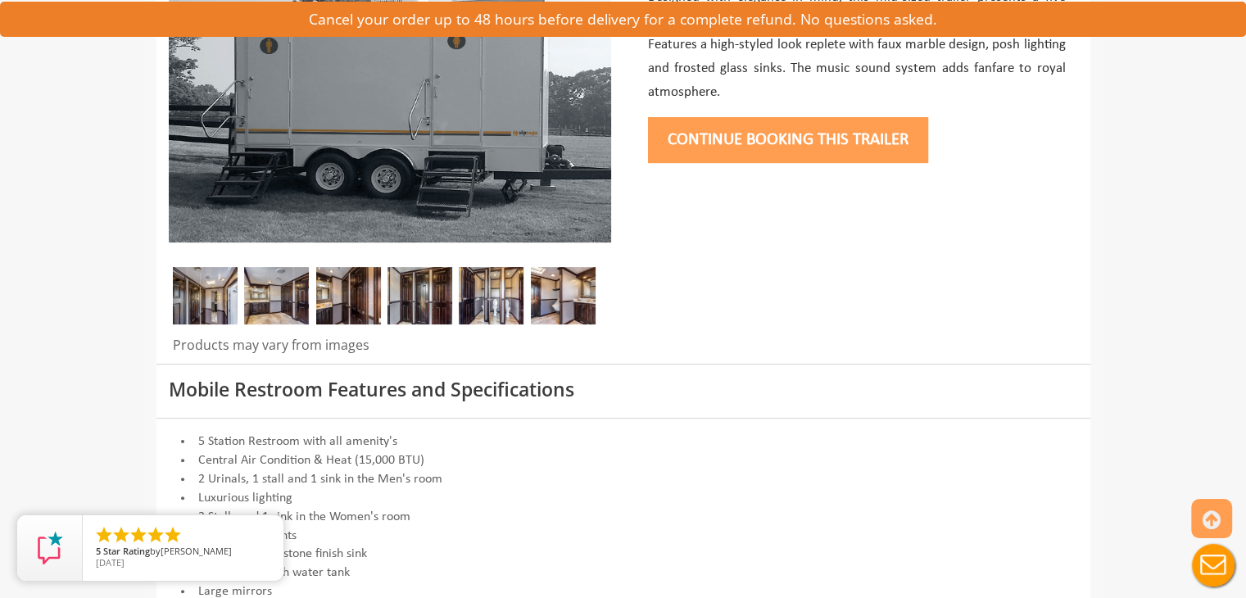
scroll to position [324, 0]
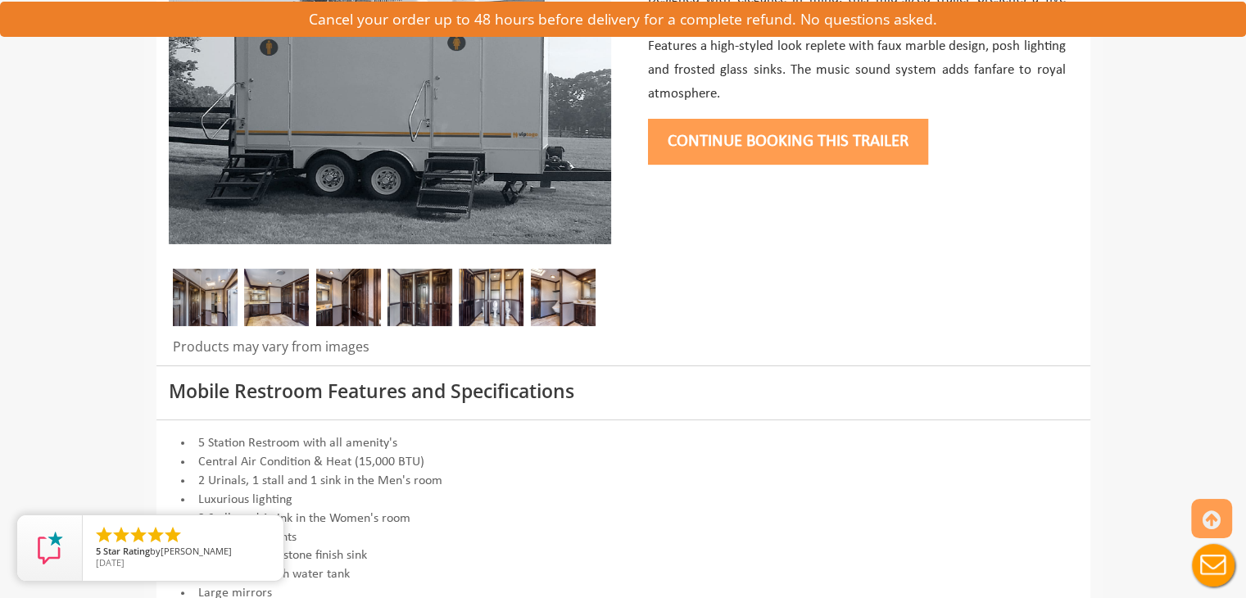
click at [414, 309] on img at bounding box center [420, 297] width 65 height 57
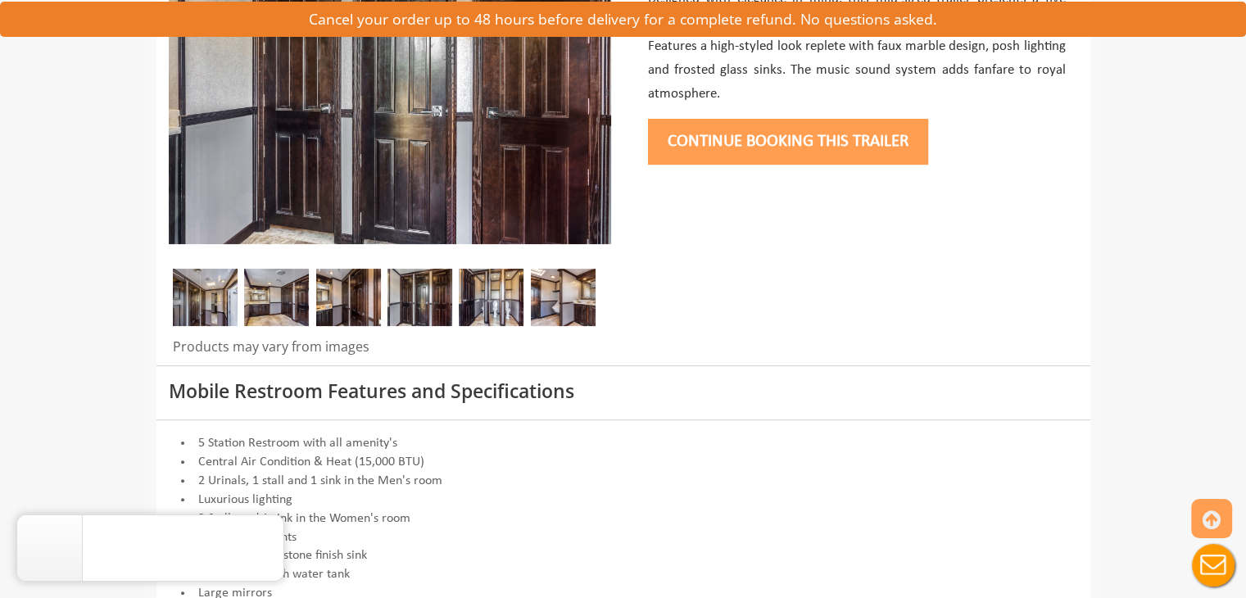
click at [279, 290] on img at bounding box center [276, 297] width 65 height 57
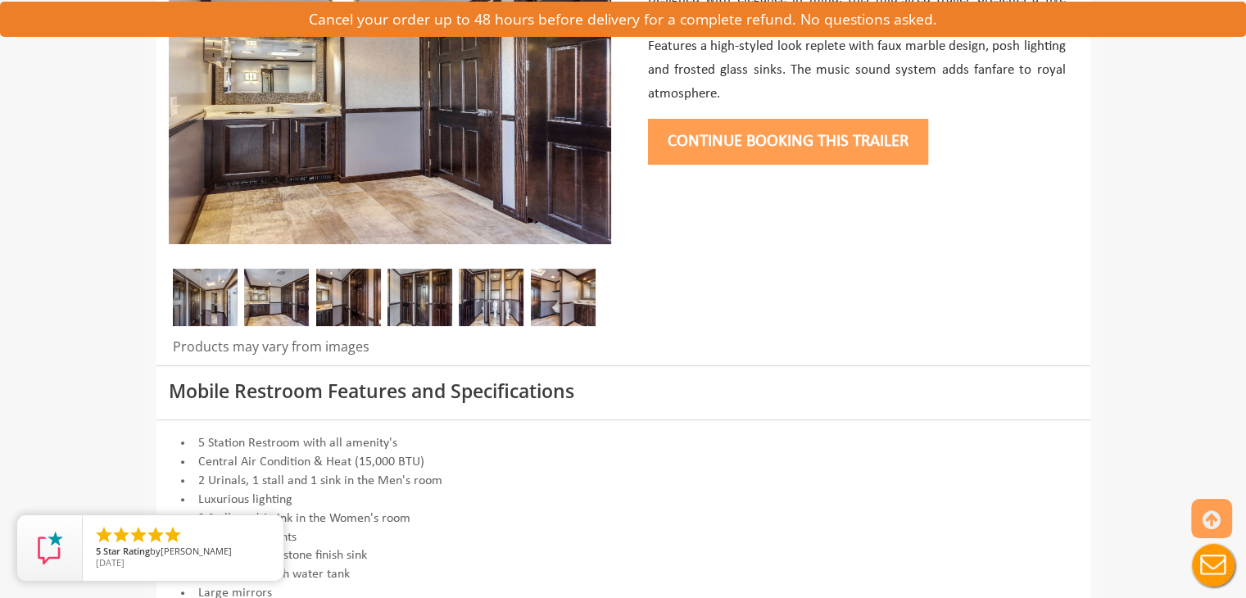
click at [217, 297] on img at bounding box center [205, 297] width 65 height 57
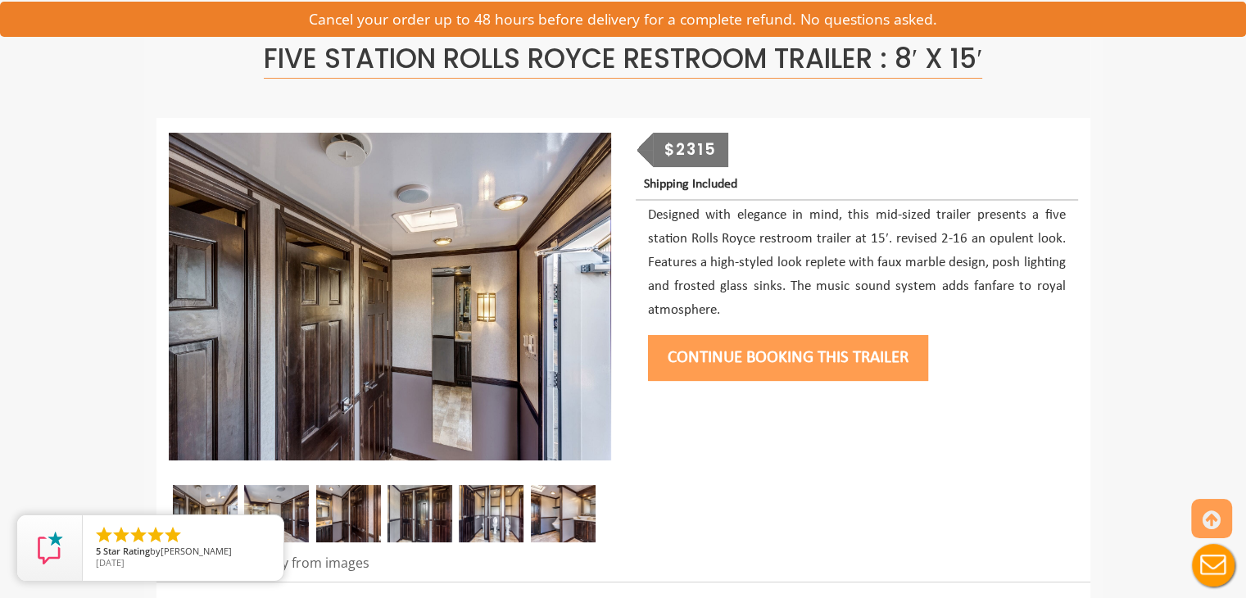
scroll to position [107, 0]
